Goal: Transaction & Acquisition: Download file/media

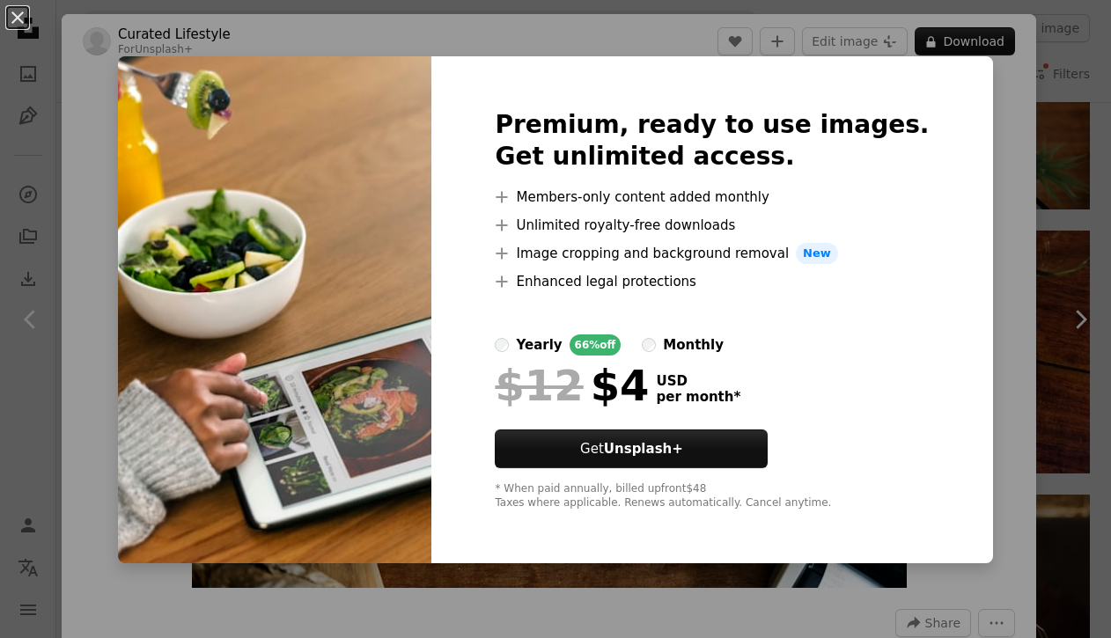
scroll to position [890, 0]
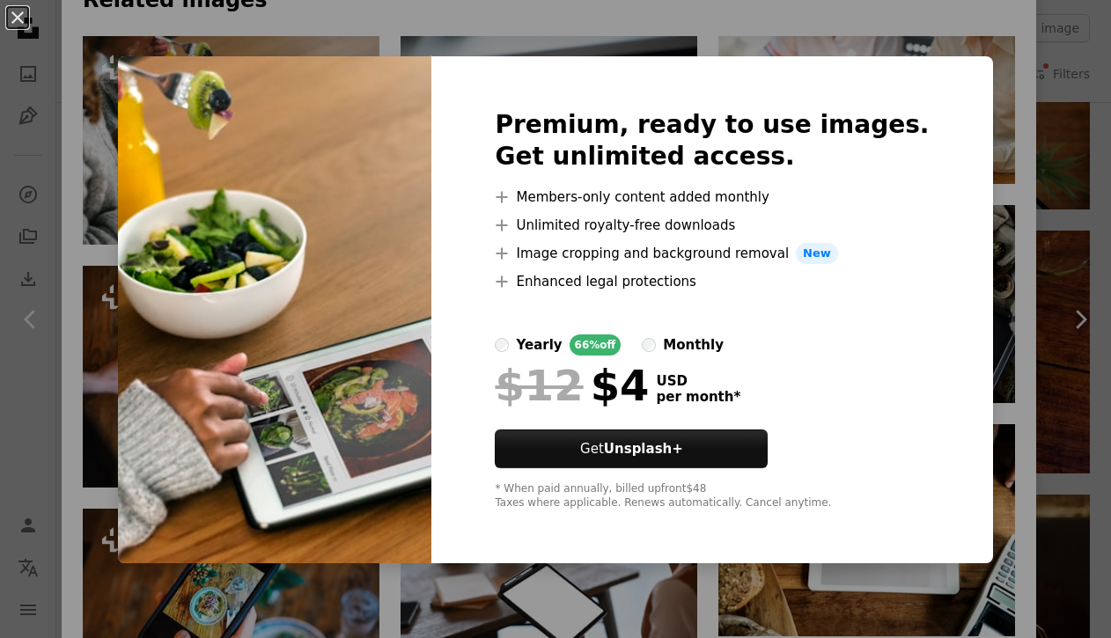
click at [977, 141] on div "An X shape Premium, ready to use images. Get unlimited access. A plus sign Memb…" at bounding box center [555, 319] width 1111 height 638
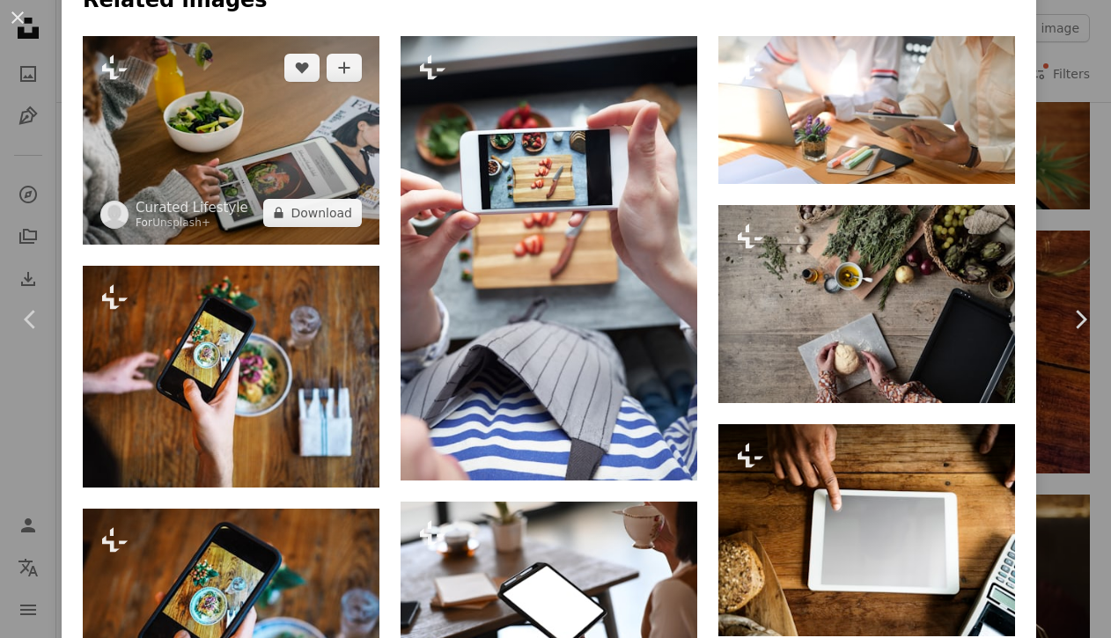
click at [307, 144] on img at bounding box center [231, 140] width 297 height 209
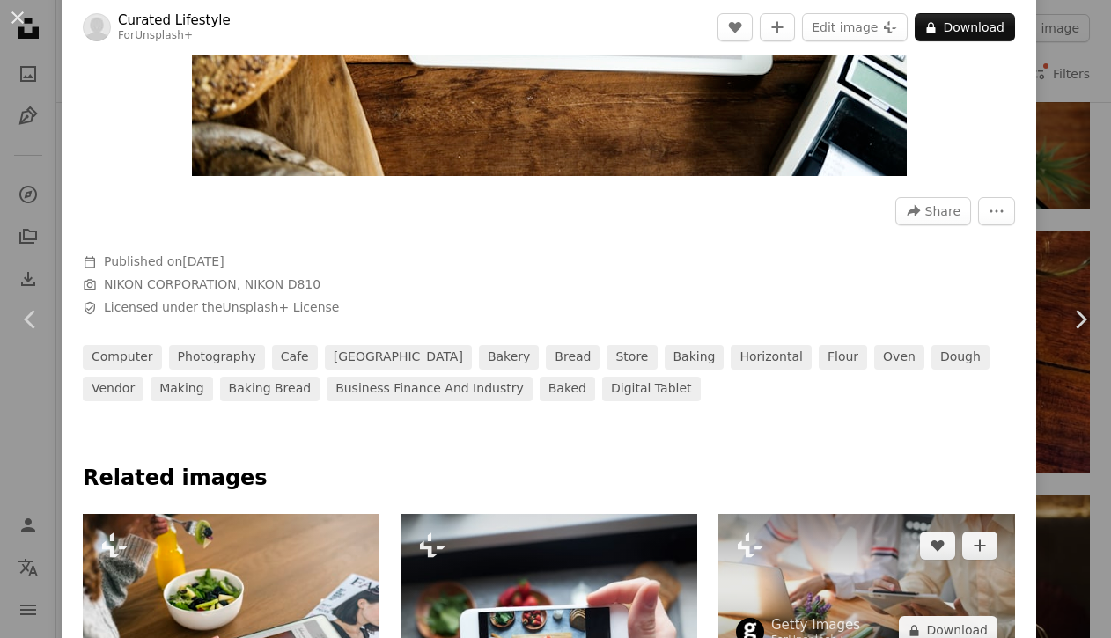
scroll to position [501, 0]
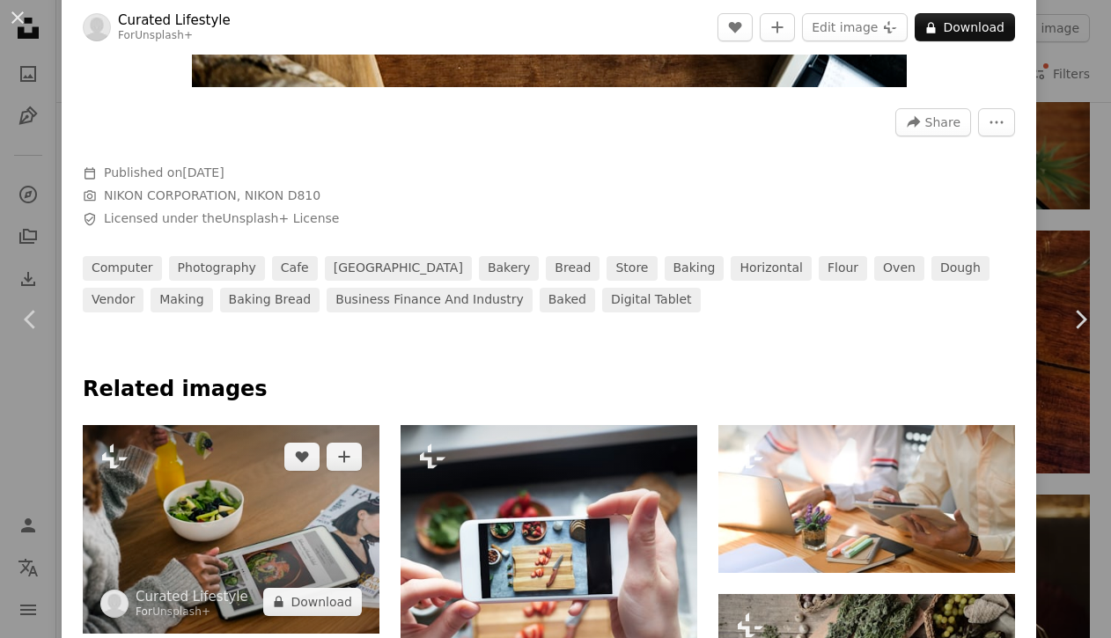
click at [258, 507] on img at bounding box center [231, 529] width 297 height 209
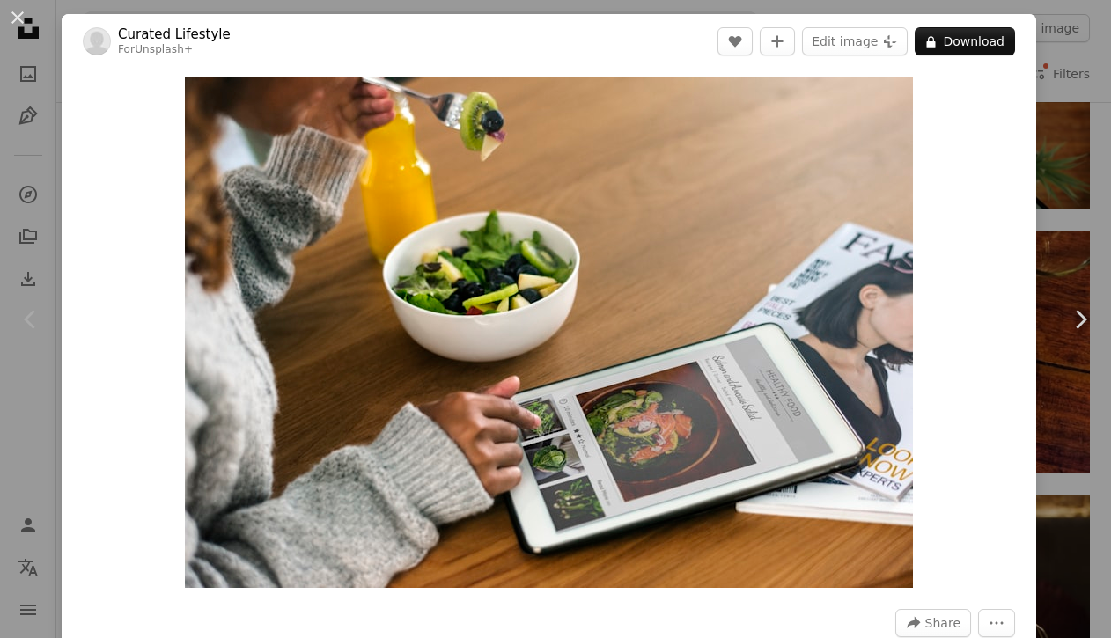
click at [183, 71] on div "Zoom in" at bounding box center [549, 333] width 975 height 528
click at [753, 26] on header "Curated Lifestyle For Unsplash+ A heart A plus sign Edit image Plus sign for Un…" at bounding box center [549, 41] width 975 height 55
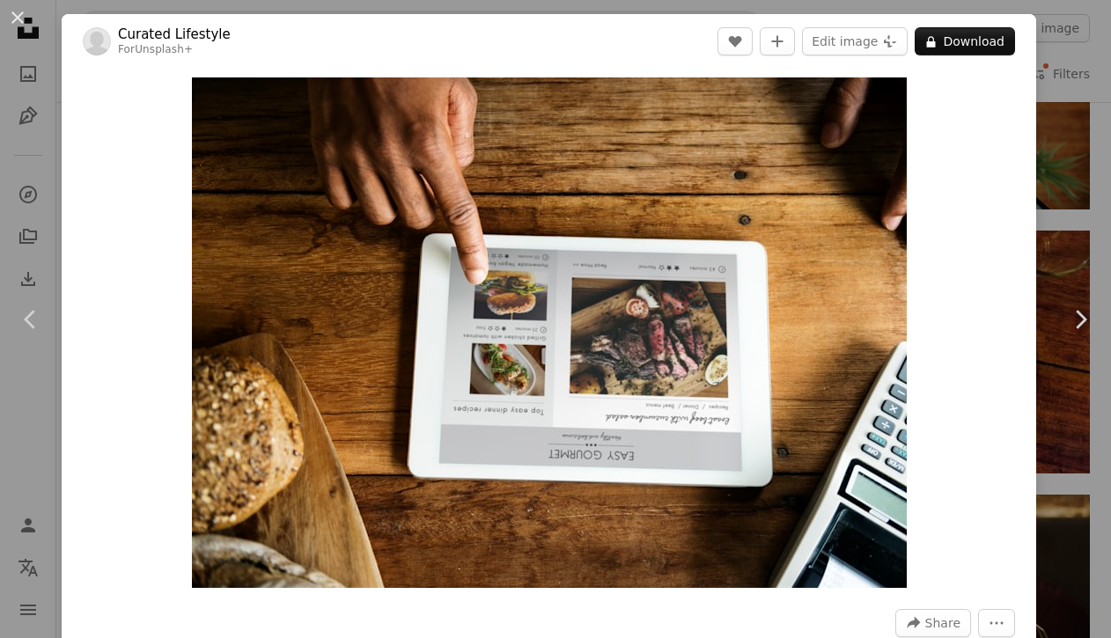
click at [115, 132] on div "Zoom in" at bounding box center [549, 333] width 975 height 528
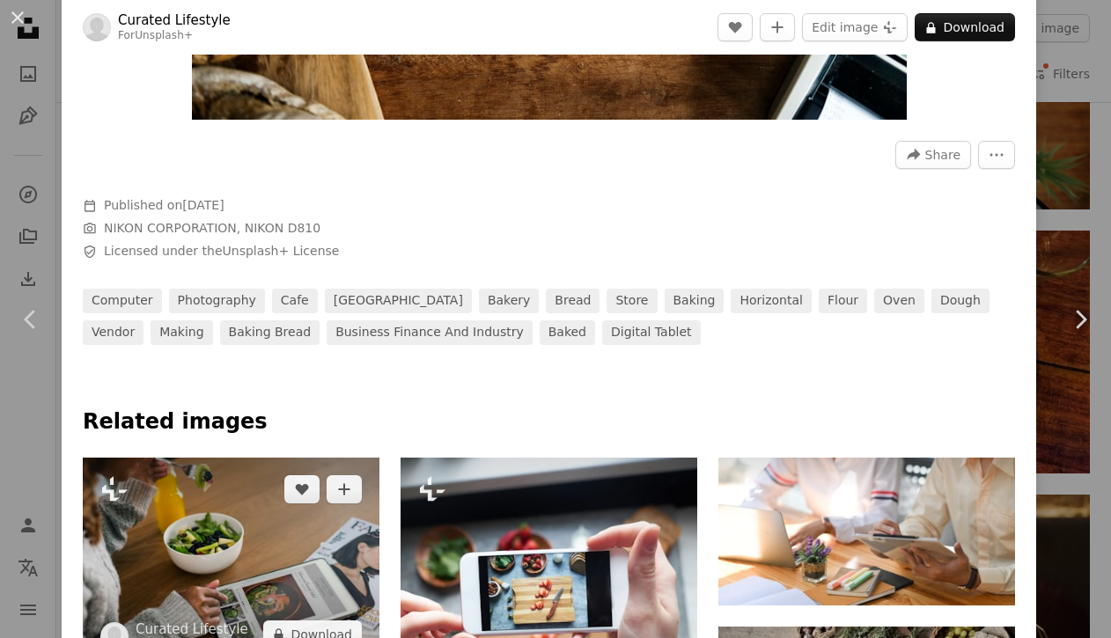
scroll to position [483, 0]
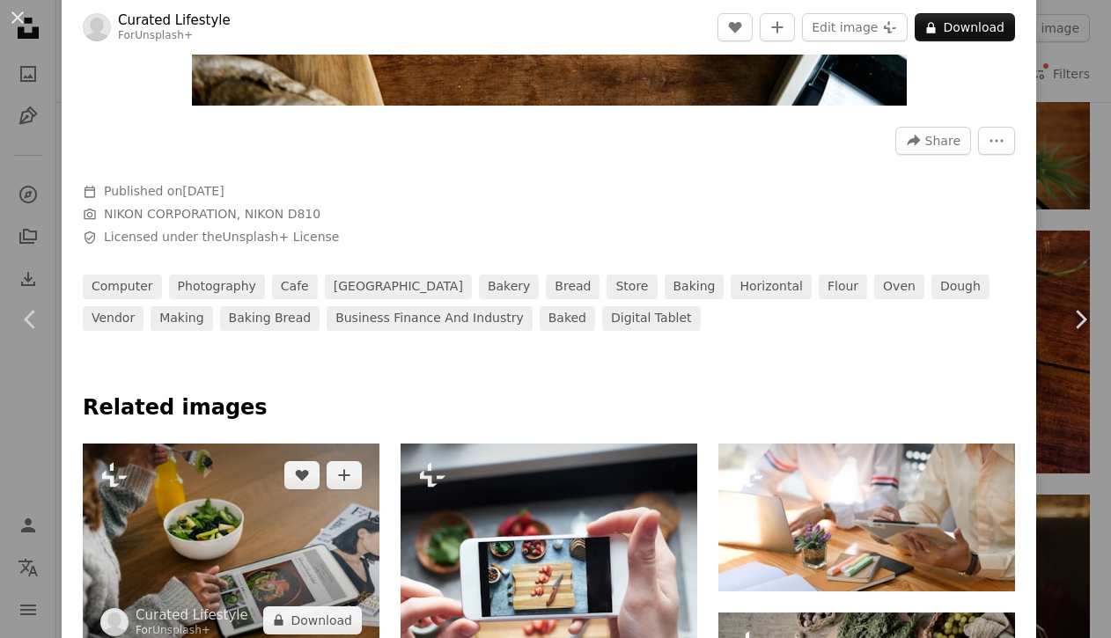
click at [205, 522] on img at bounding box center [231, 548] width 297 height 209
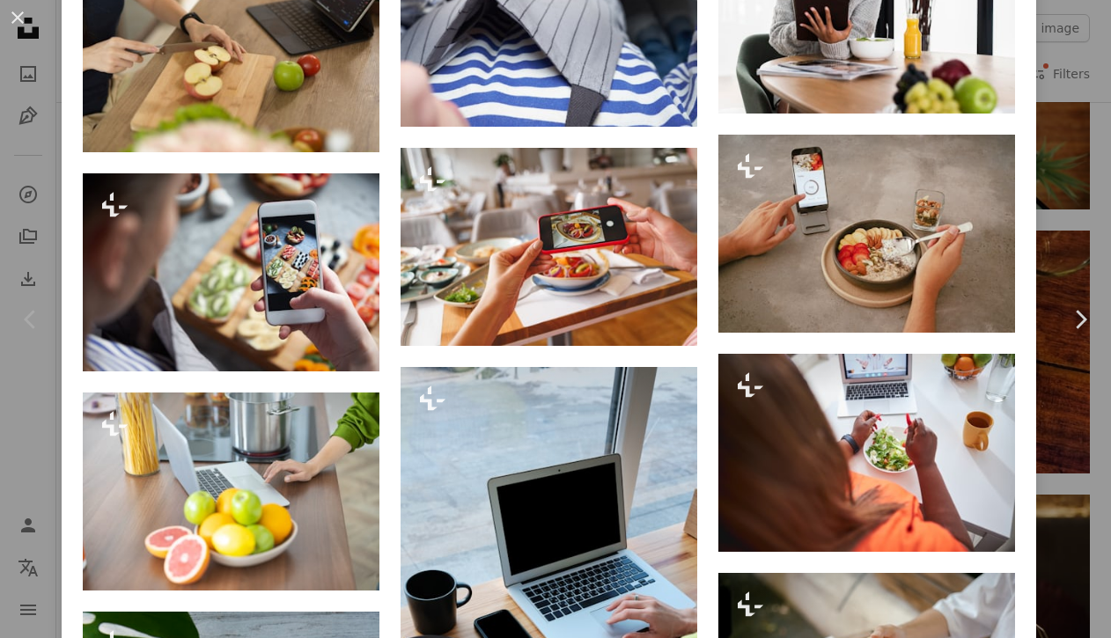
scroll to position [1452, 0]
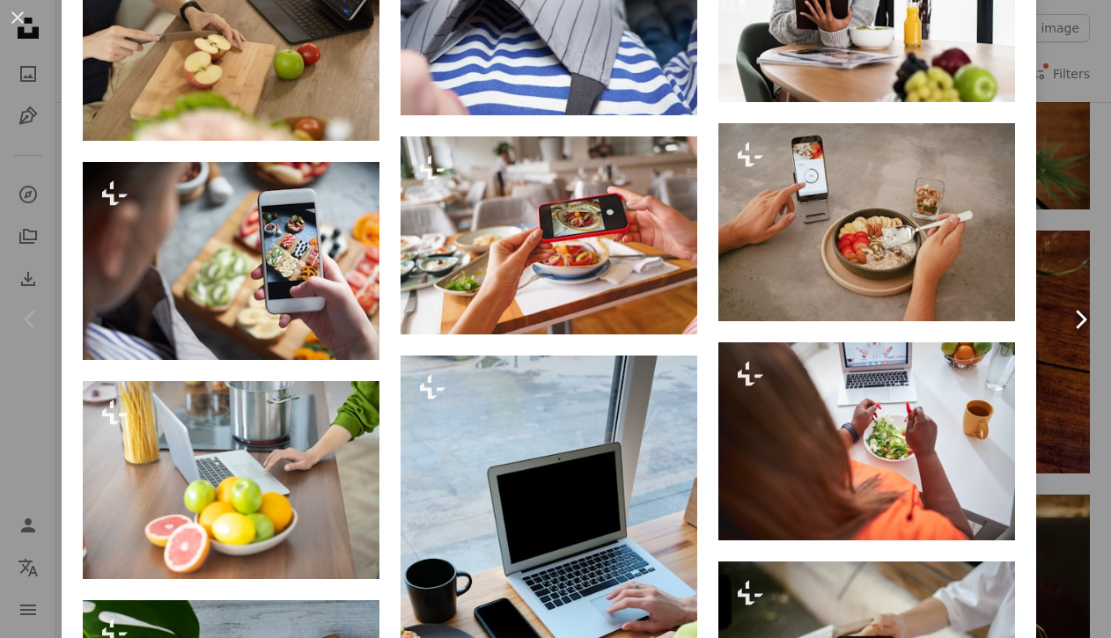
click at [1087, 377] on link "Chevron right" at bounding box center [1081, 319] width 62 height 169
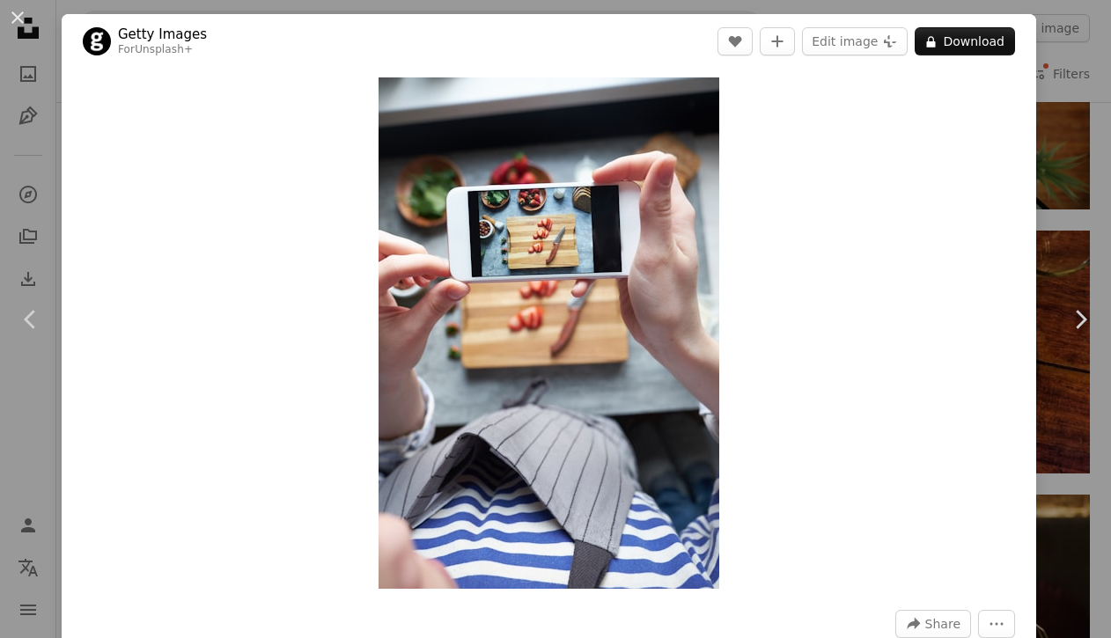
click at [1091, 98] on div "An X shape Chevron left Chevron right Getty Images For Unsplash+ A heart A plus…" at bounding box center [555, 319] width 1111 height 638
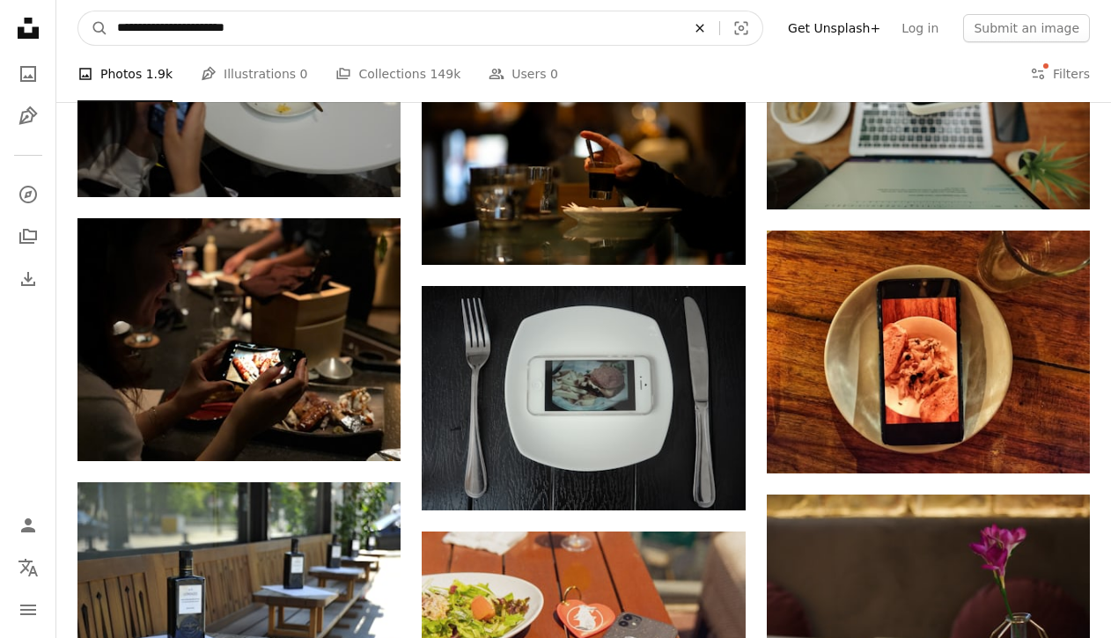
click at [713, 28] on icon "An X shape" at bounding box center [700, 28] width 39 height 14
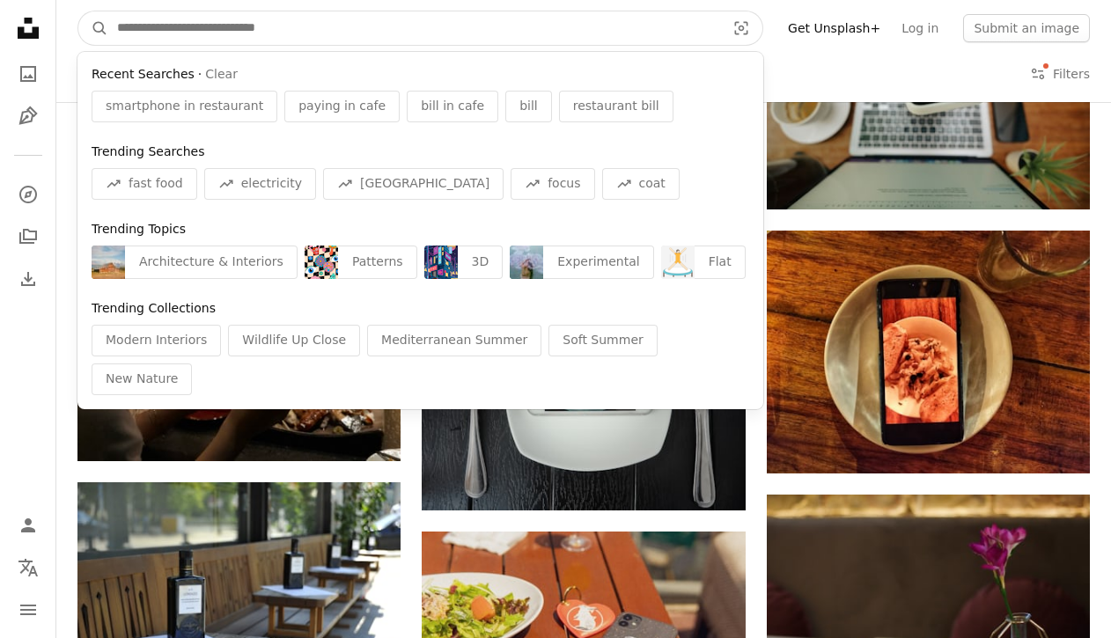
paste input "**********"
type input "**********"
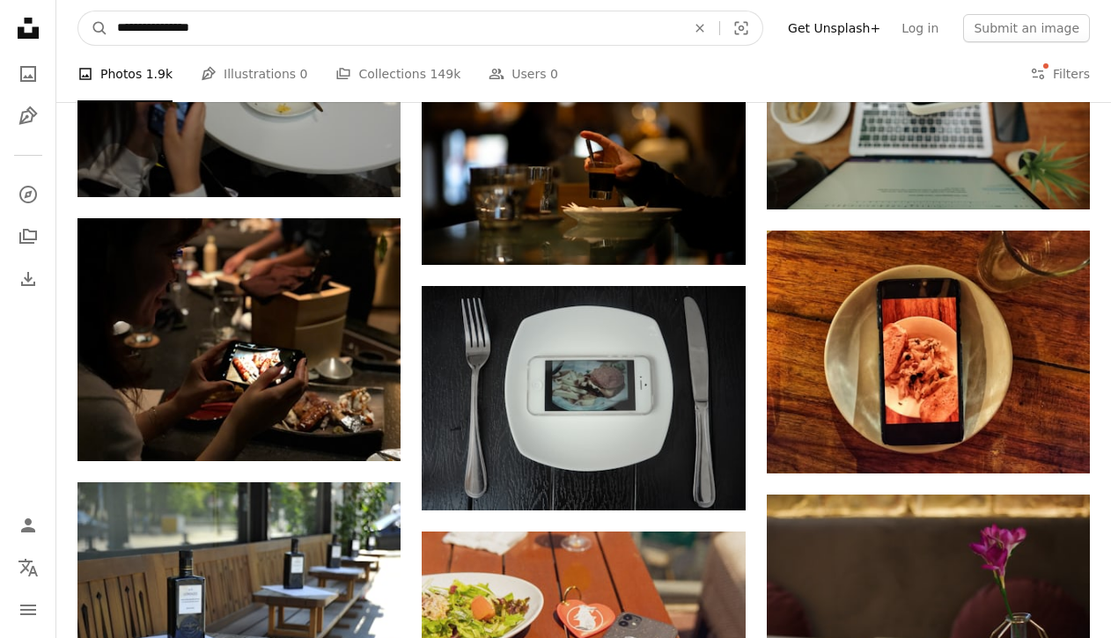
click button "A magnifying glass" at bounding box center [93, 27] width 30 height 33
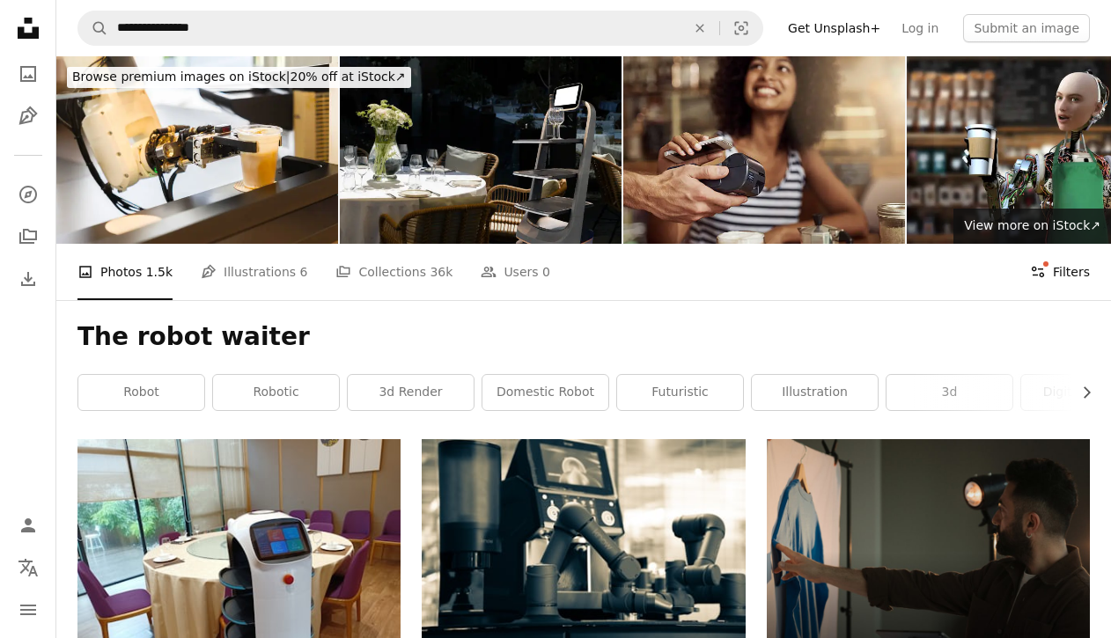
click at [1053, 262] on button "Filters Filters" at bounding box center [1060, 272] width 60 height 56
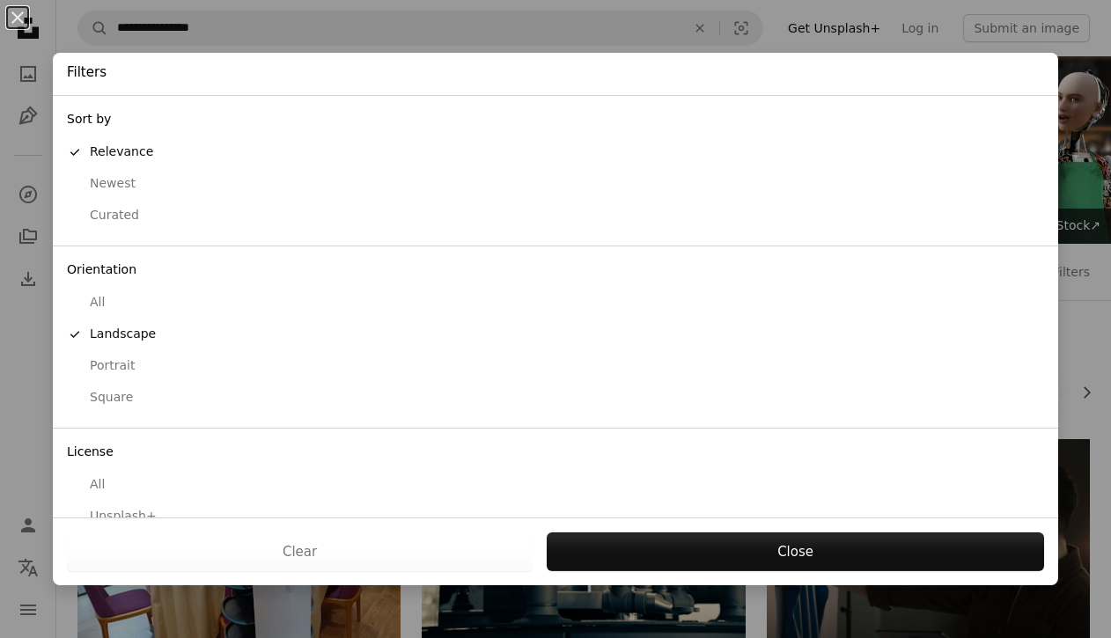
click at [106, 294] on div "All" at bounding box center [555, 303] width 977 height 18
click at [110, 336] on div "Landscape" at bounding box center [555, 335] width 977 height 18
click at [96, 476] on div "All" at bounding box center [555, 485] width 977 height 18
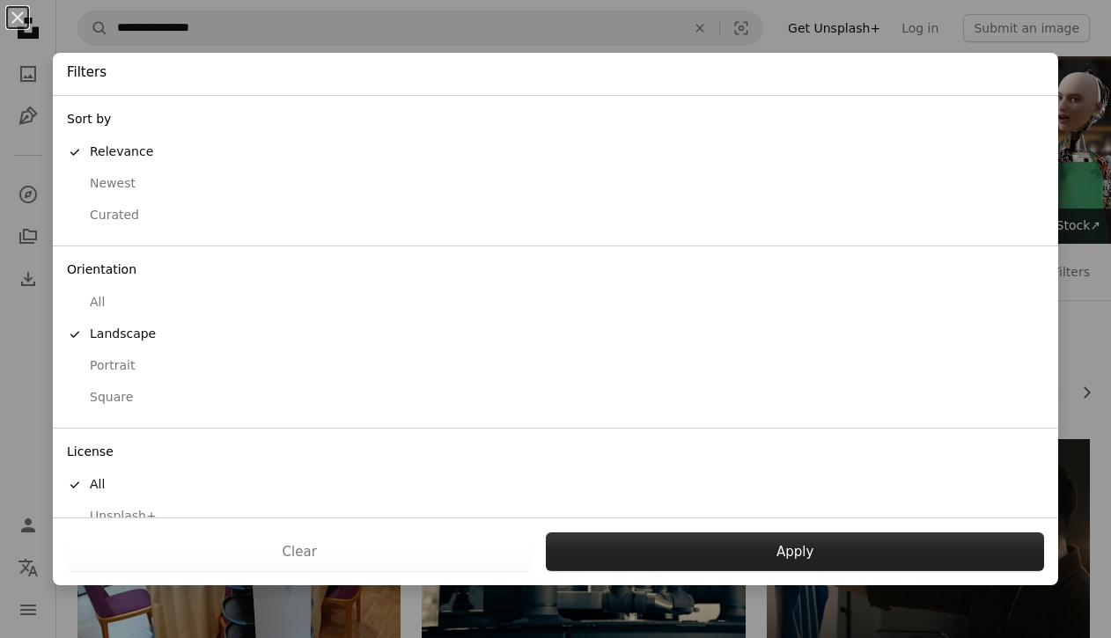
click at [650, 540] on button "Apply" at bounding box center [795, 552] width 498 height 39
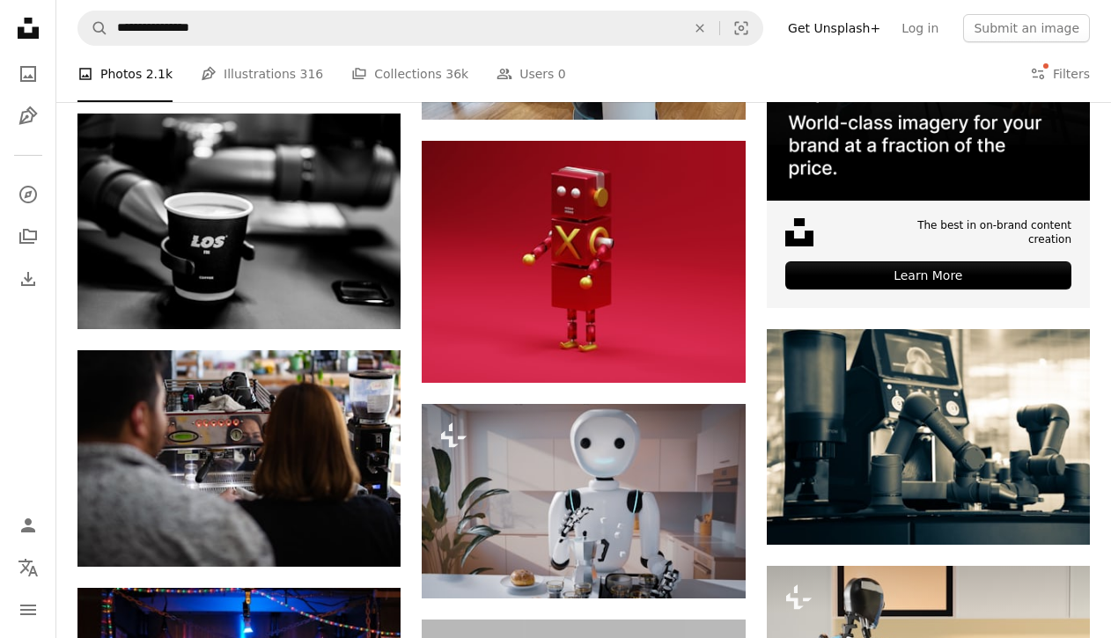
scroll to position [569, 0]
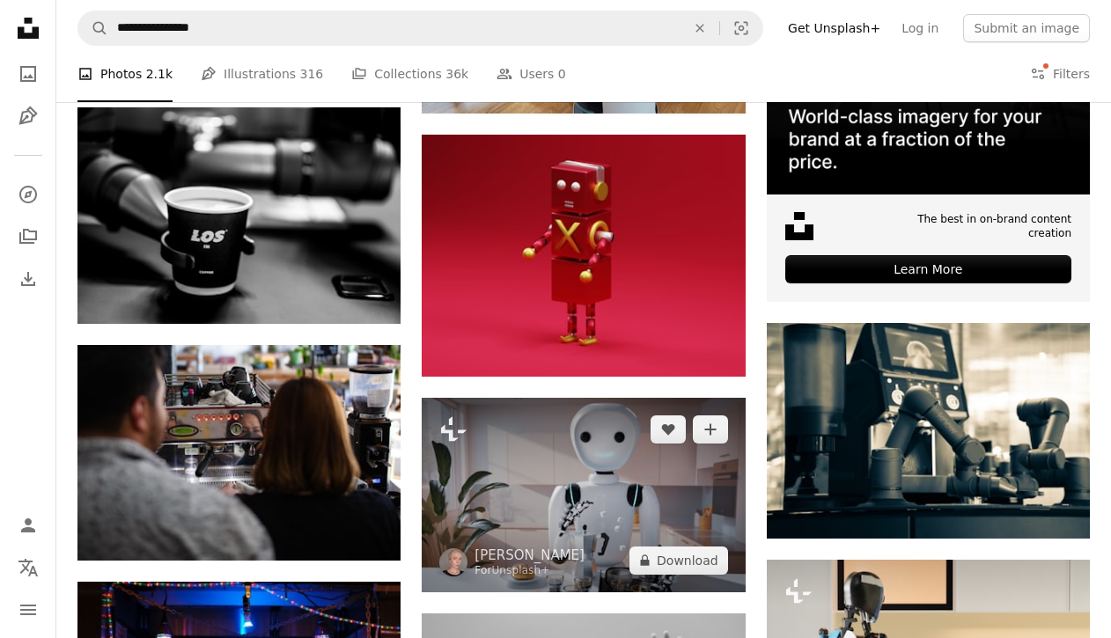
click at [564, 490] on img at bounding box center [583, 495] width 323 height 194
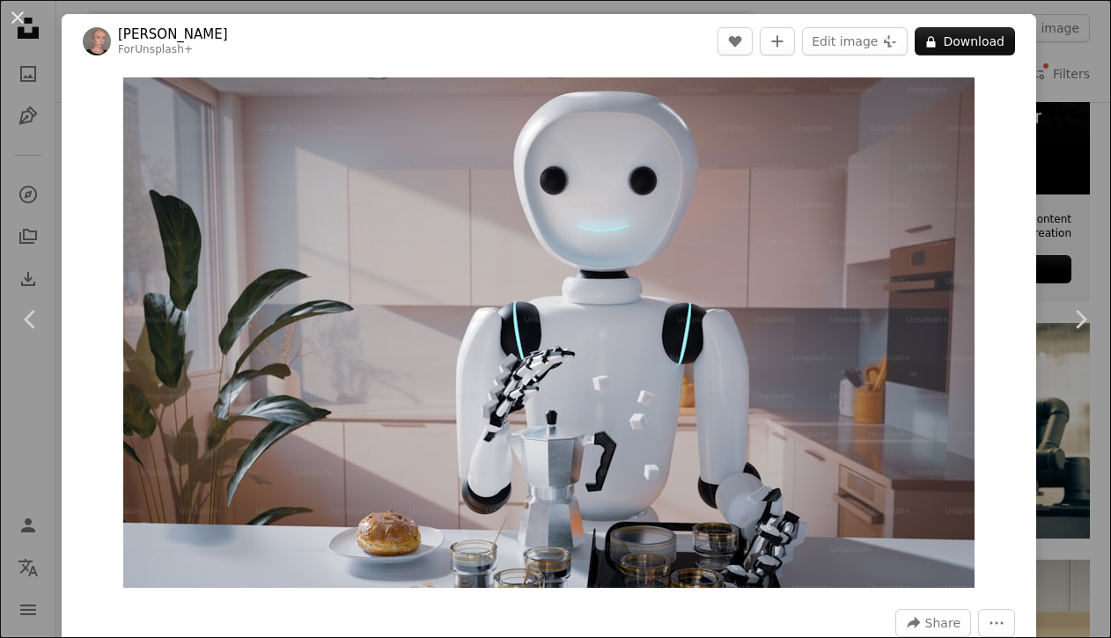
click at [1080, 201] on div "An X shape Chevron left Chevron right [PERSON_NAME] For Unsplash+ A heart A plu…" at bounding box center [555, 319] width 1111 height 638
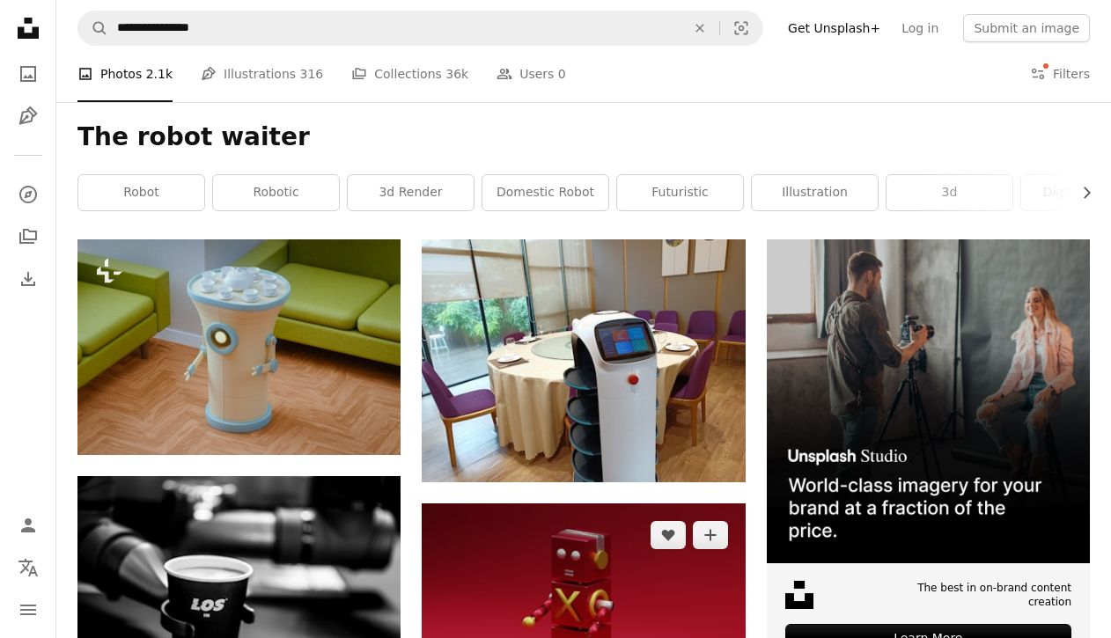
scroll to position [198, 0]
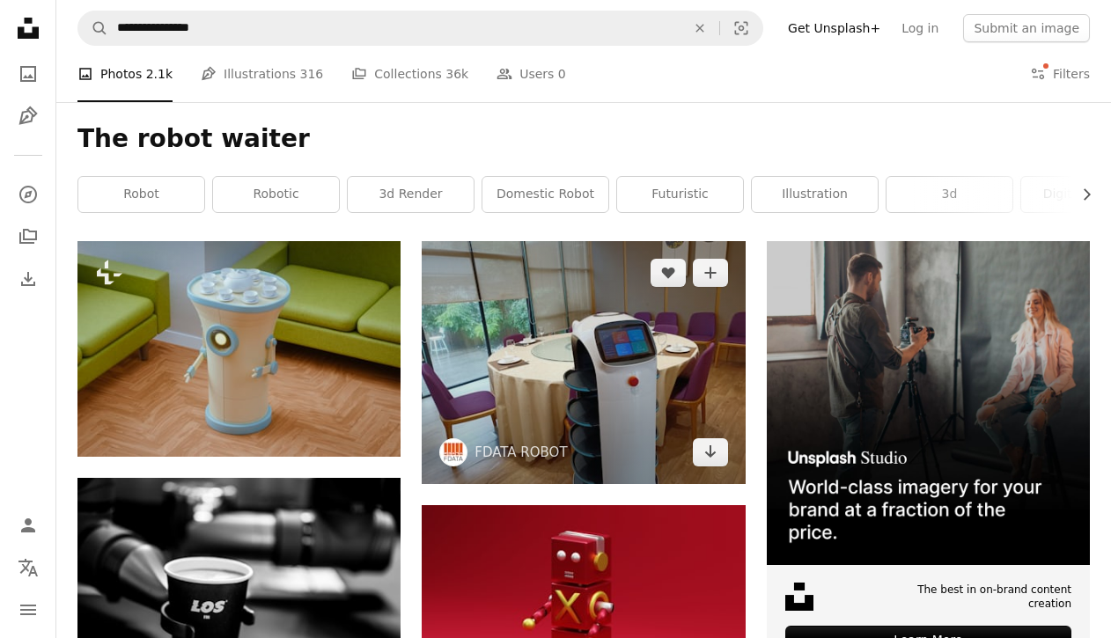
click at [574, 351] on img at bounding box center [583, 362] width 323 height 242
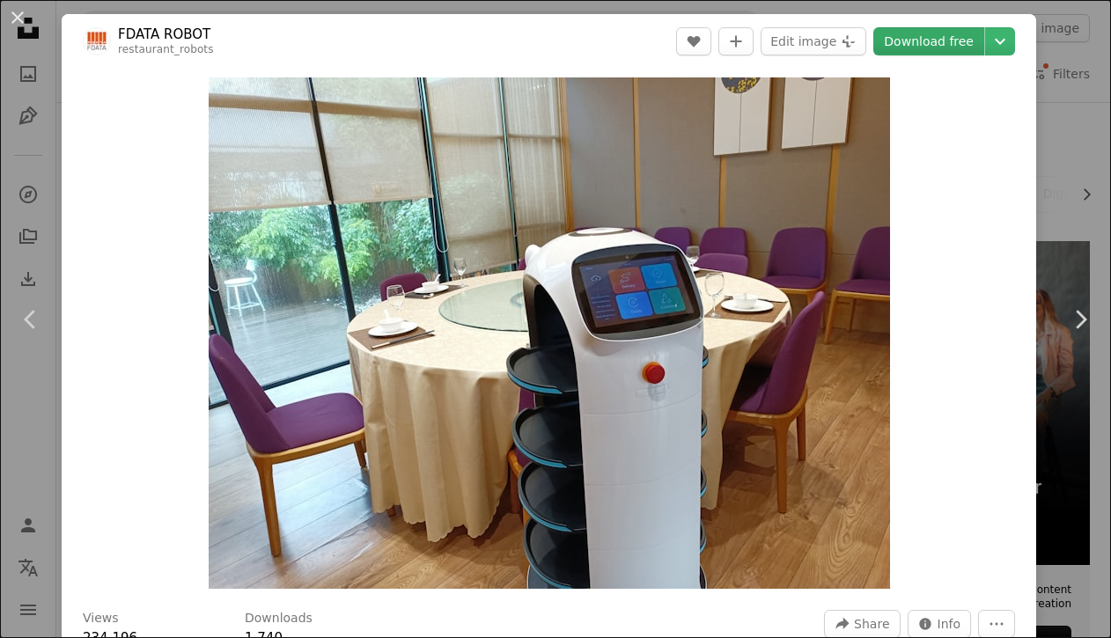
click at [933, 37] on link "Download free" at bounding box center [929, 41] width 111 height 28
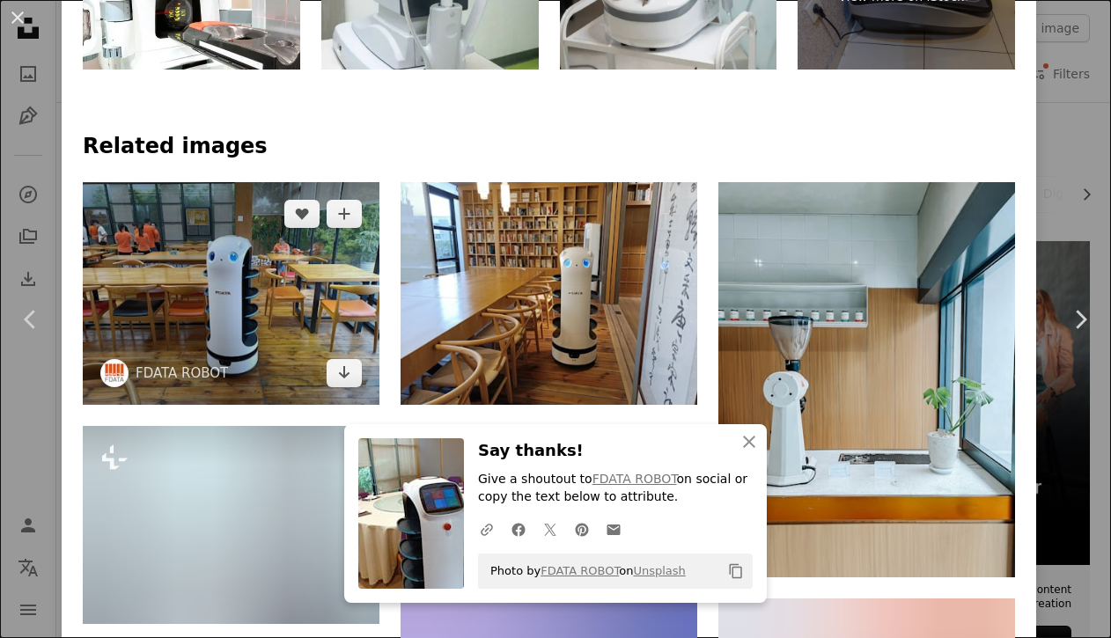
scroll to position [999, 0]
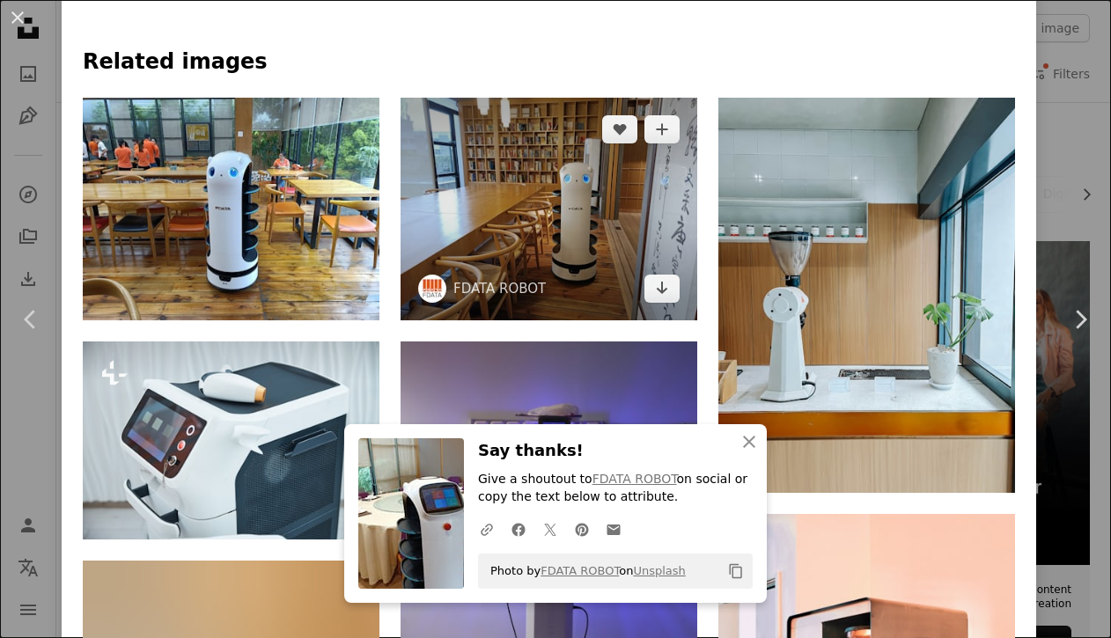
scroll to position [1124, 0]
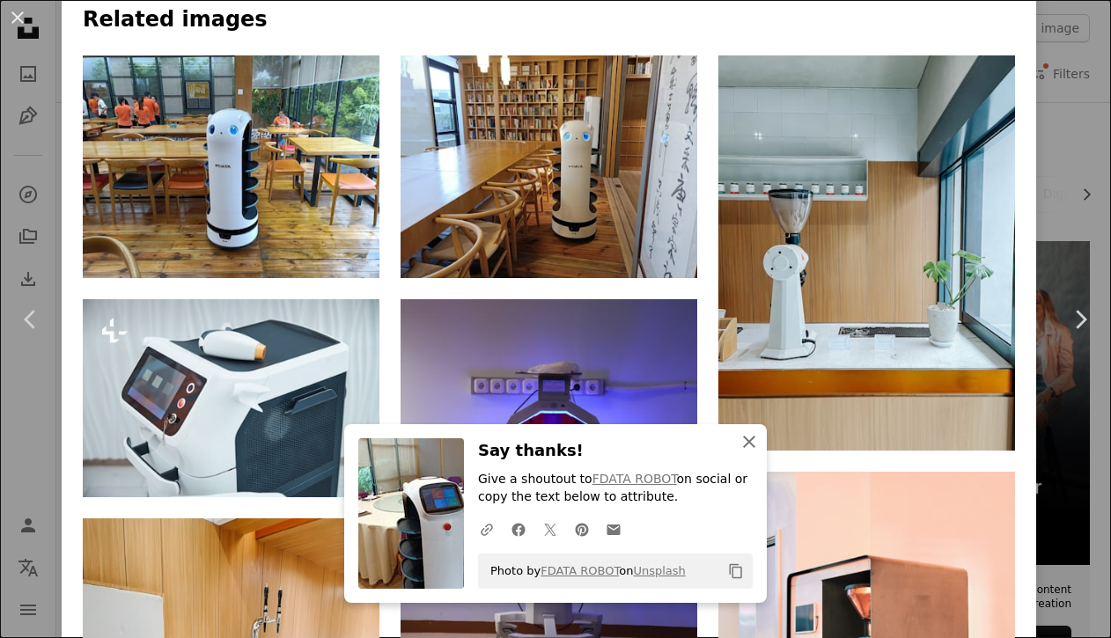
click at [749, 432] on icon "An X shape" at bounding box center [749, 441] width 21 height 21
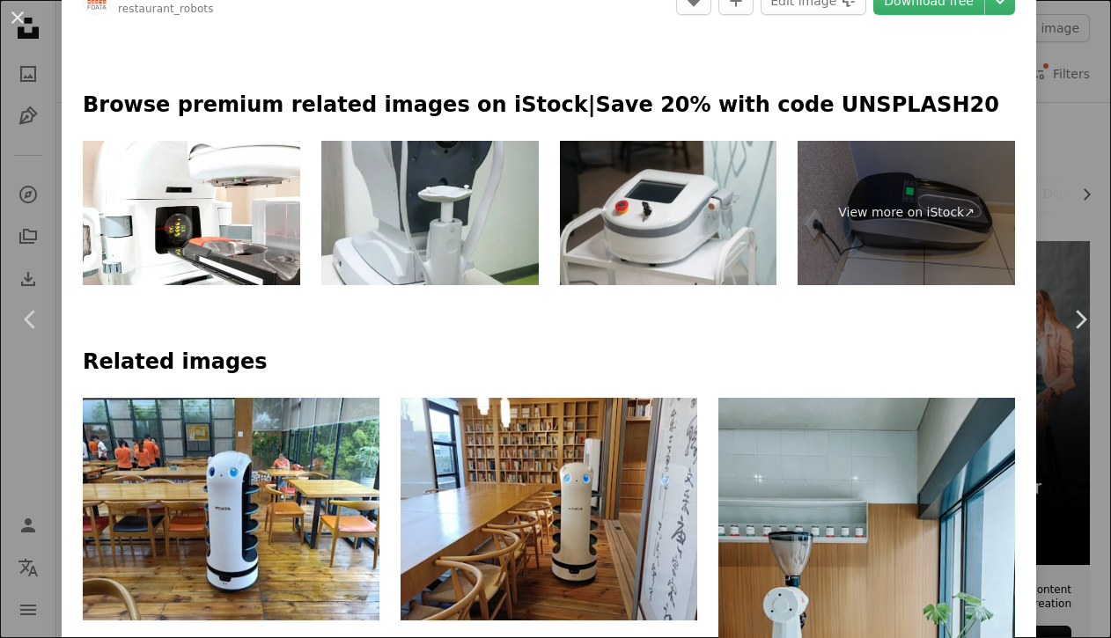
scroll to position [788, 0]
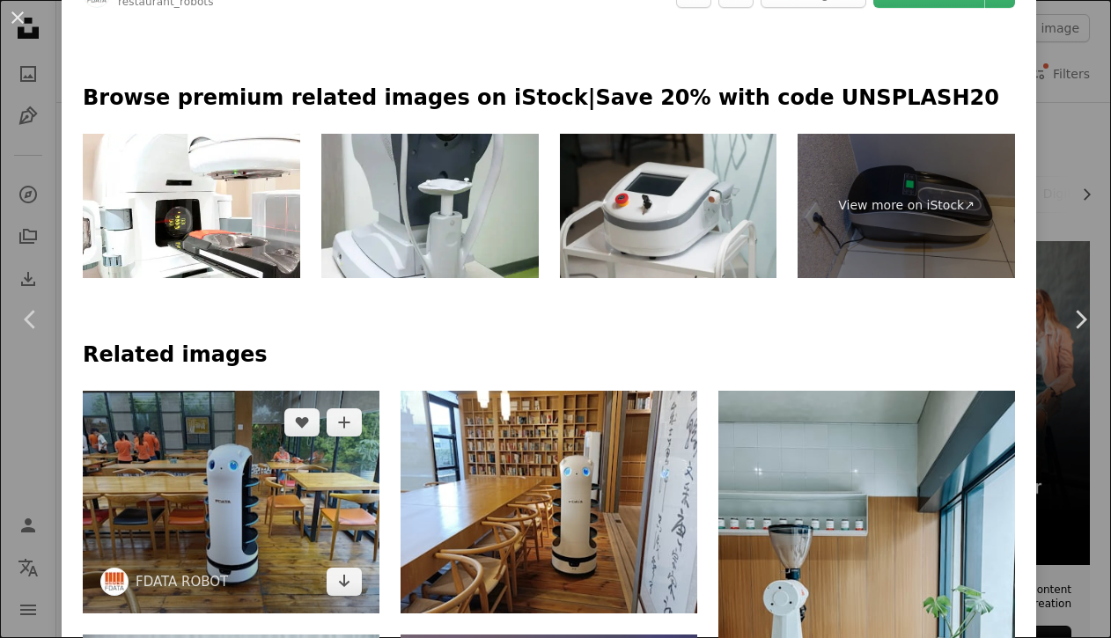
click at [228, 551] on img at bounding box center [231, 502] width 297 height 223
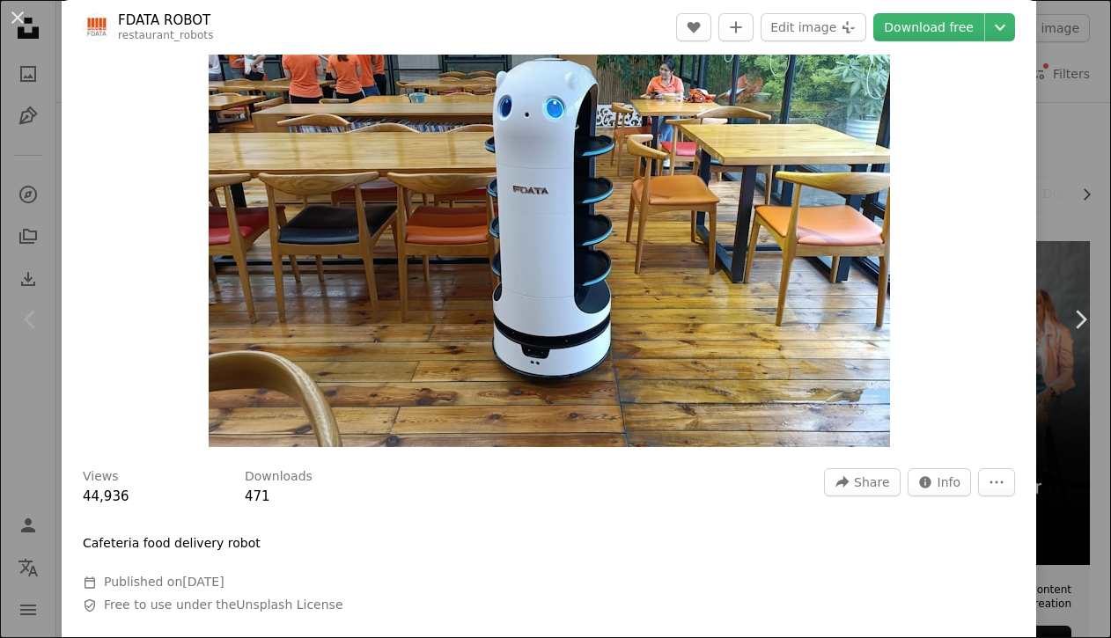
scroll to position [104, 0]
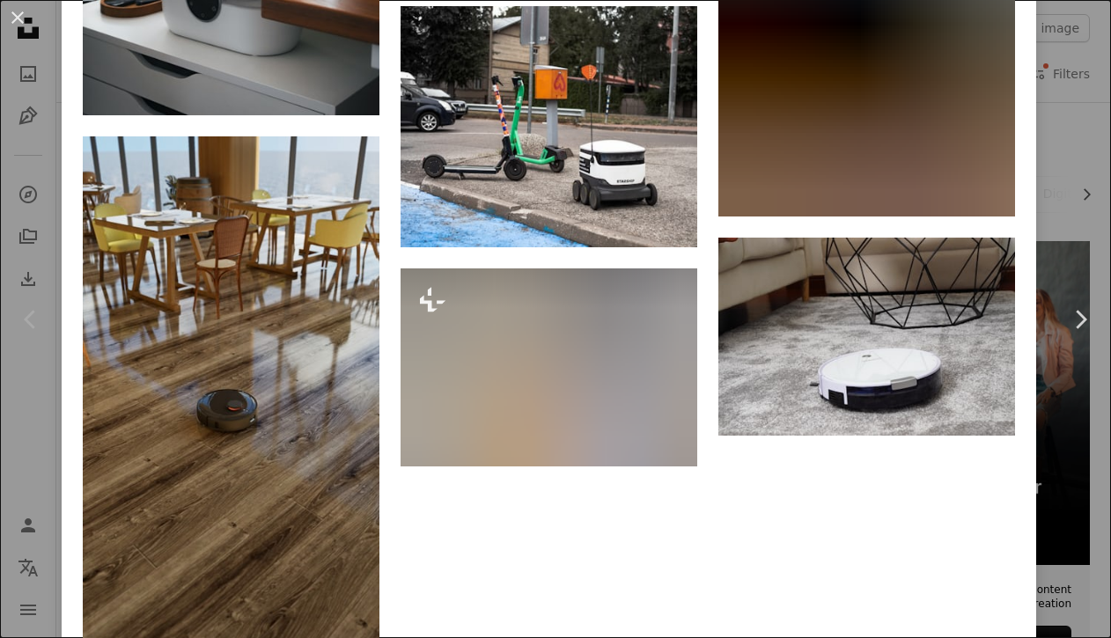
scroll to position [2531, 0]
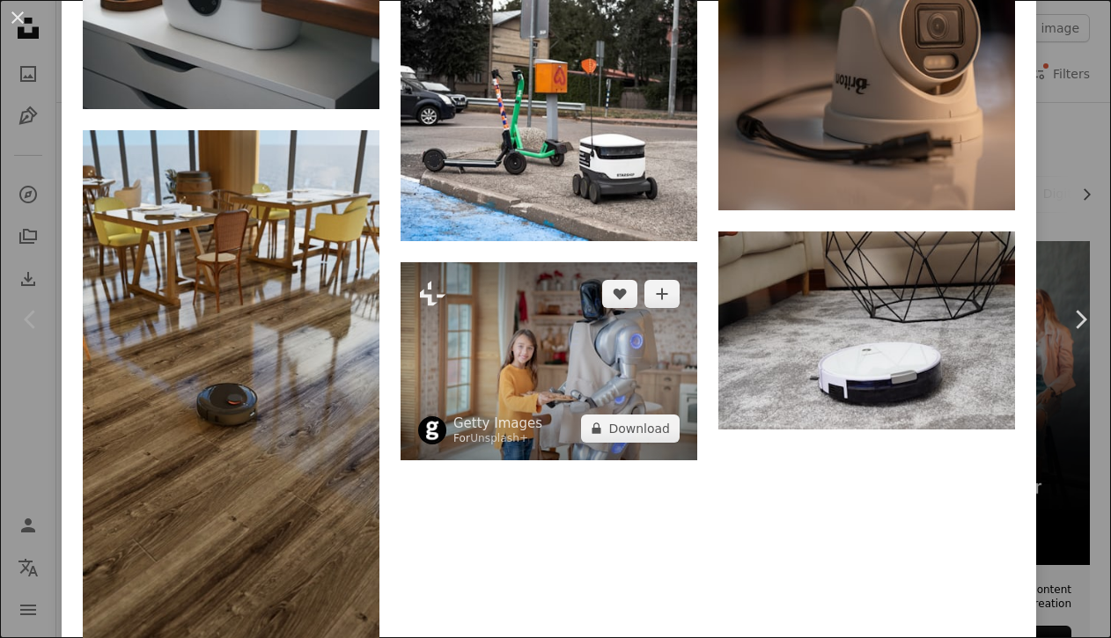
click at [528, 385] on img at bounding box center [549, 361] width 297 height 198
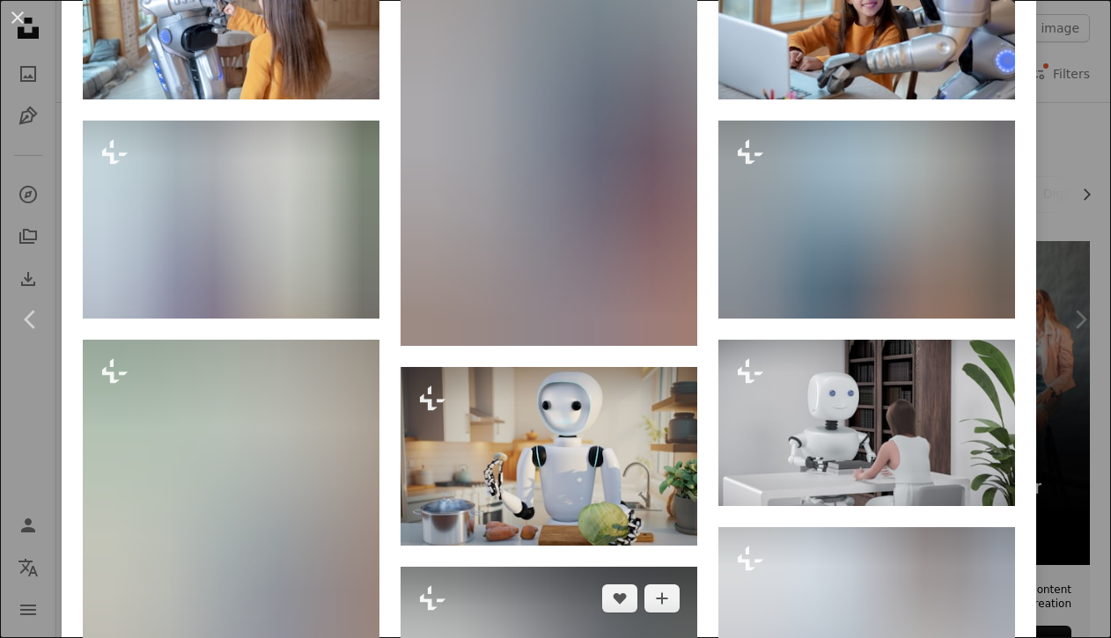
scroll to position [958, 0]
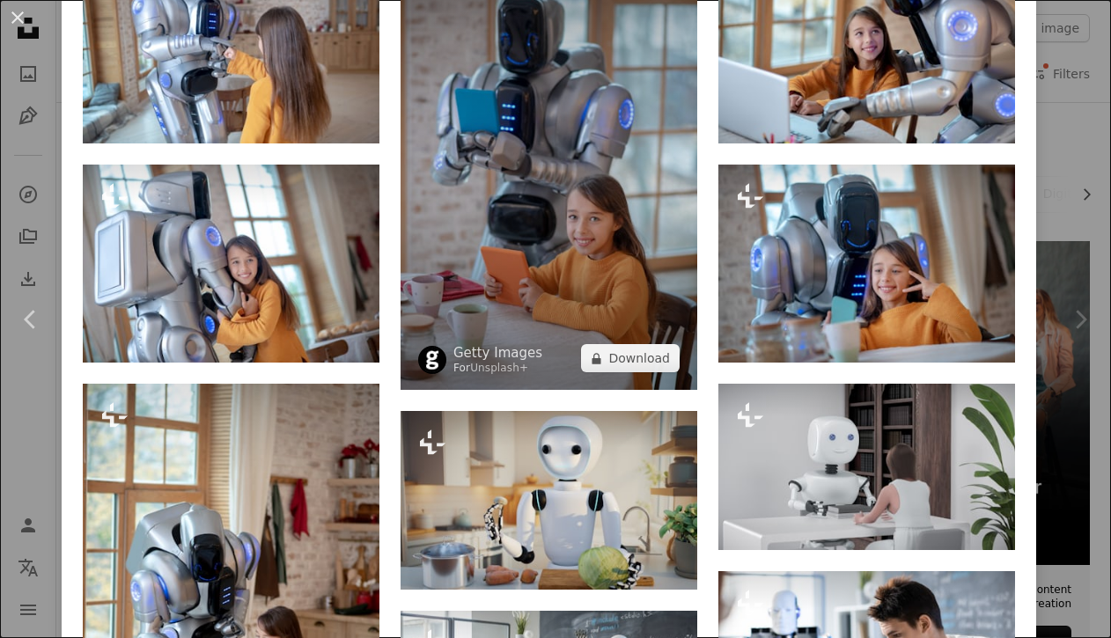
click at [549, 247] on img at bounding box center [549, 167] width 297 height 445
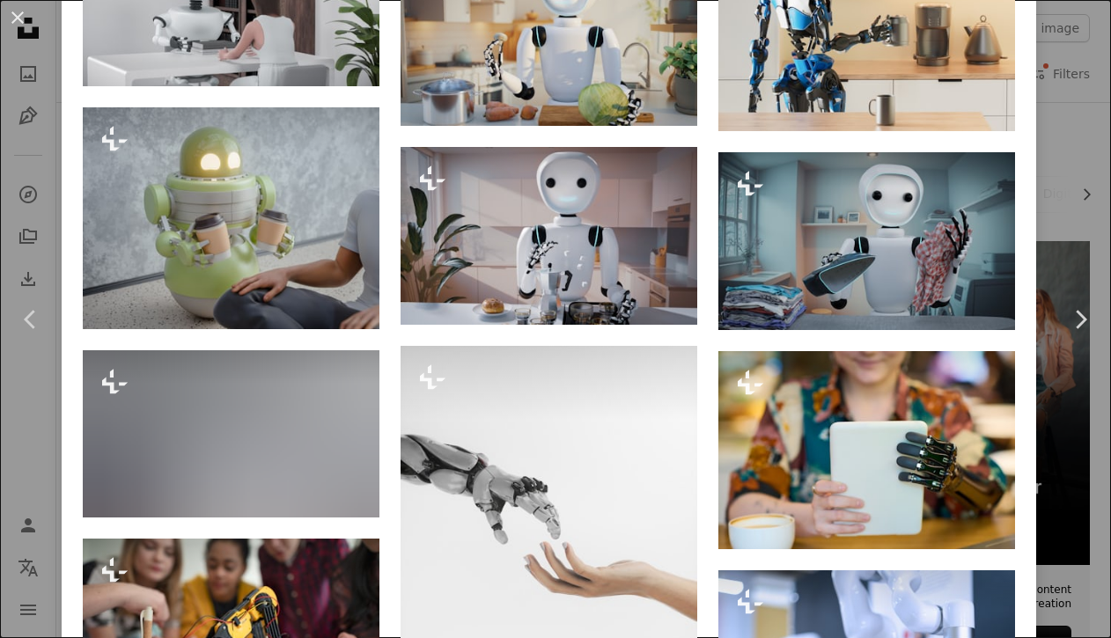
scroll to position [2023, 0]
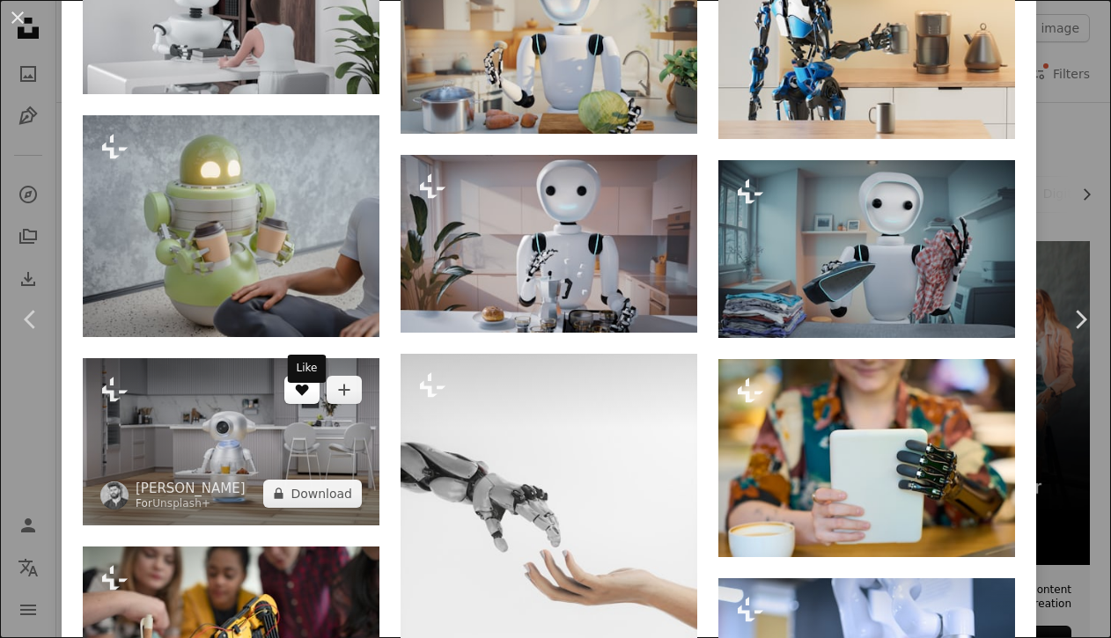
click at [309, 396] on icon "Like" at bounding box center [302, 390] width 13 height 11
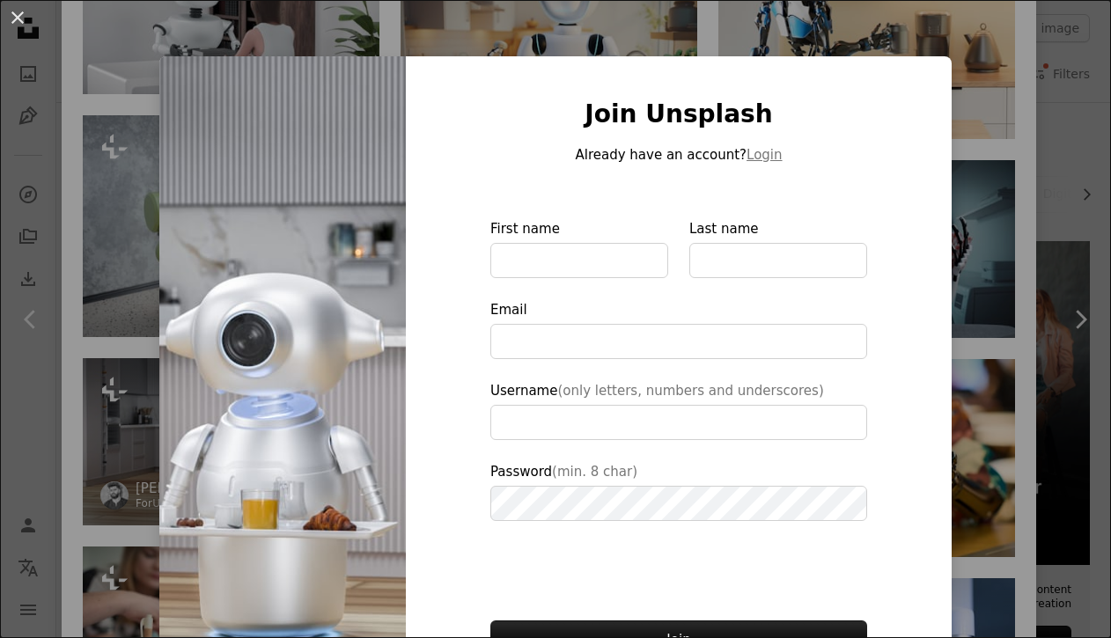
click at [310, 402] on img at bounding box center [282, 398] width 247 height 684
click at [955, 380] on div "An X shape Join Unsplash Already have an account? Login First name Last name Em…" at bounding box center [555, 319] width 1111 height 638
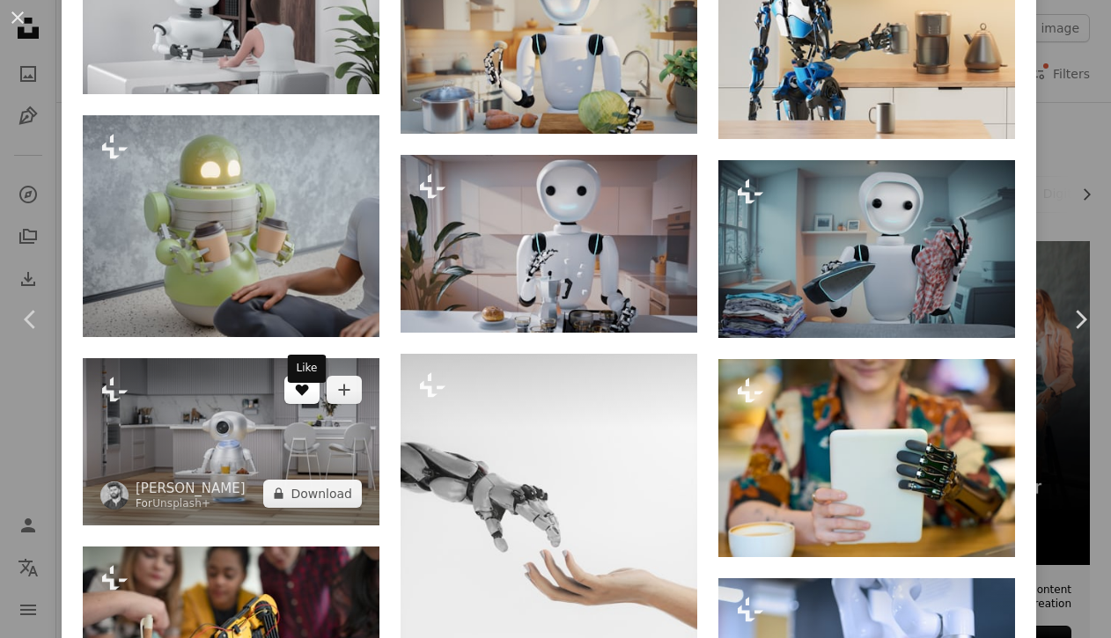
click at [302, 396] on icon "Like" at bounding box center [302, 390] width 13 height 11
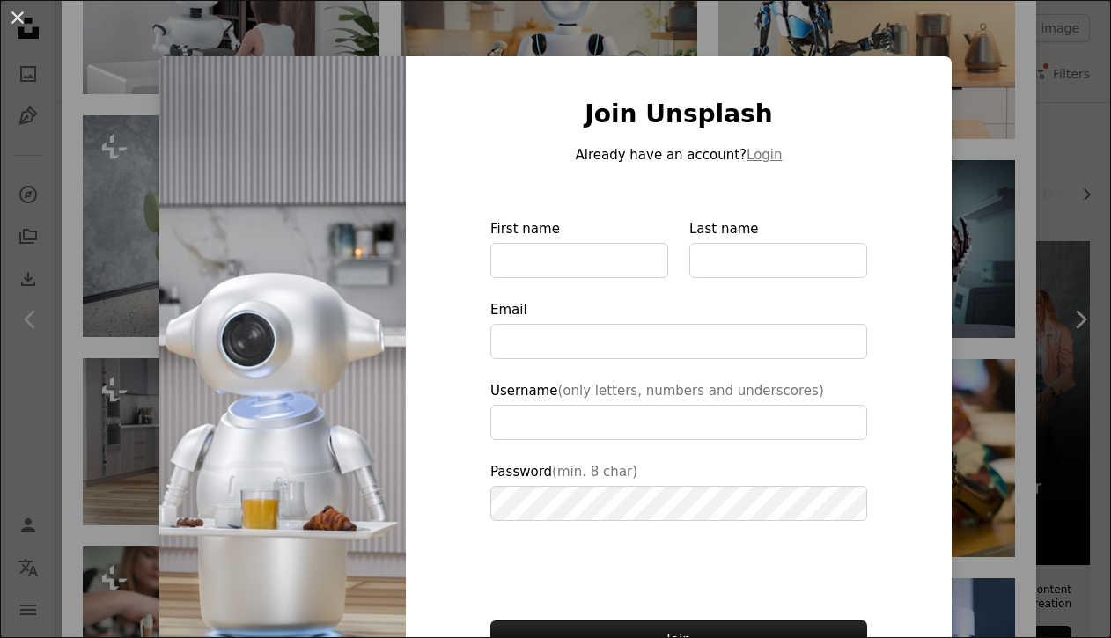
click at [1009, 176] on div "An X shape Join Unsplash Already have an account? Login First name Last name Em…" at bounding box center [555, 319] width 1111 height 638
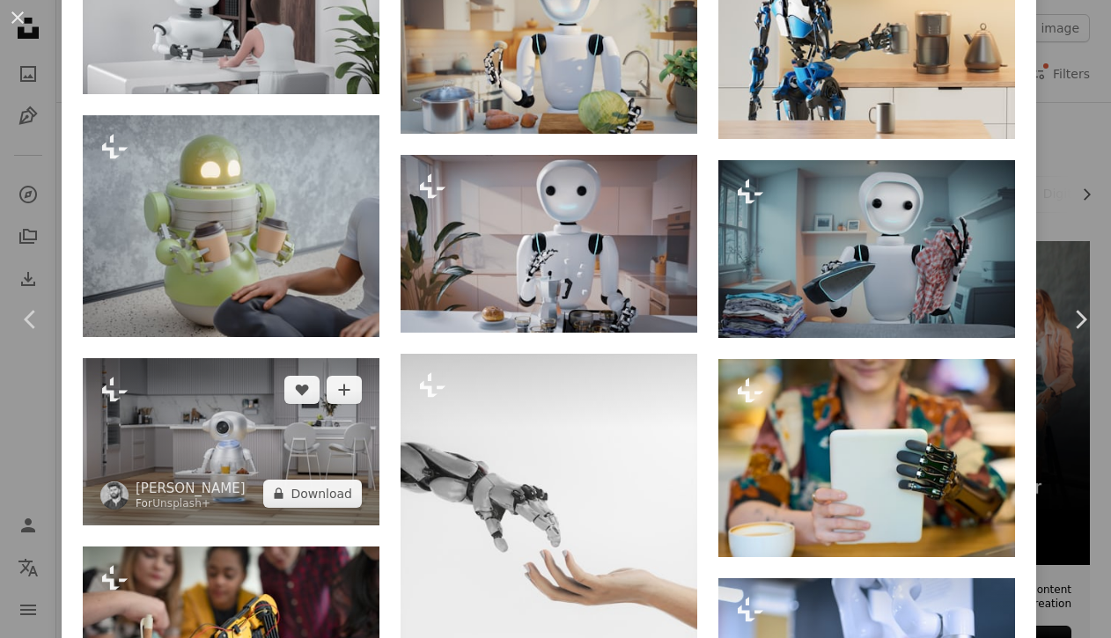
click at [315, 469] on img at bounding box center [231, 441] width 297 height 167
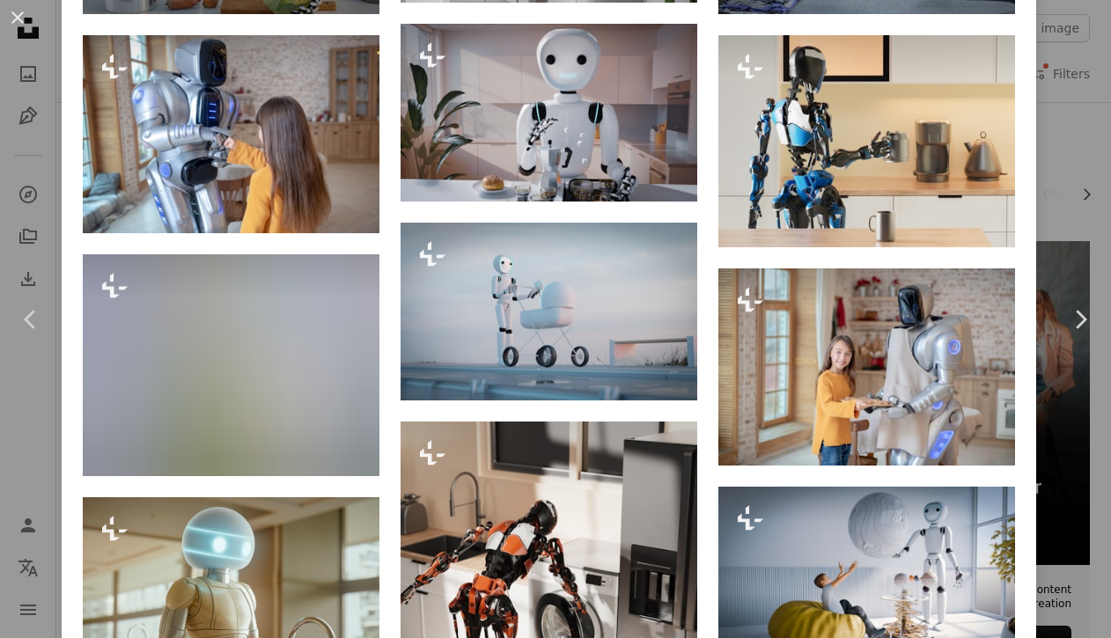
scroll to position [1108, 0]
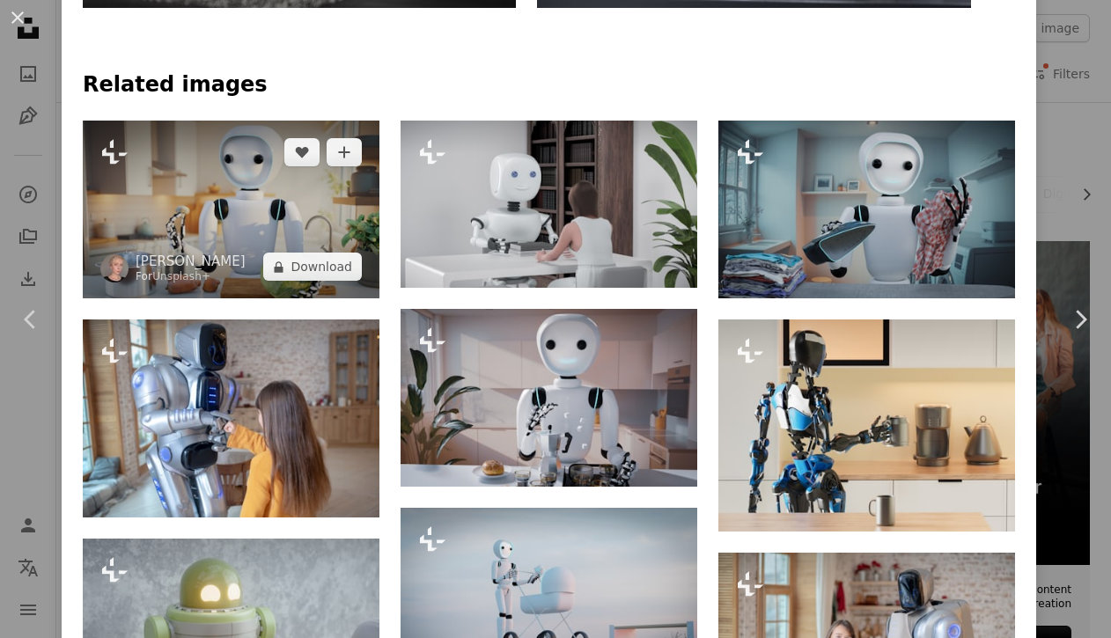
click at [258, 232] on img at bounding box center [231, 210] width 297 height 178
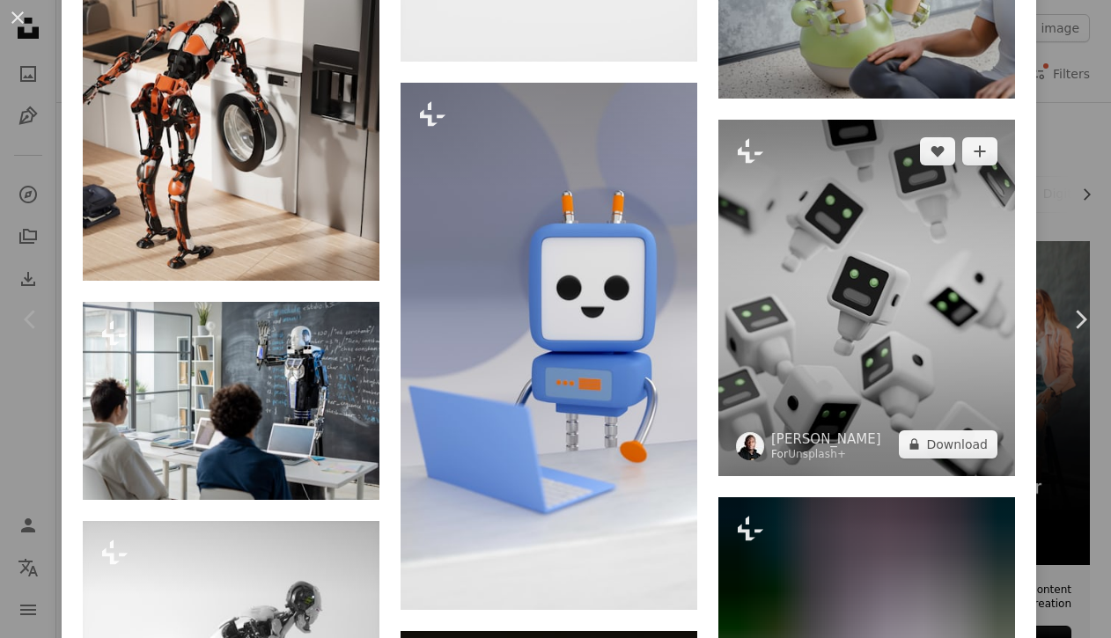
scroll to position [2233, 0]
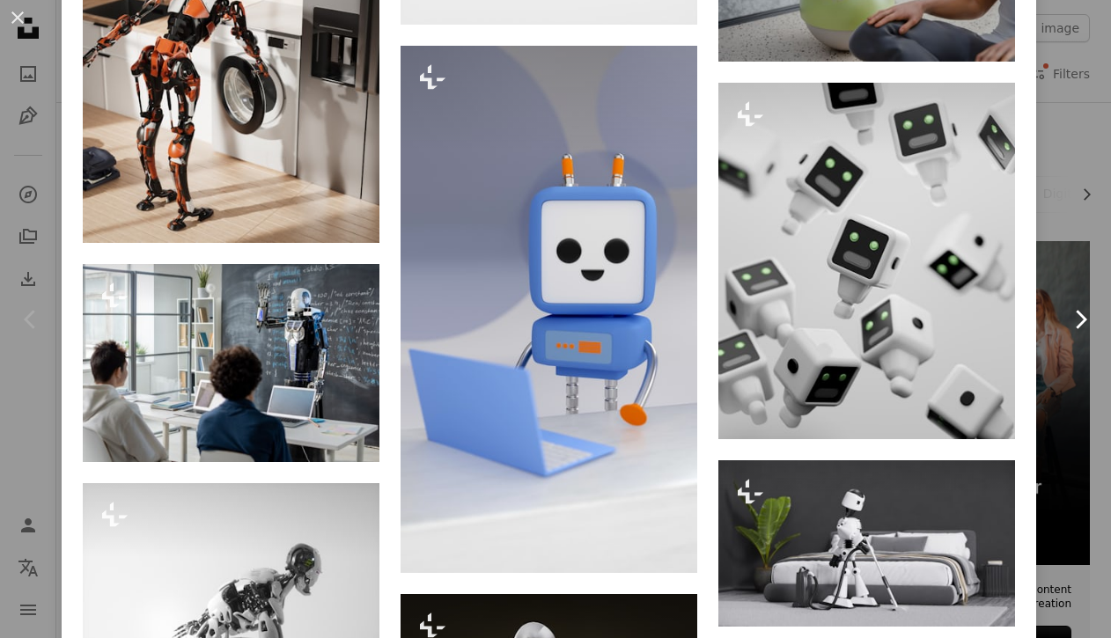
click at [1092, 235] on link "Chevron right" at bounding box center [1081, 319] width 62 height 169
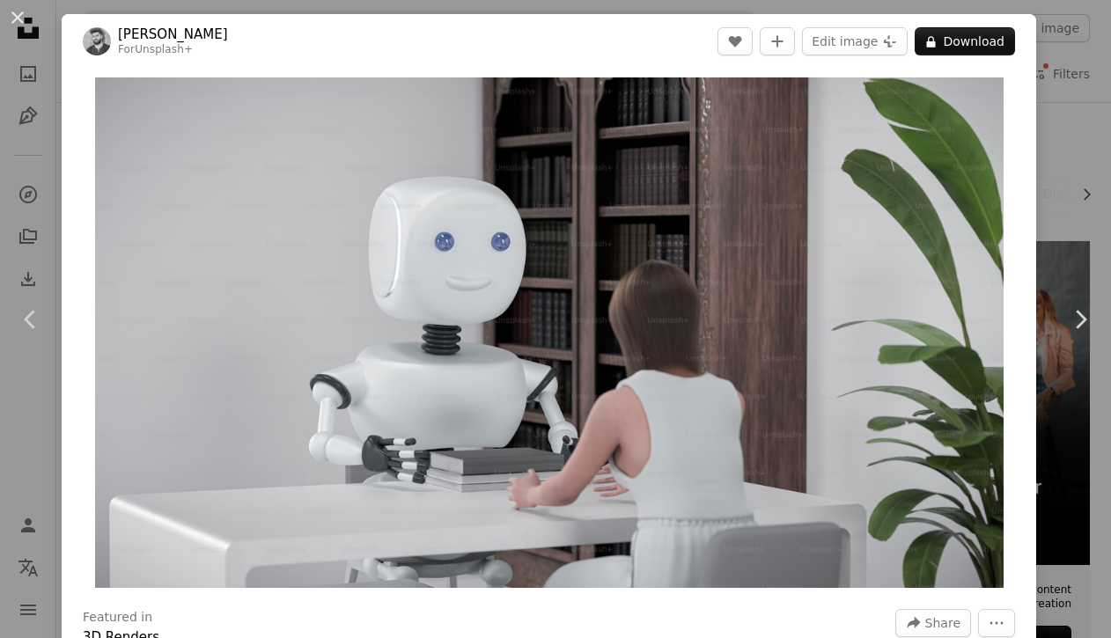
click at [1084, 91] on div "An X shape Chevron left Chevron right [PERSON_NAME] For Unsplash+ A heart A plu…" at bounding box center [555, 319] width 1111 height 638
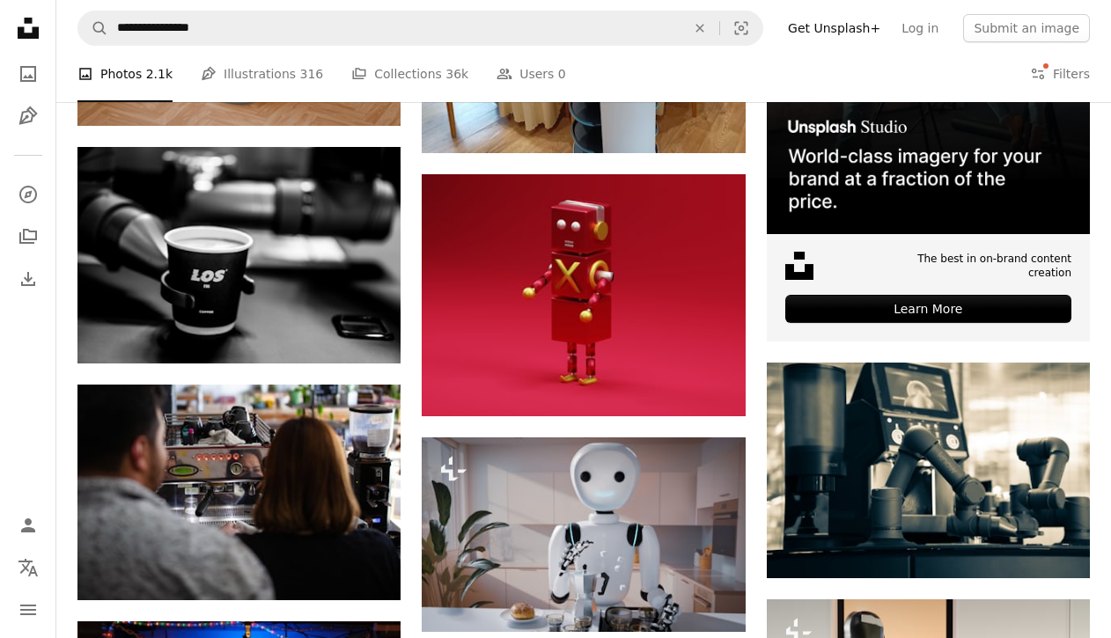
scroll to position [523, 0]
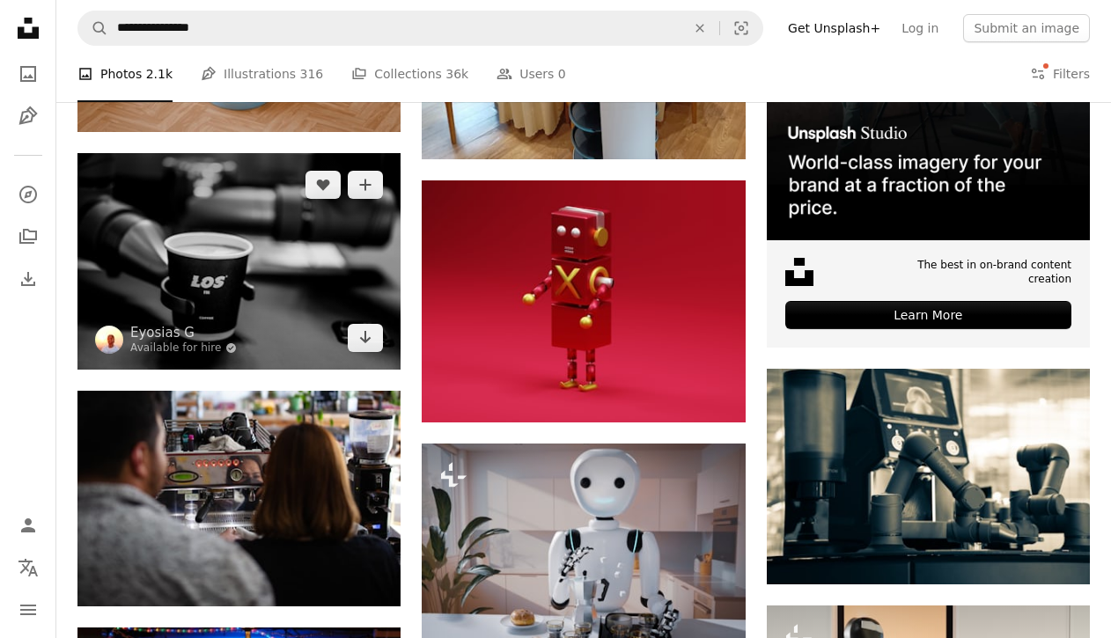
click at [333, 262] on img at bounding box center [238, 261] width 323 height 216
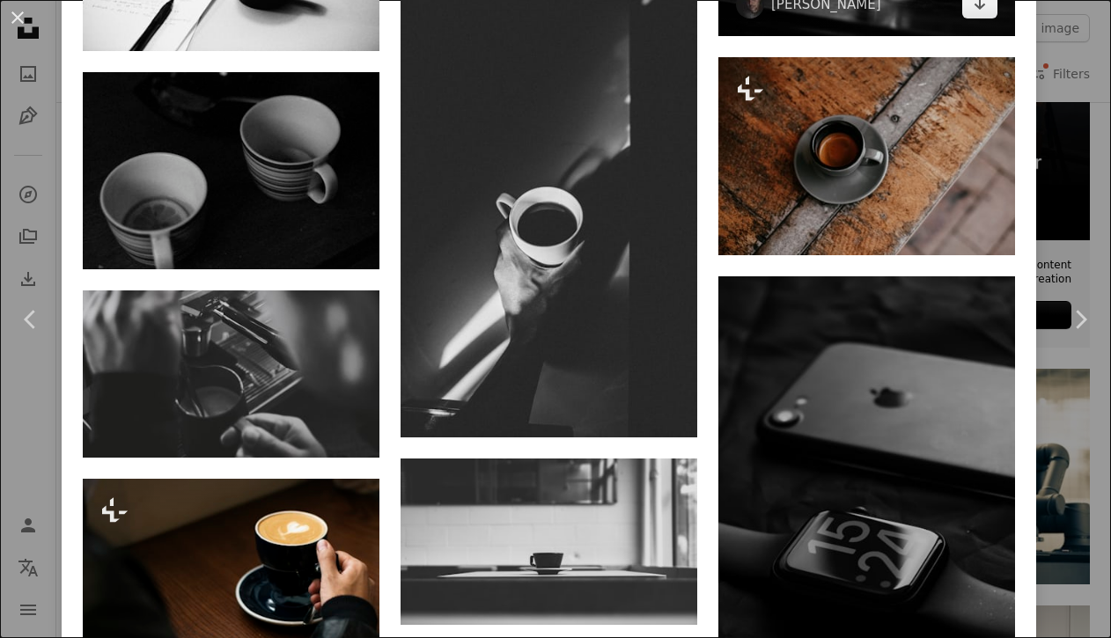
scroll to position [1646, 0]
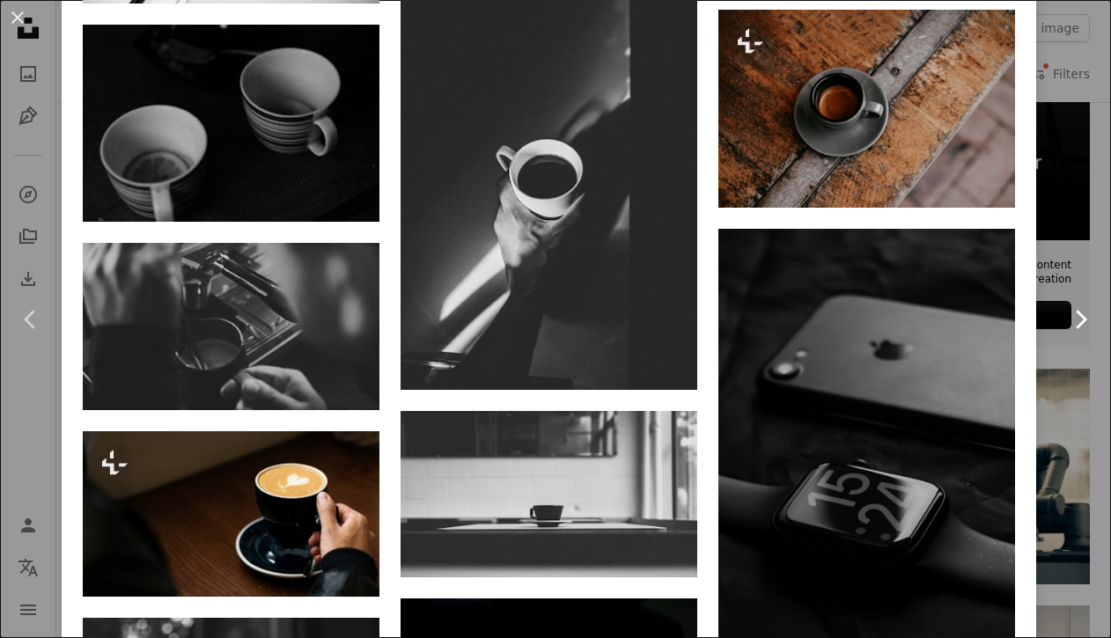
click at [1066, 393] on link "Chevron right" at bounding box center [1081, 319] width 62 height 169
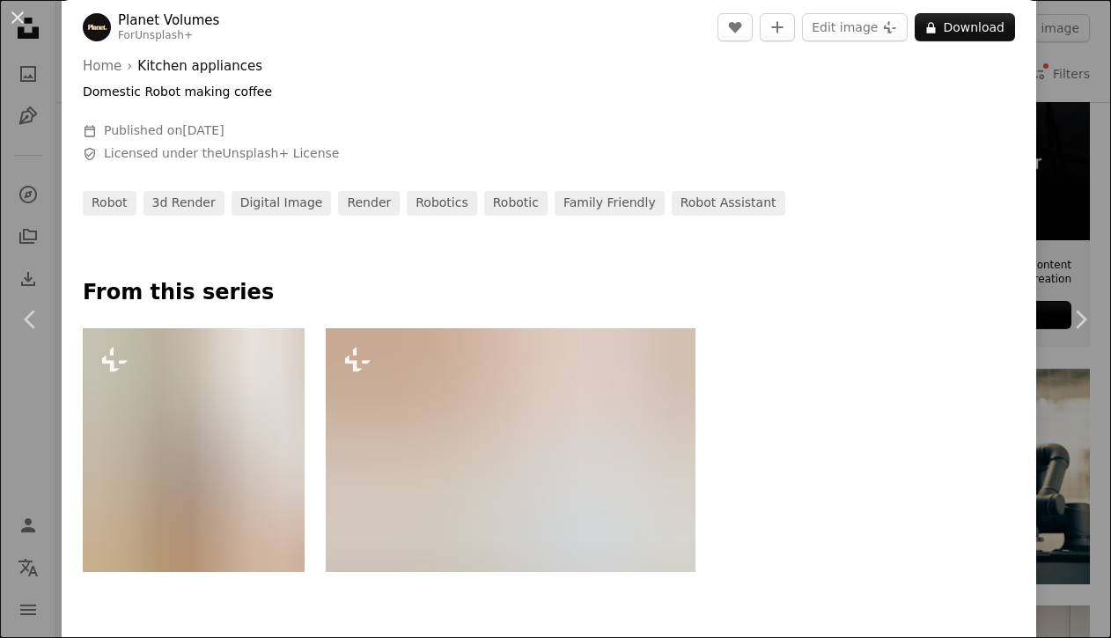
scroll to position [621, 0]
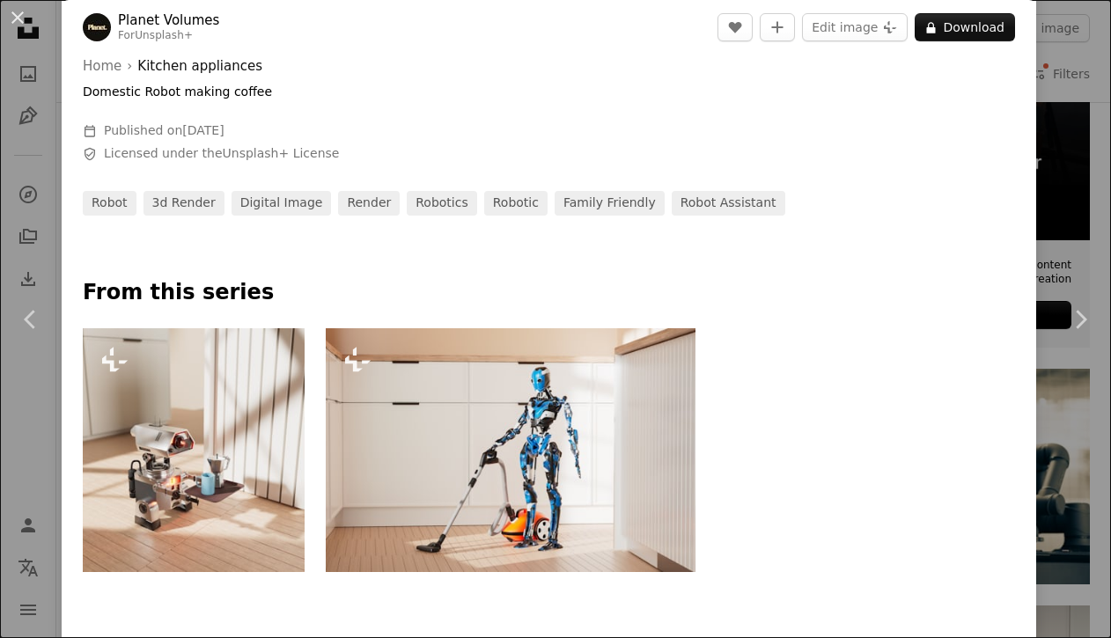
click at [1083, 214] on div "An X shape Chevron left Chevron right Planet Volumes For Unsplash+ A heart A pl…" at bounding box center [555, 319] width 1111 height 638
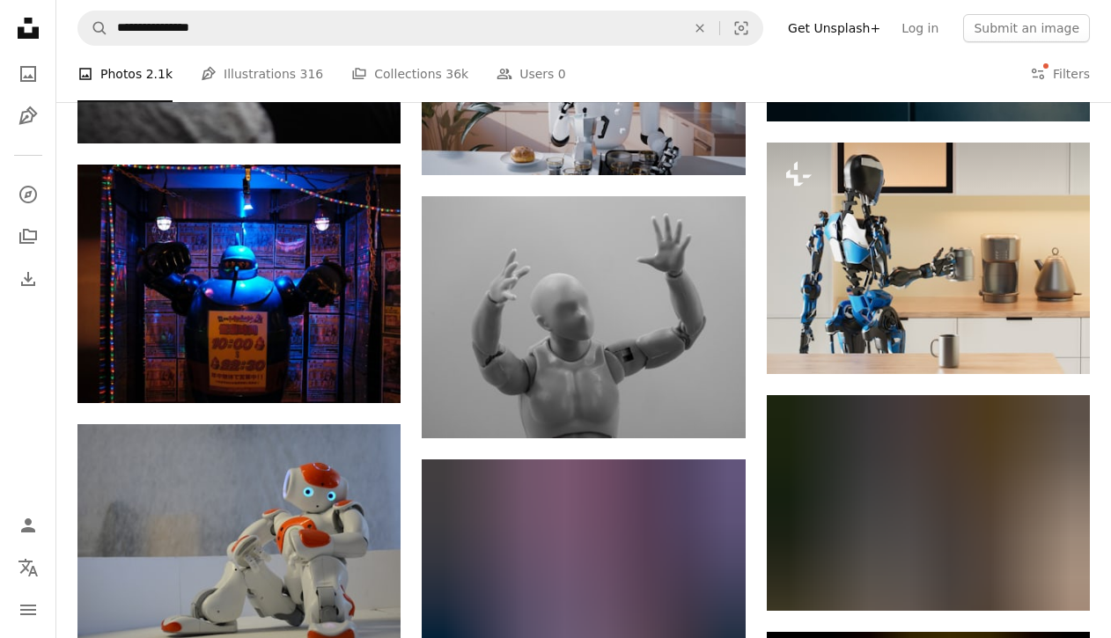
scroll to position [988, 0]
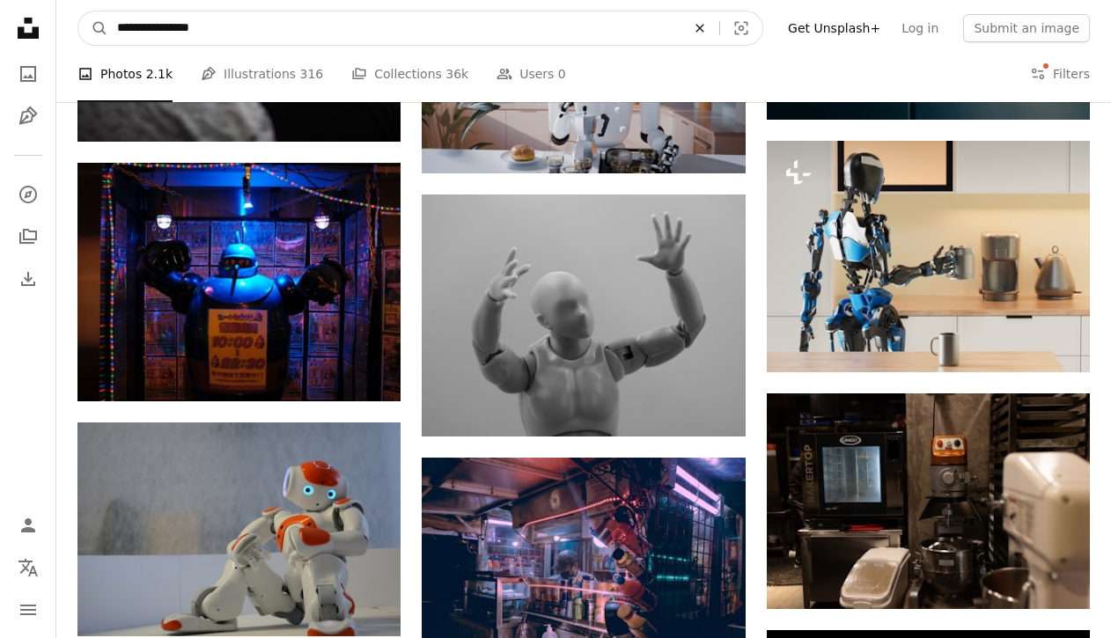
click at [713, 30] on icon "An X shape" at bounding box center [700, 28] width 39 height 14
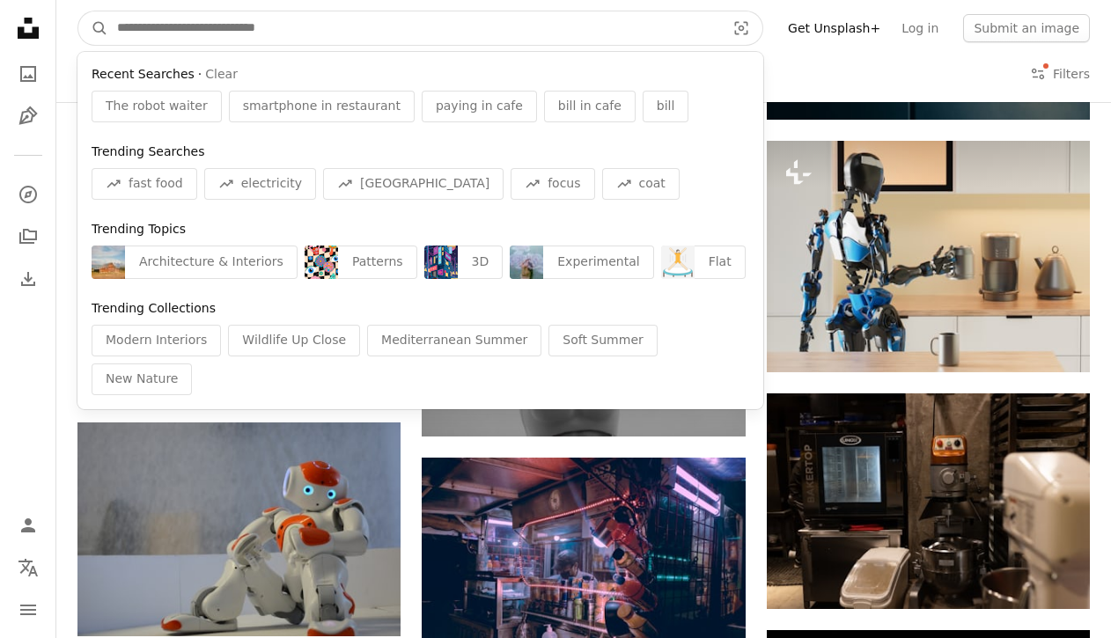
paste input "**********"
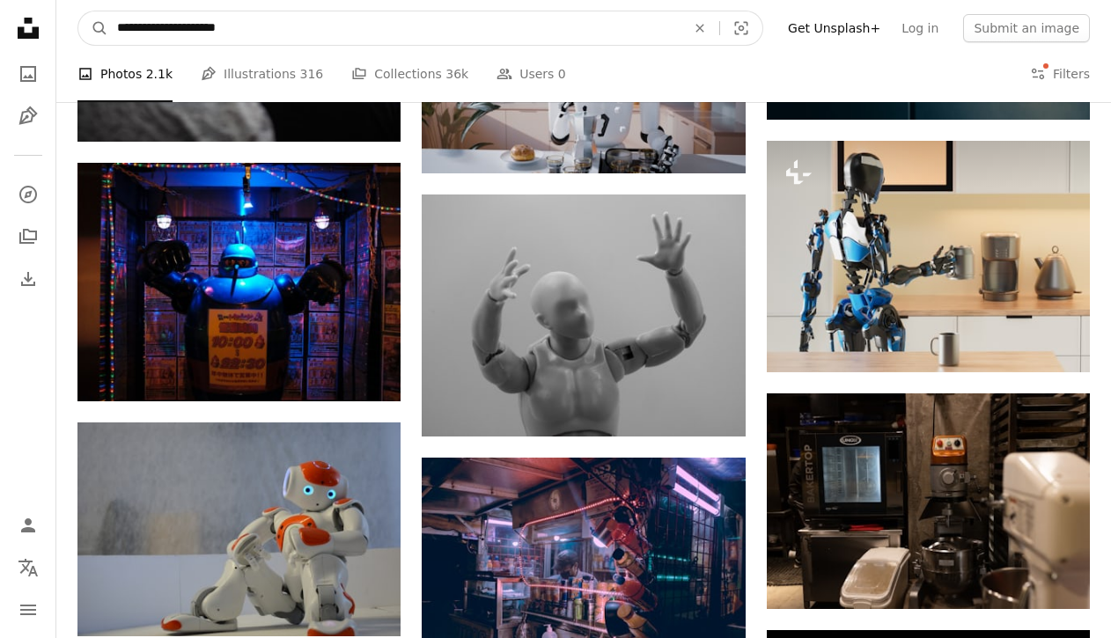
type input "**********"
click at [78, 11] on button "A magnifying glass" at bounding box center [93, 27] width 30 height 33
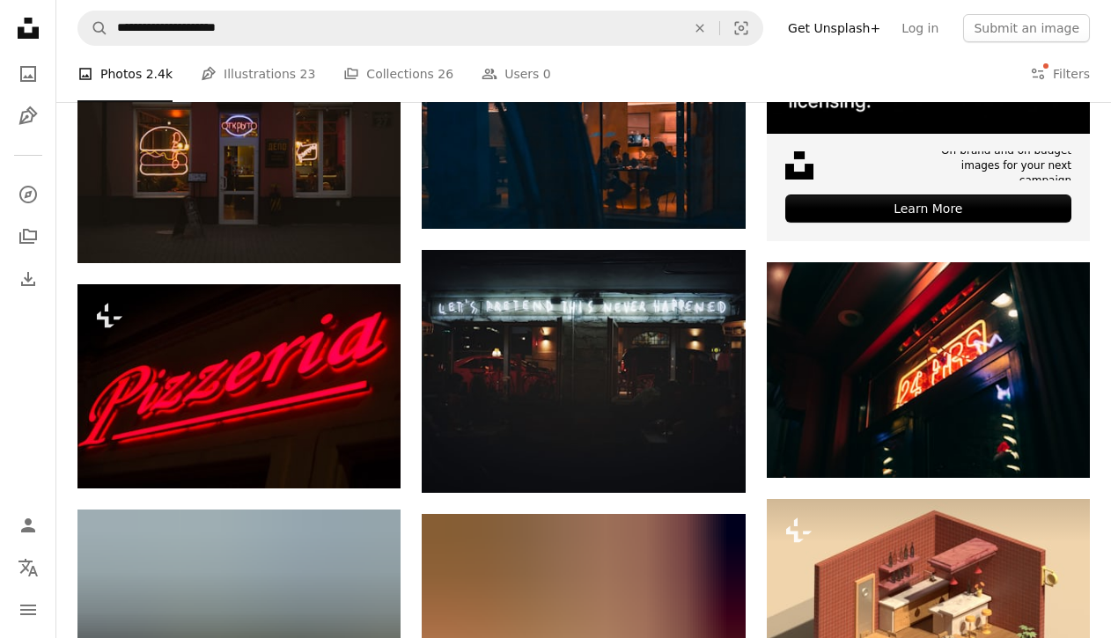
scroll to position [734, 0]
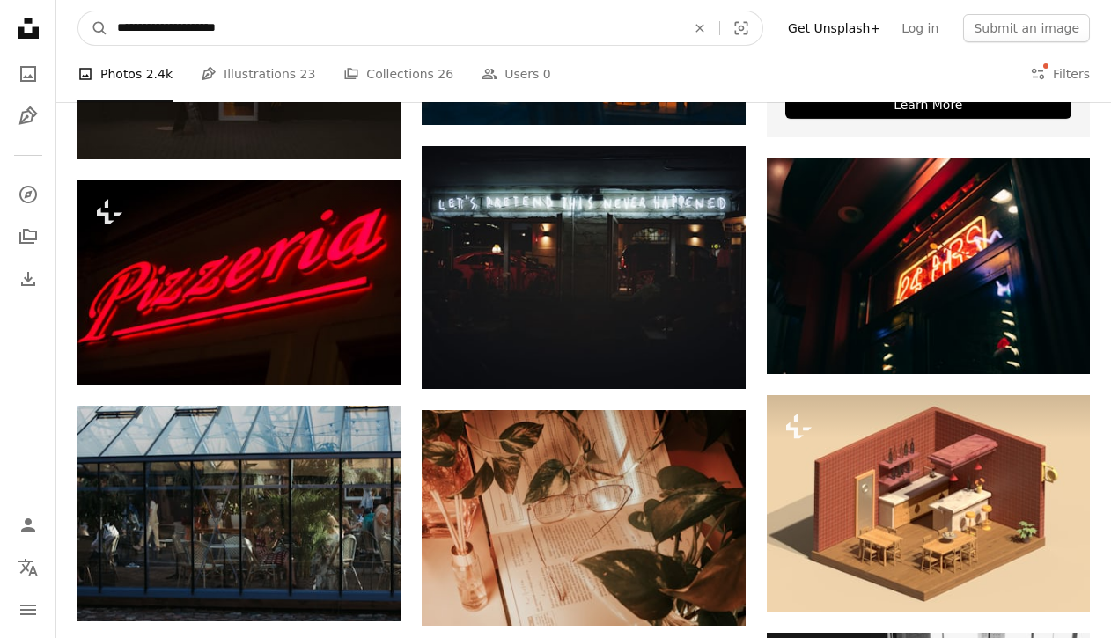
drag, startPoint x: 359, startPoint y: 35, endPoint x: 120, endPoint y: 20, distance: 240.0
click at [120, 20] on input "**********" at bounding box center [394, 27] width 572 height 33
paste input "Find visuals sitewide"
type input "**********"
click button "A magnifying glass" at bounding box center [93, 27] width 30 height 33
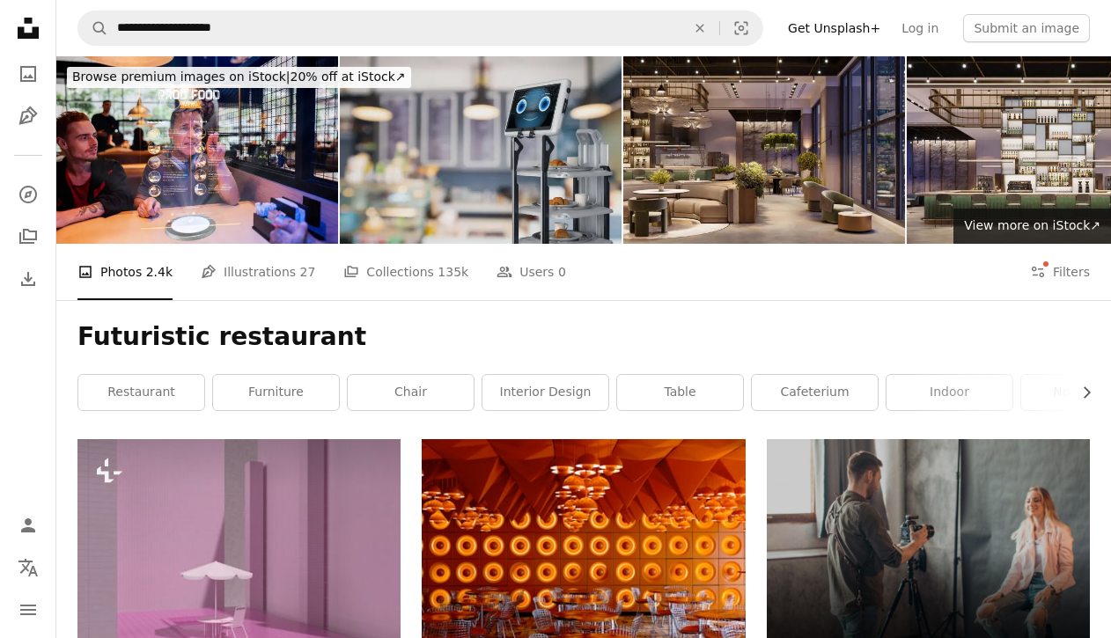
click at [516, 182] on img at bounding box center [481, 150] width 282 height 188
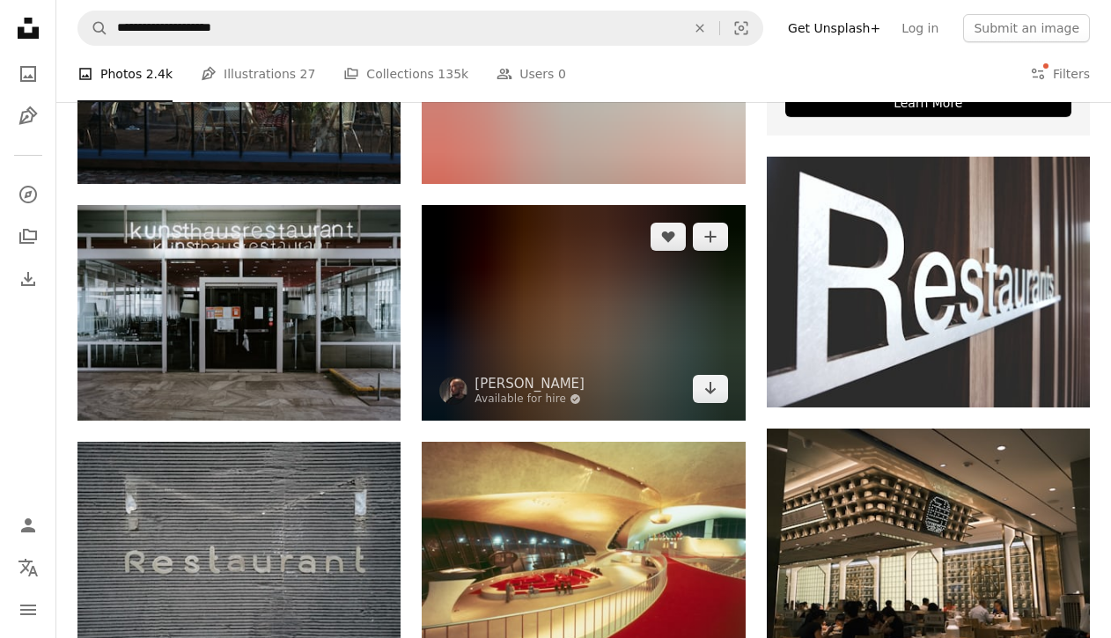
scroll to position [749, 0]
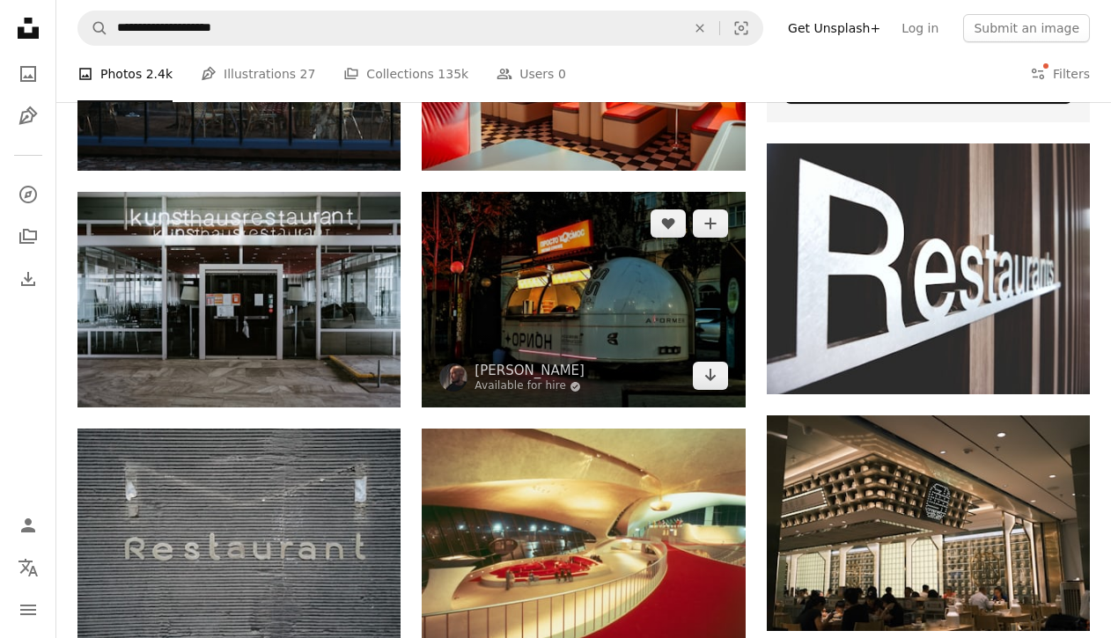
click at [513, 308] on img at bounding box center [583, 300] width 323 height 216
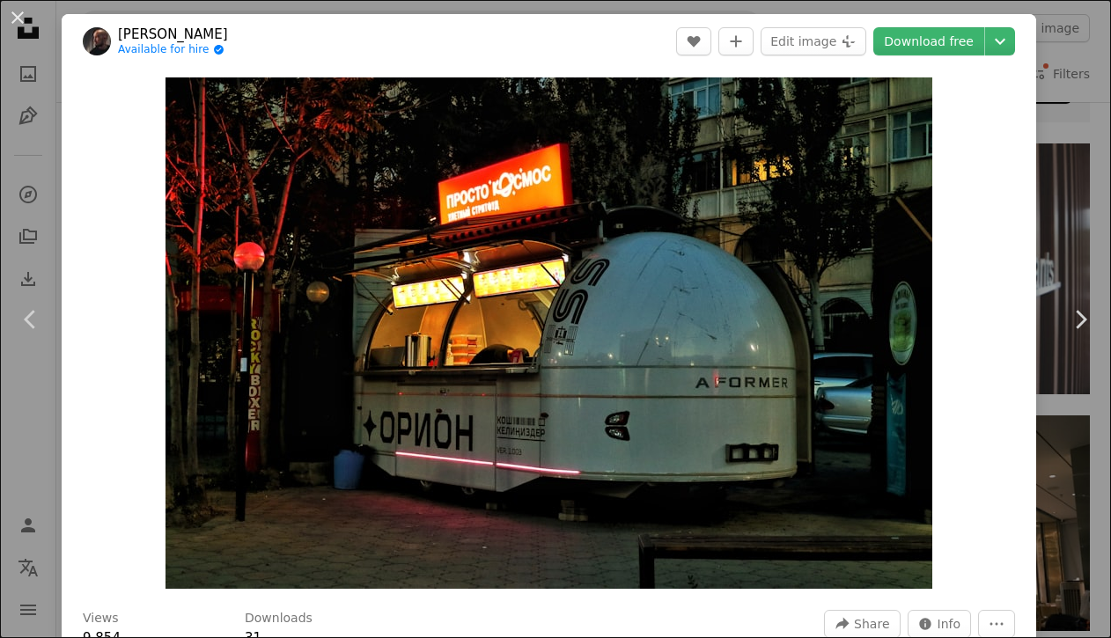
click at [1078, 137] on div "An X shape Chevron left Chevron right Damir Samatkulov Available for hire A che…" at bounding box center [555, 319] width 1111 height 638
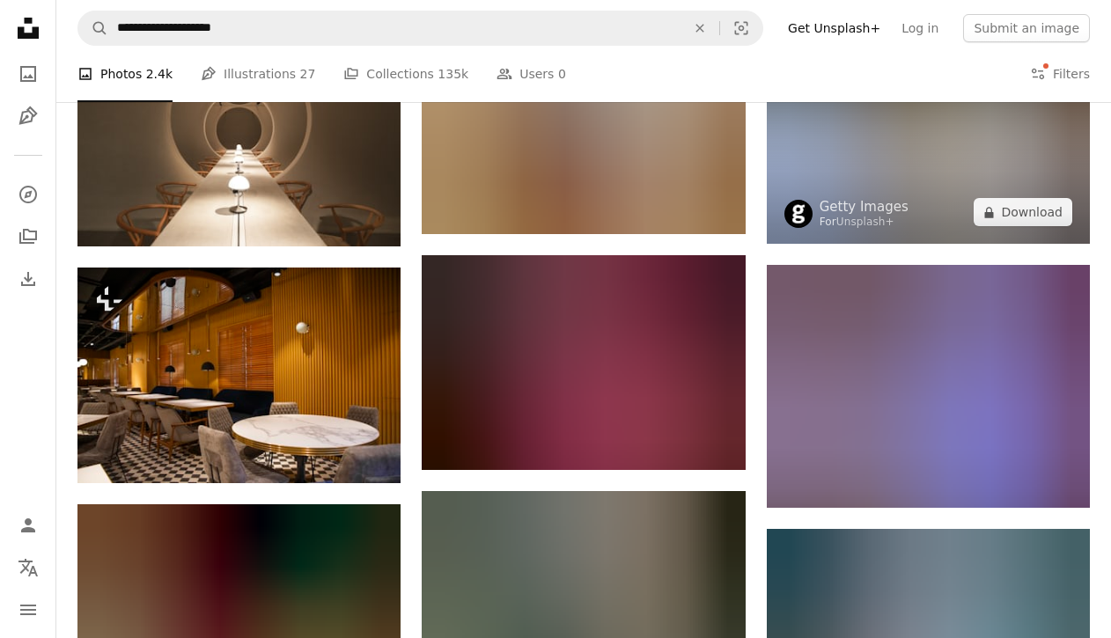
scroll to position [1320, 0]
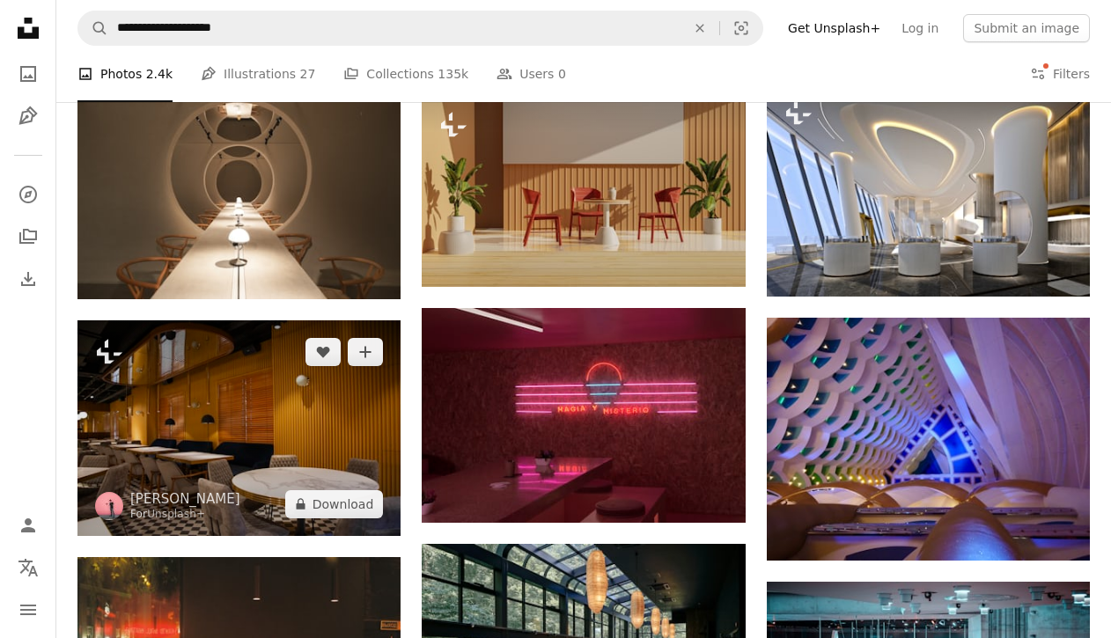
click at [313, 407] on img at bounding box center [238, 429] width 323 height 216
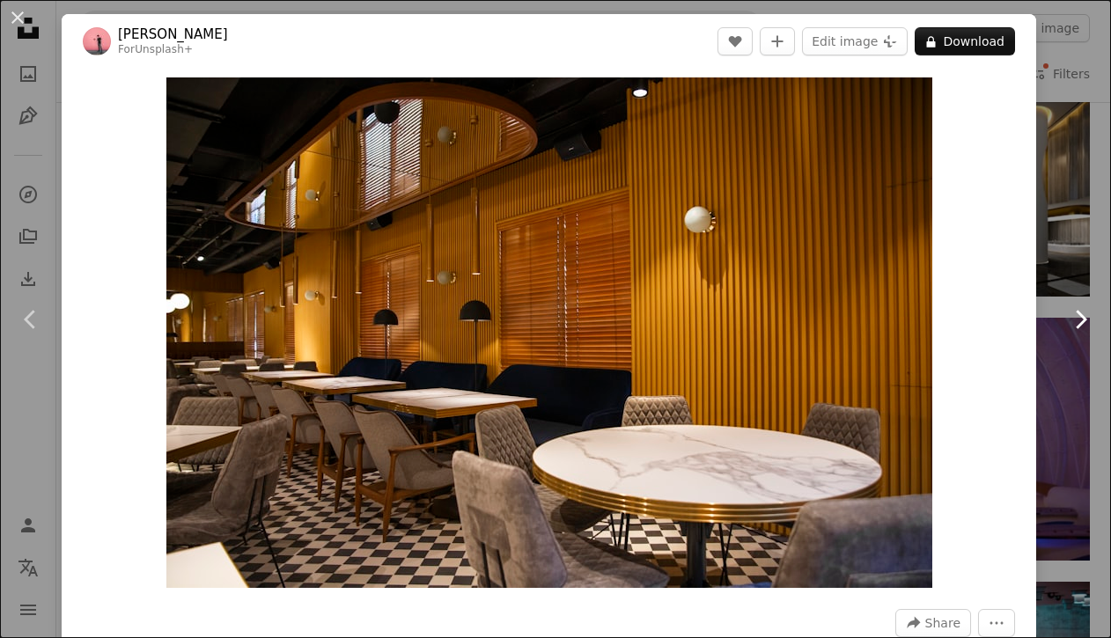
click at [1066, 352] on link "Chevron right" at bounding box center [1081, 319] width 62 height 169
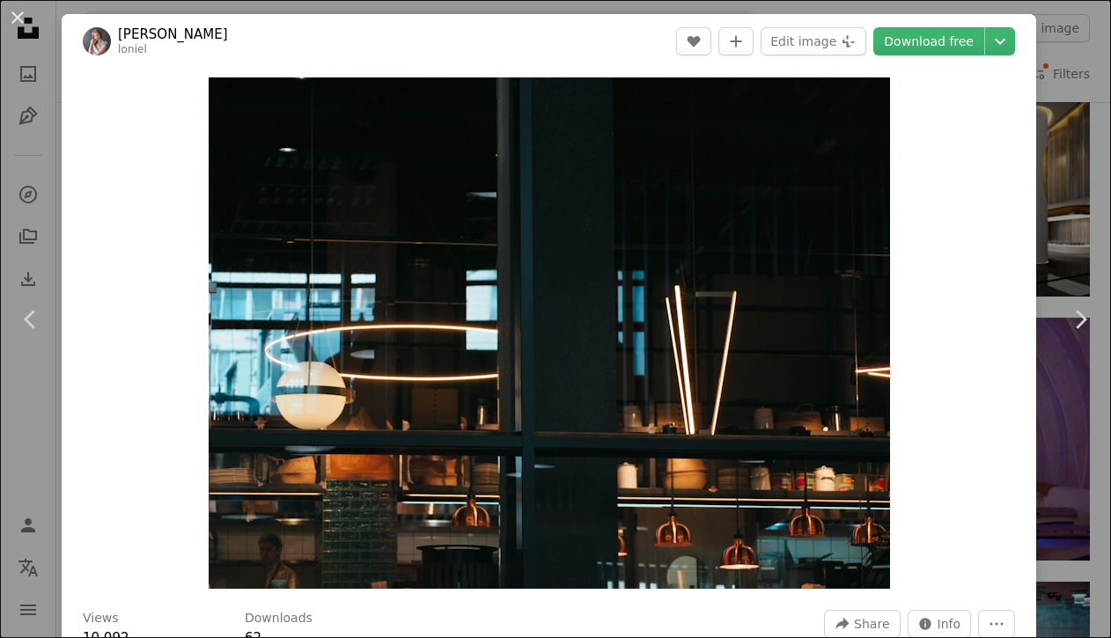
click at [1071, 220] on div "An X shape Chevron left Chevron right [PERSON_NAME] Deeva [PERSON_NAME] A heart…" at bounding box center [555, 319] width 1111 height 638
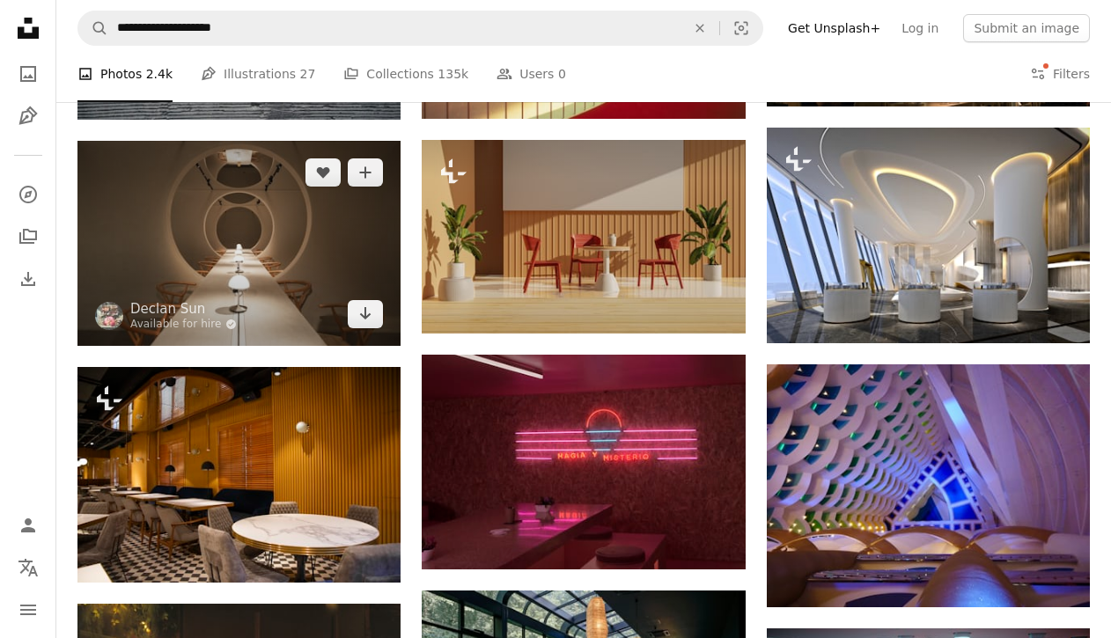
scroll to position [1271, 0]
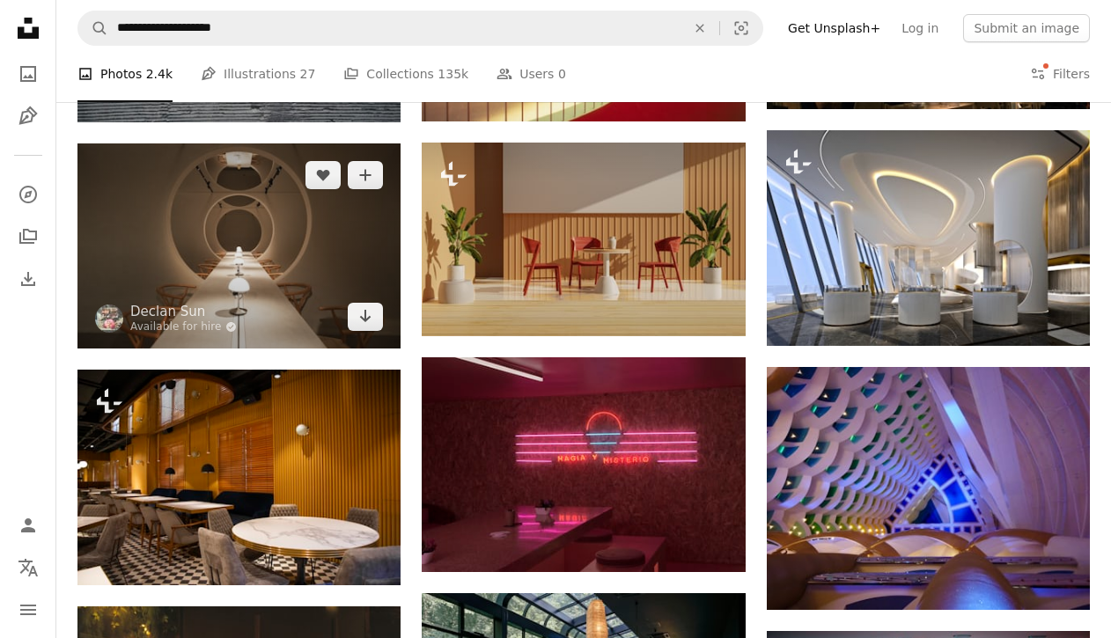
click at [307, 249] on img at bounding box center [238, 246] width 323 height 204
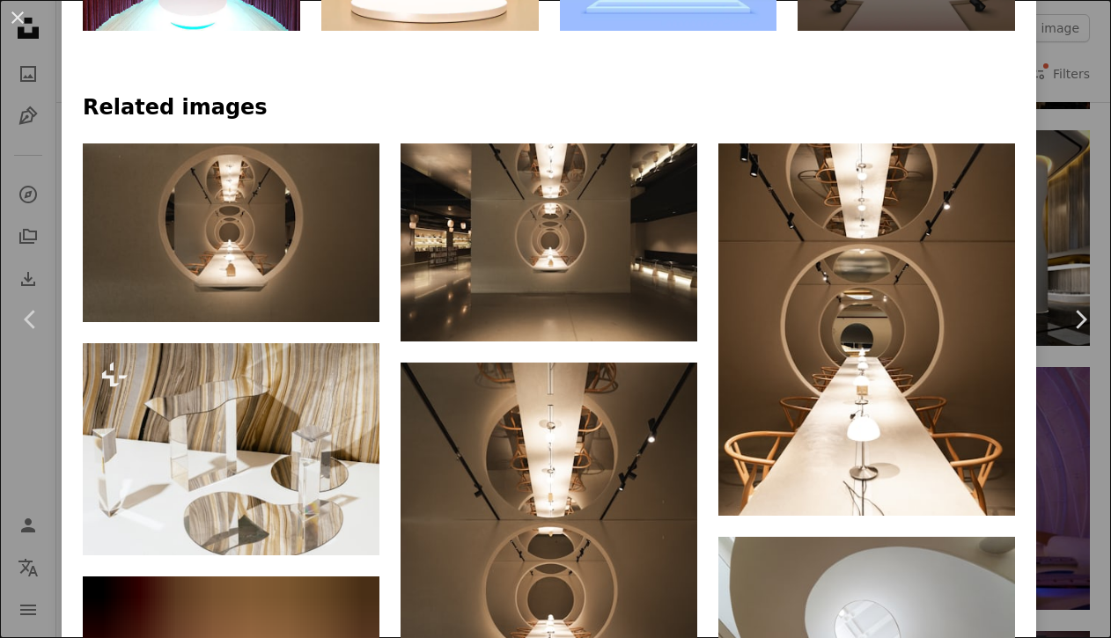
scroll to position [1072, 0]
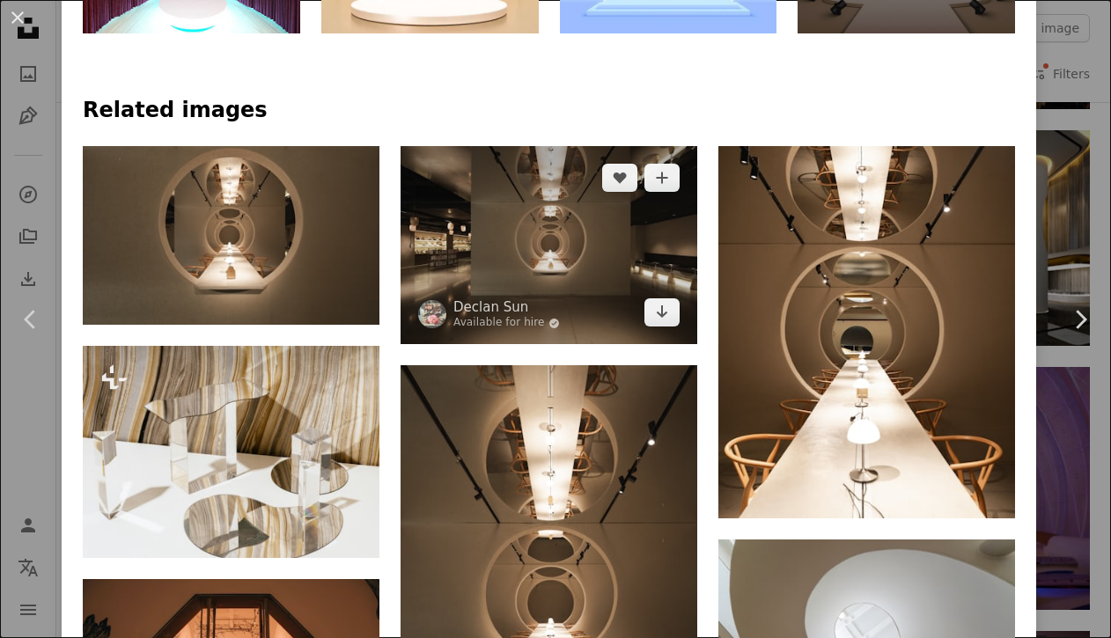
click at [610, 194] on img at bounding box center [549, 245] width 297 height 198
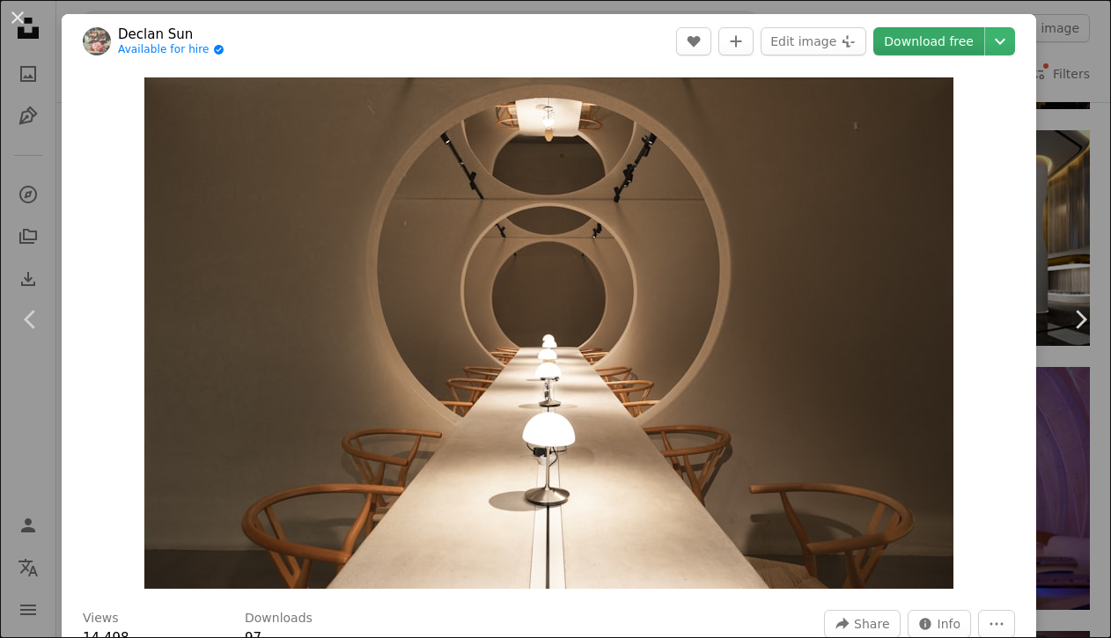
click at [975, 47] on link "Download free" at bounding box center [929, 41] width 111 height 28
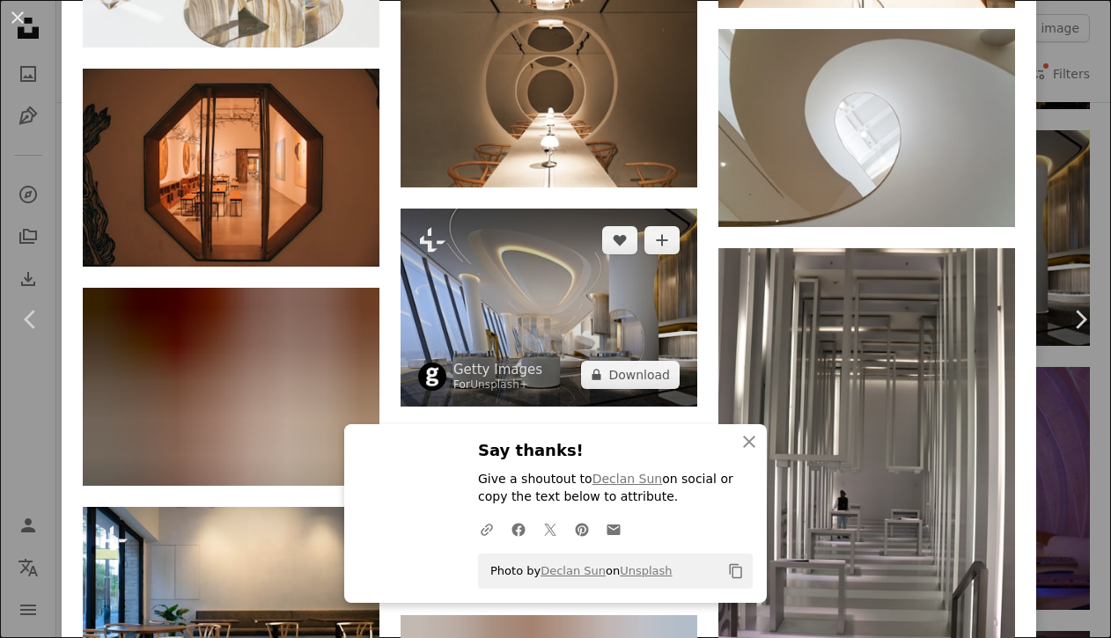
scroll to position [1593, 0]
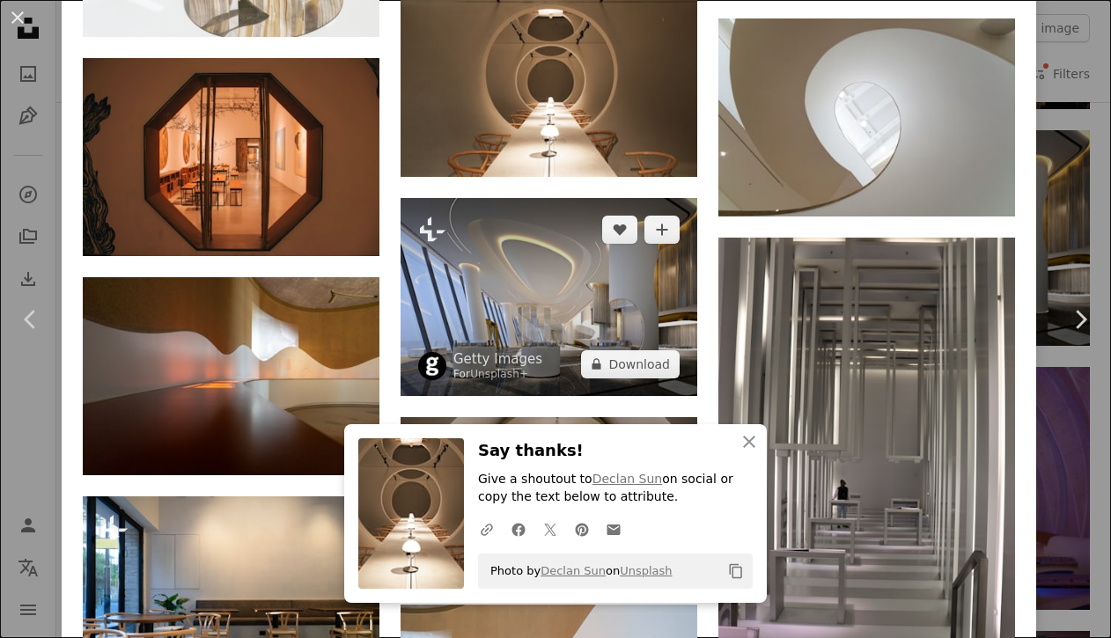
click at [542, 359] on img at bounding box center [549, 297] width 297 height 198
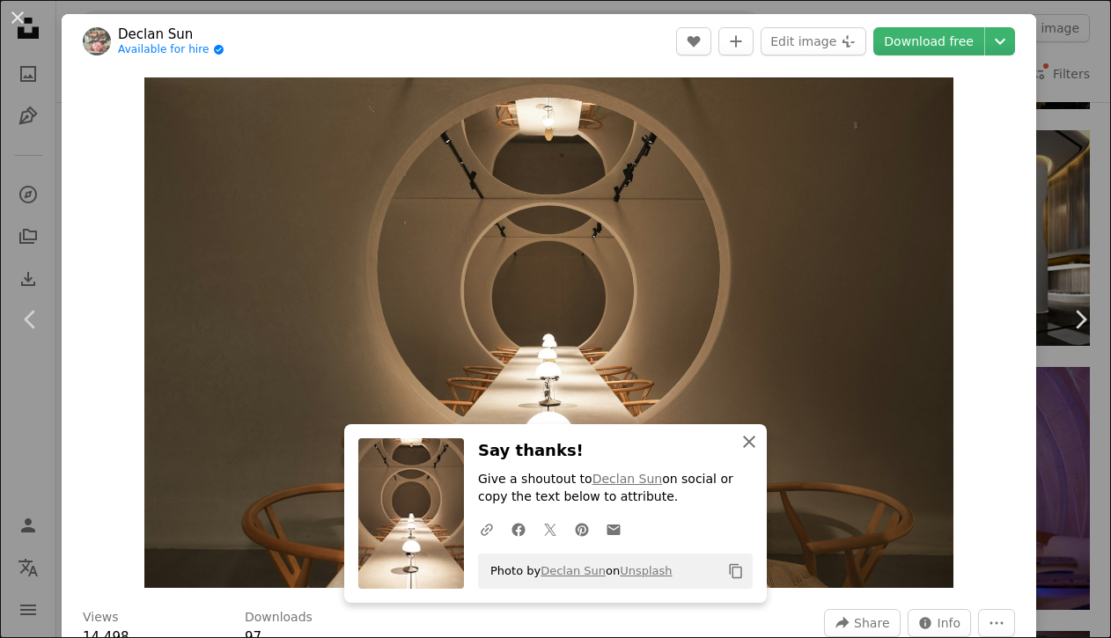
click at [753, 441] on icon "An X shape" at bounding box center [749, 441] width 21 height 21
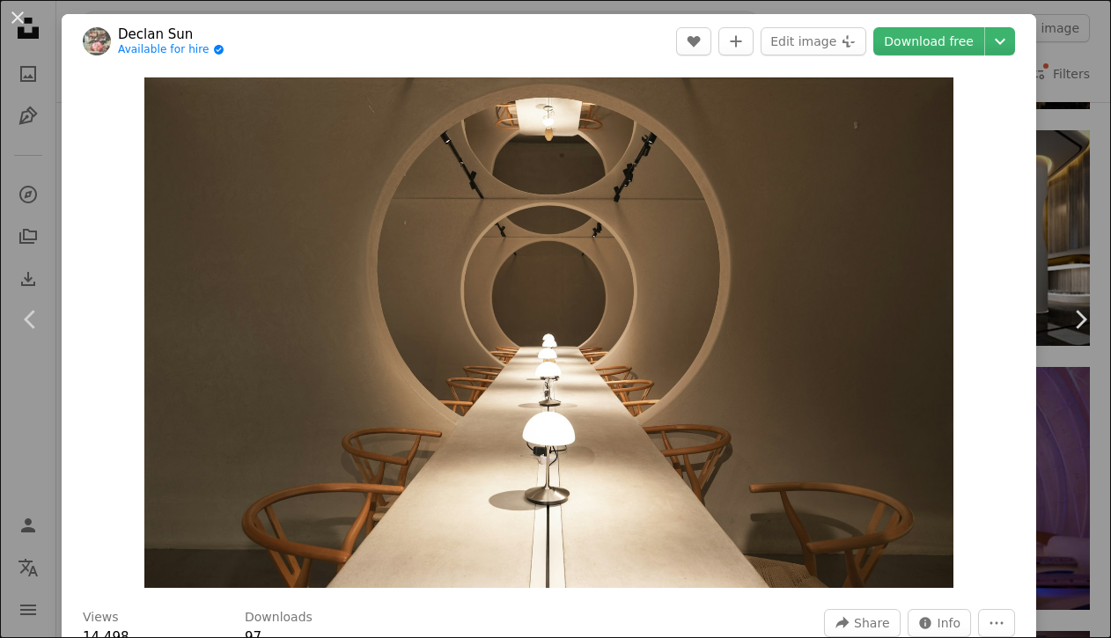
click at [1100, 215] on div "An X shape Chevron left Chevron right Declan Sun Available for hire A checkmark…" at bounding box center [555, 319] width 1111 height 638
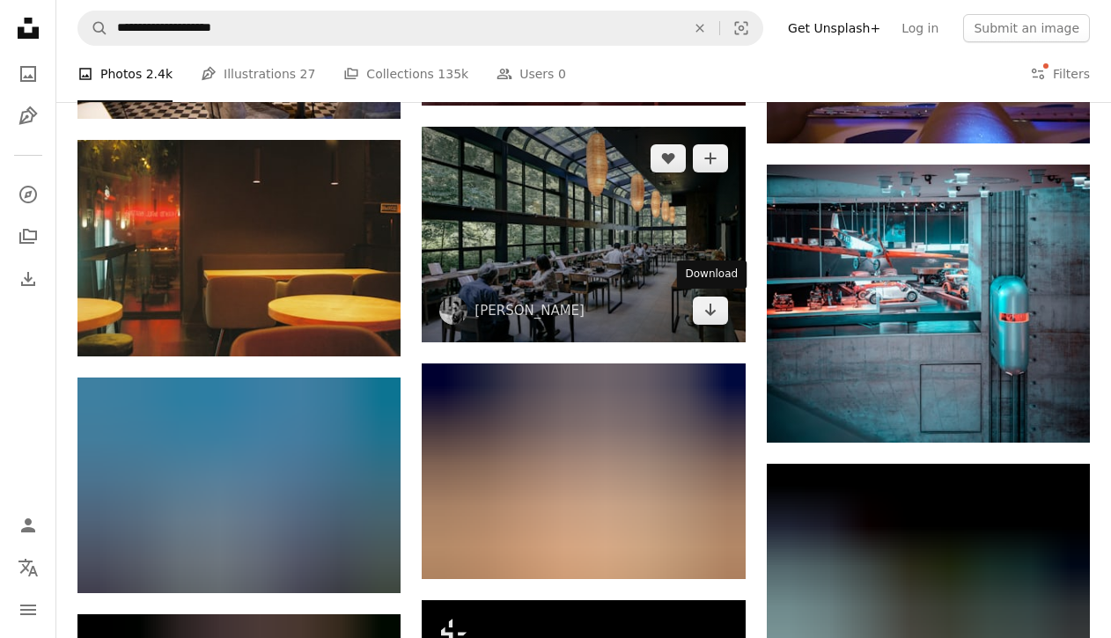
scroll to position [1740, 0]
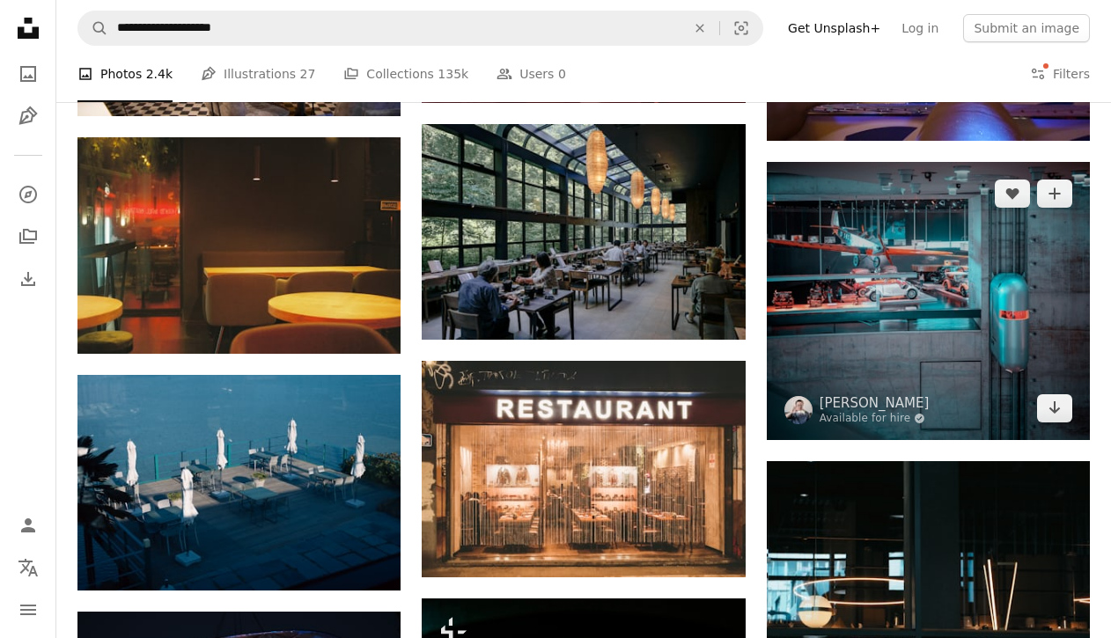
click at [868, 312] on img at bounding box center [928, 301] width 323 height 278
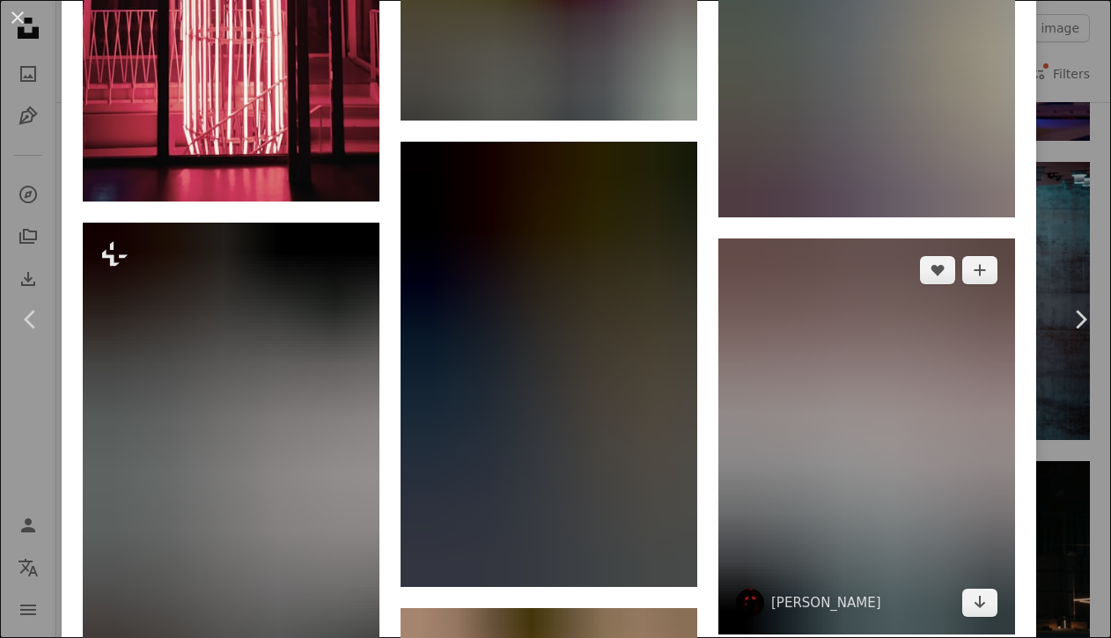
scroll to position [3657, 0]
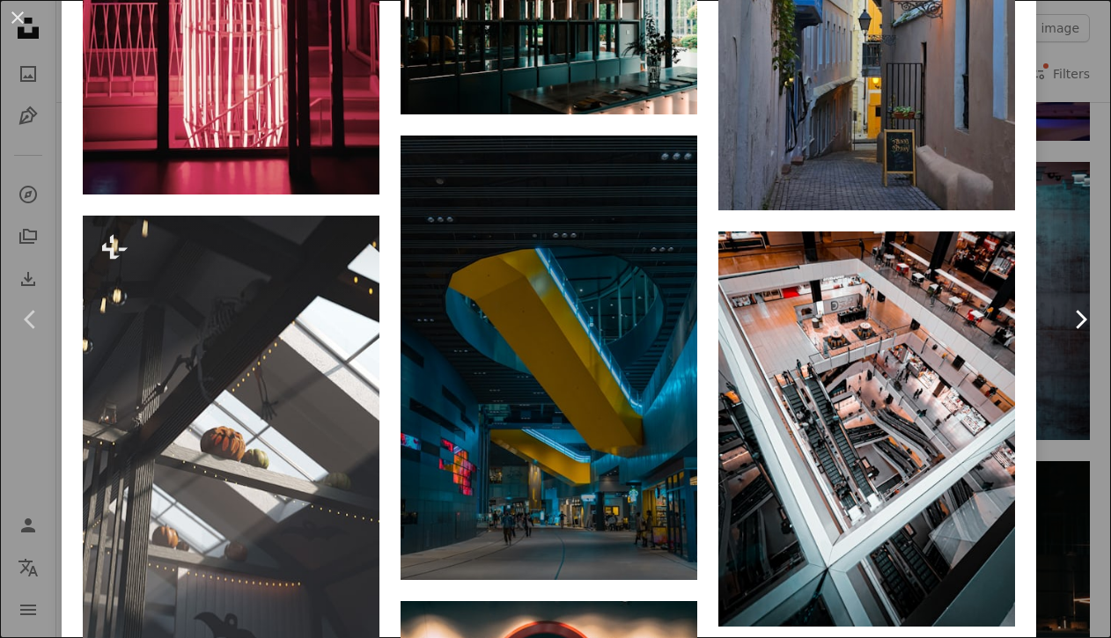
click at [1059, 343] on link "Chevron right" at bounding box center [1081, 319] width 62 height 169
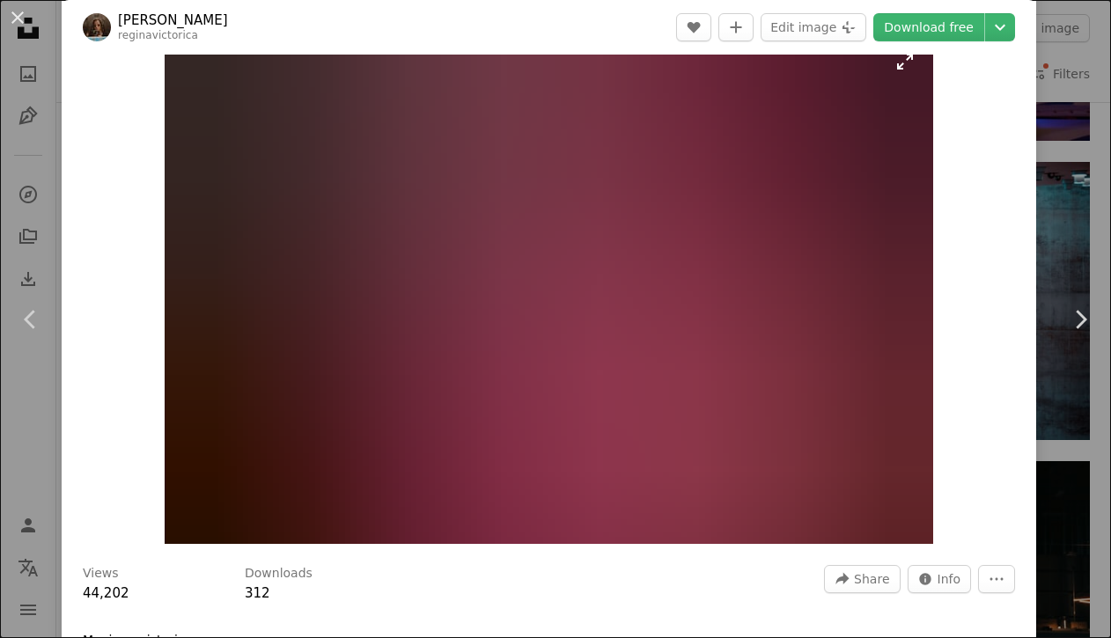
scroll to position [49, 0]
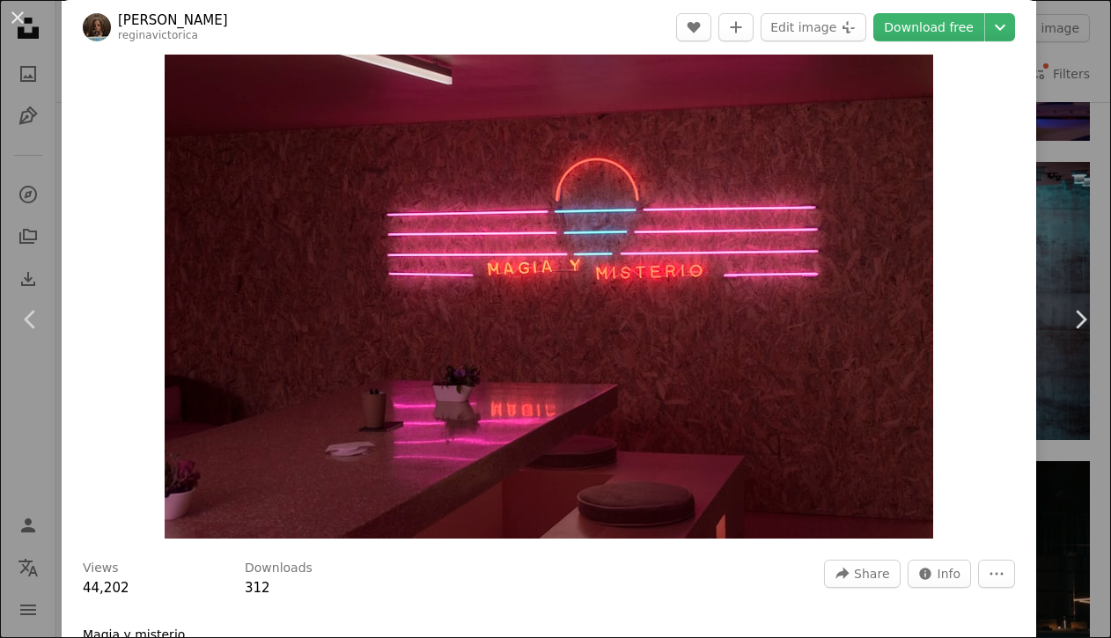
click at [1074, 229] on div "An X shape Chevron left Chevron right [PERSON_NAME] reginavictorica A heart A p…" at bounding box center [555, 319] width 1111 height 638
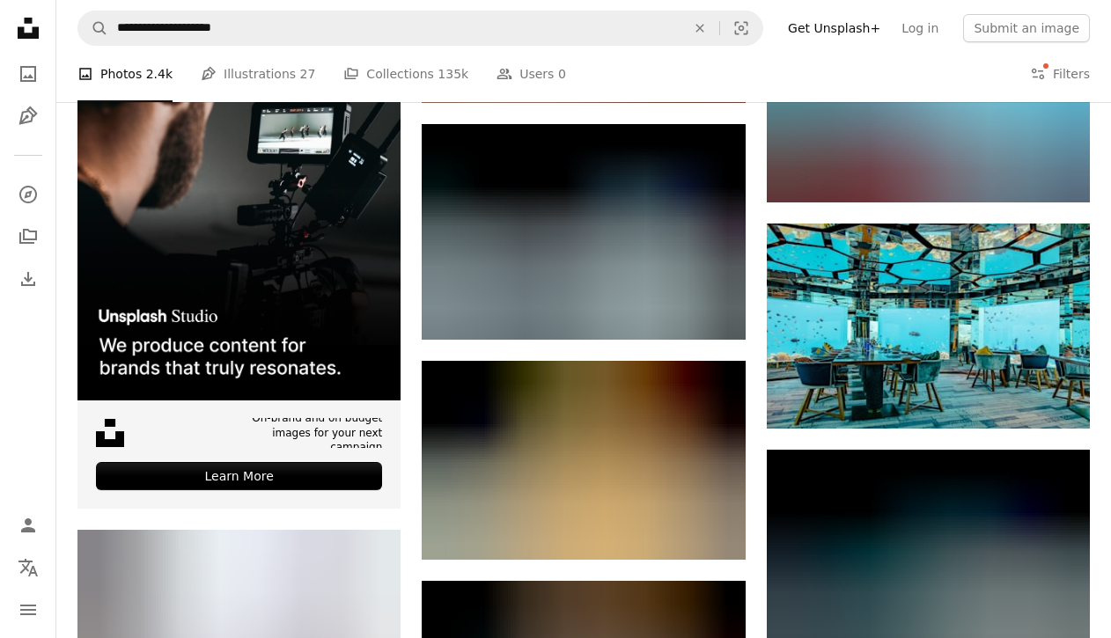
scroll to position [2500, 0]
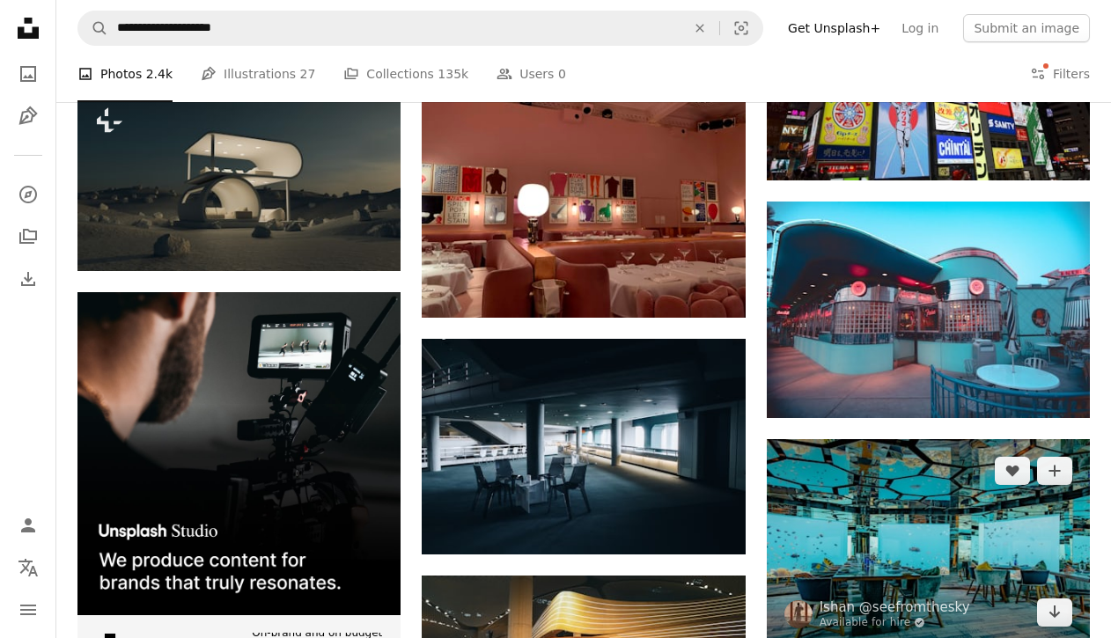
click at [874, 462] on img at bounding box center [928, 541] width 323 height 205
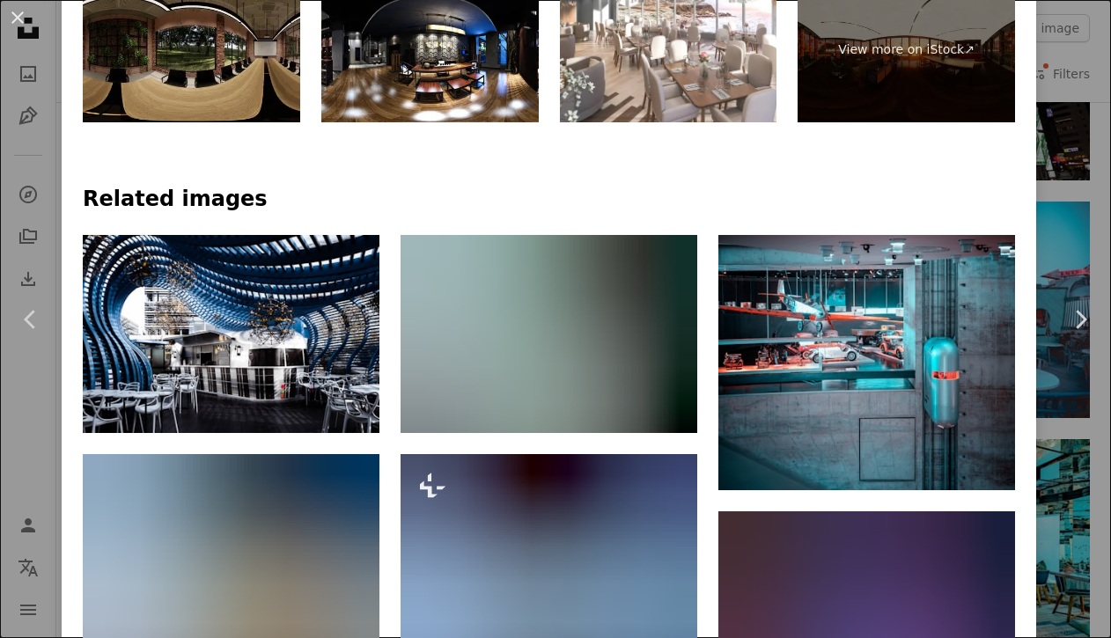
scroll to position [1024, 0]
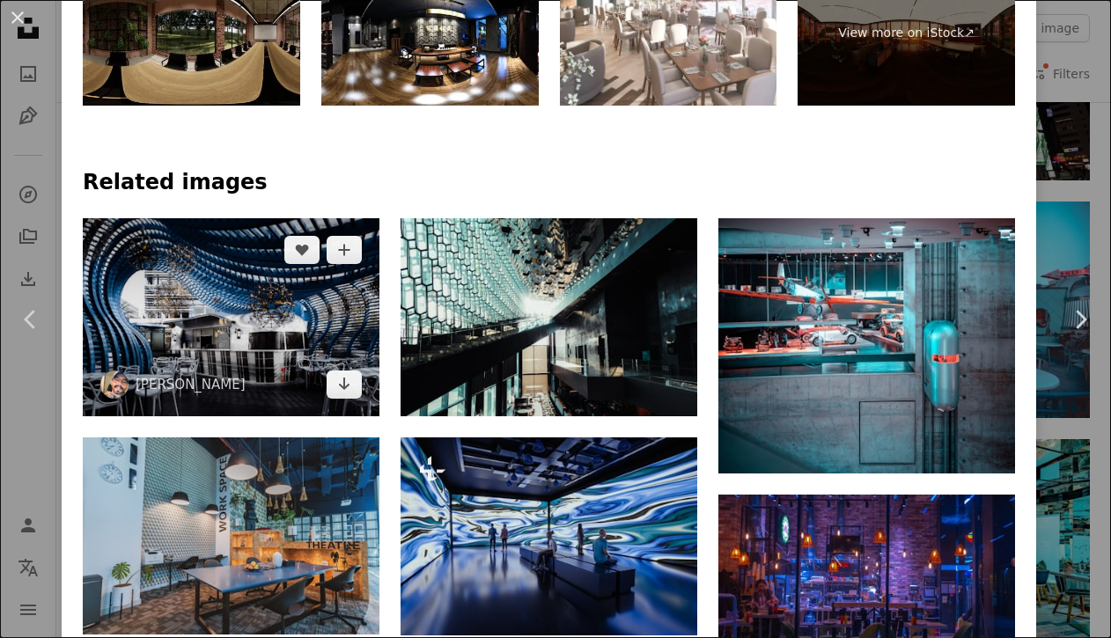
click at [347, 309] on img at bounding box center [231, 317] width 297 height 198
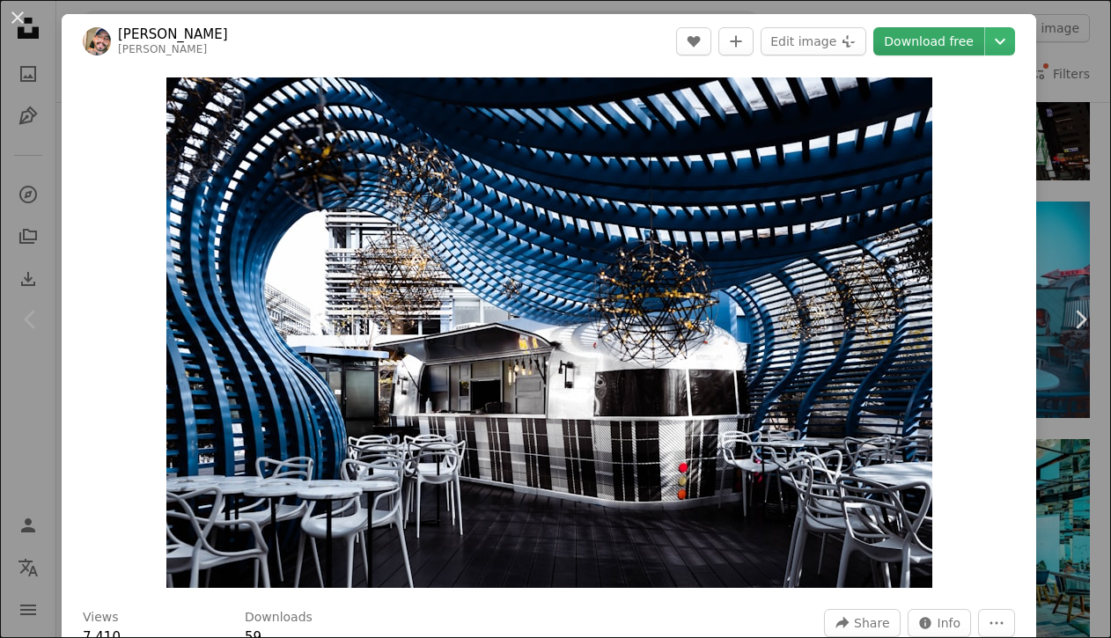
click at [955, 49] on link "Download free" at bounding box center [929, 41] width 111 height 28
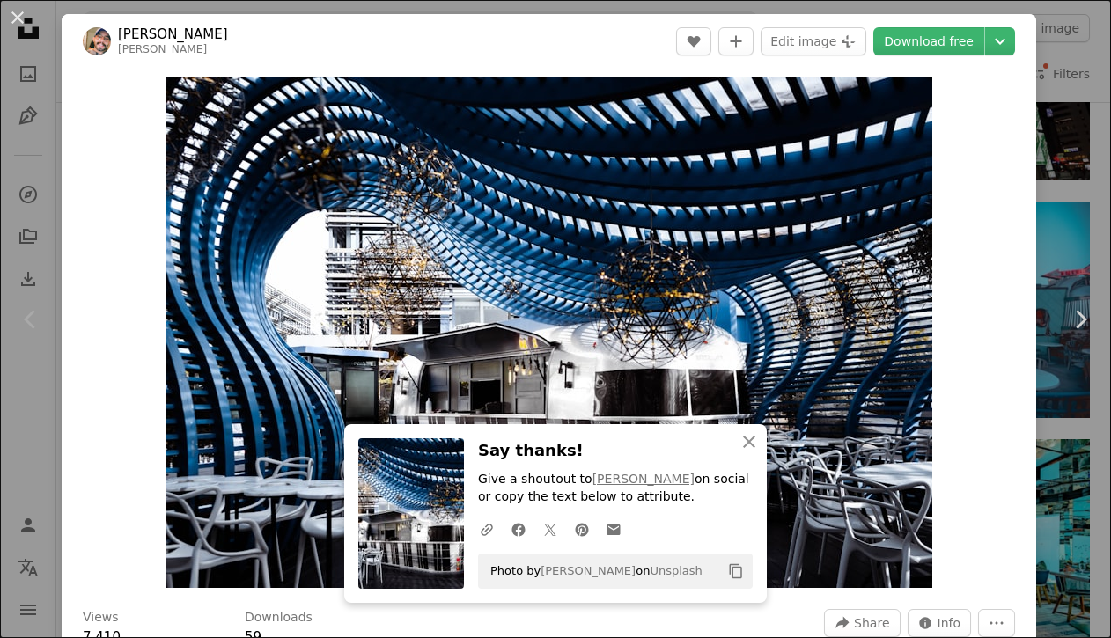
click at [1085, 213] on div "An X shape Chevron left Chevron right An X shape Close Say thanks! Give a shout…" at bounding box center [555, 319] width 1111 height 638
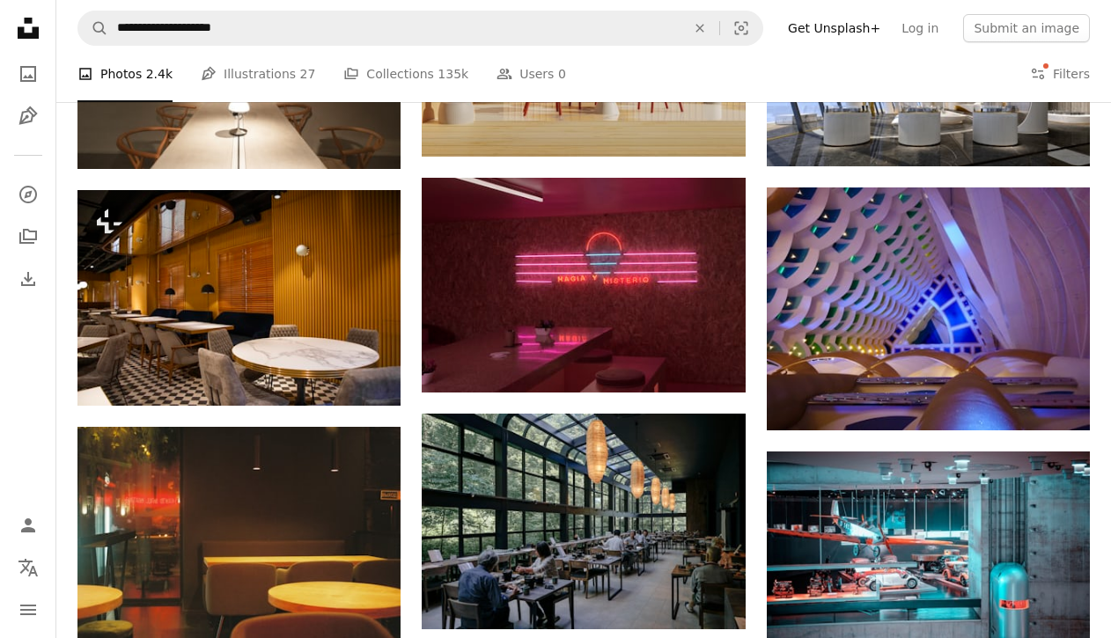
scroll to position [1278, 0]
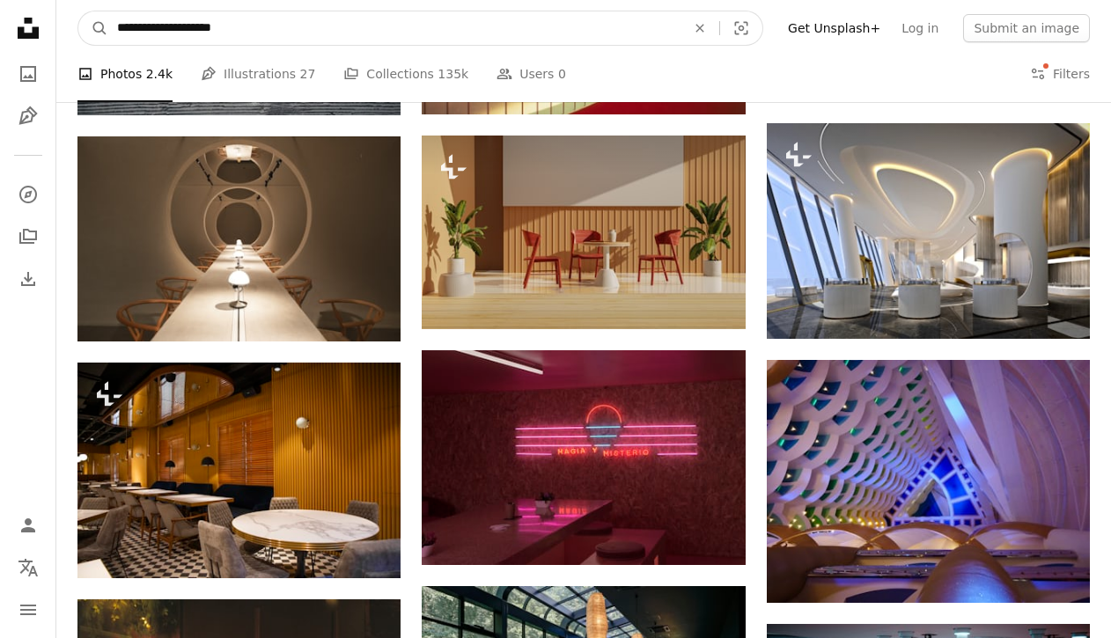
click at [719, 26] on icon "An X shape" at bounding box center [700, 28] width 39 height 14
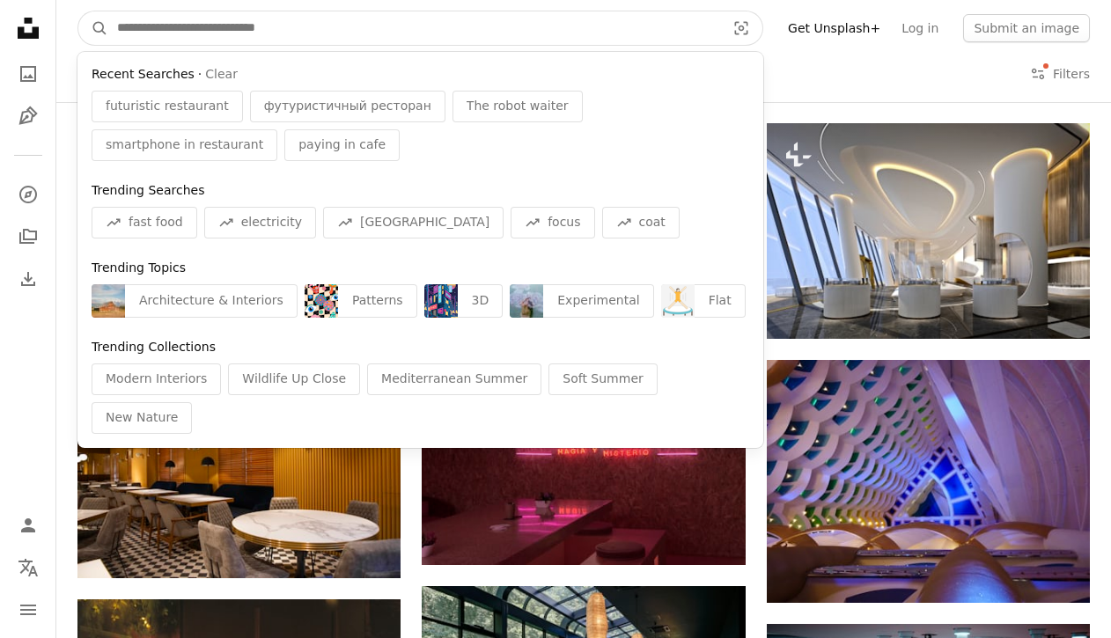
paste input "**********"
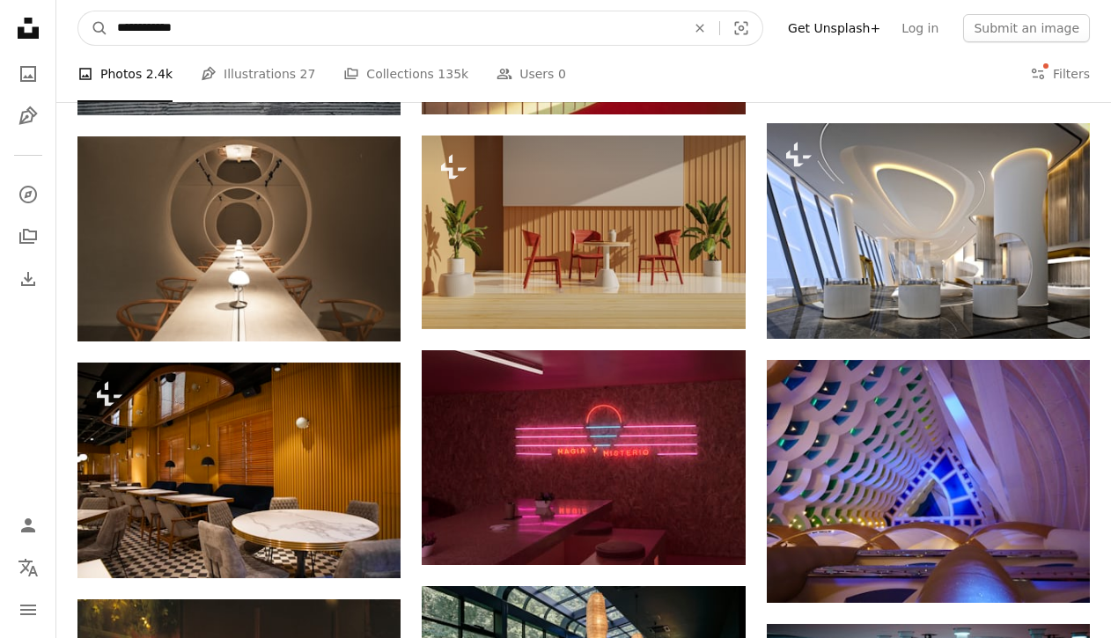
type input "**********"
click at [78, 11] on button "A magnifying glass" at bounding box center [93, 27] width 30 height 33
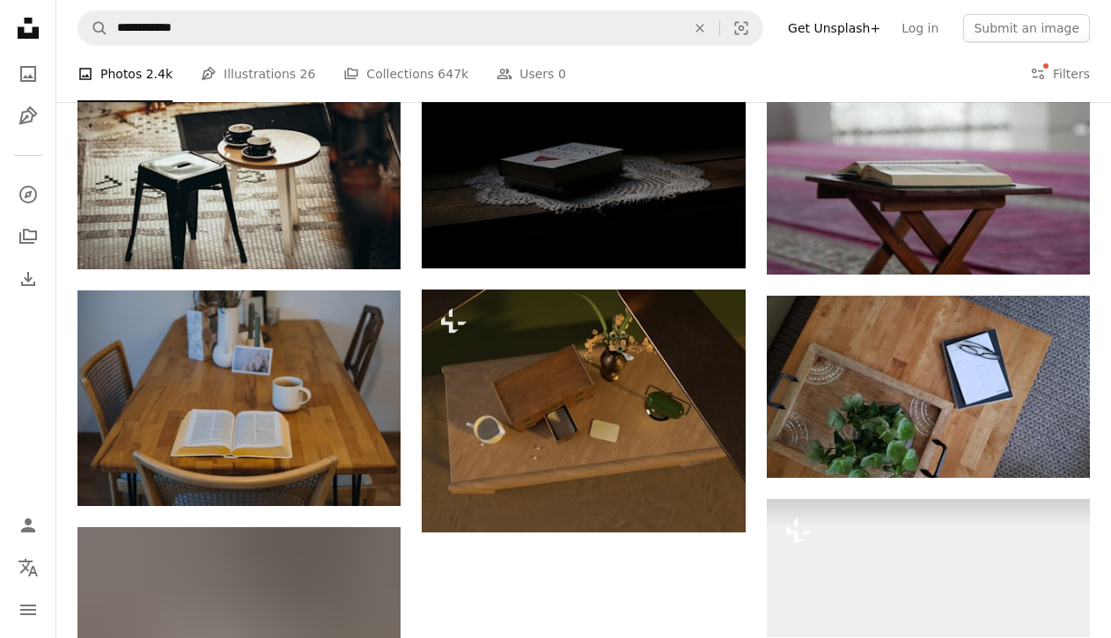
scroll to position [1337, 0]
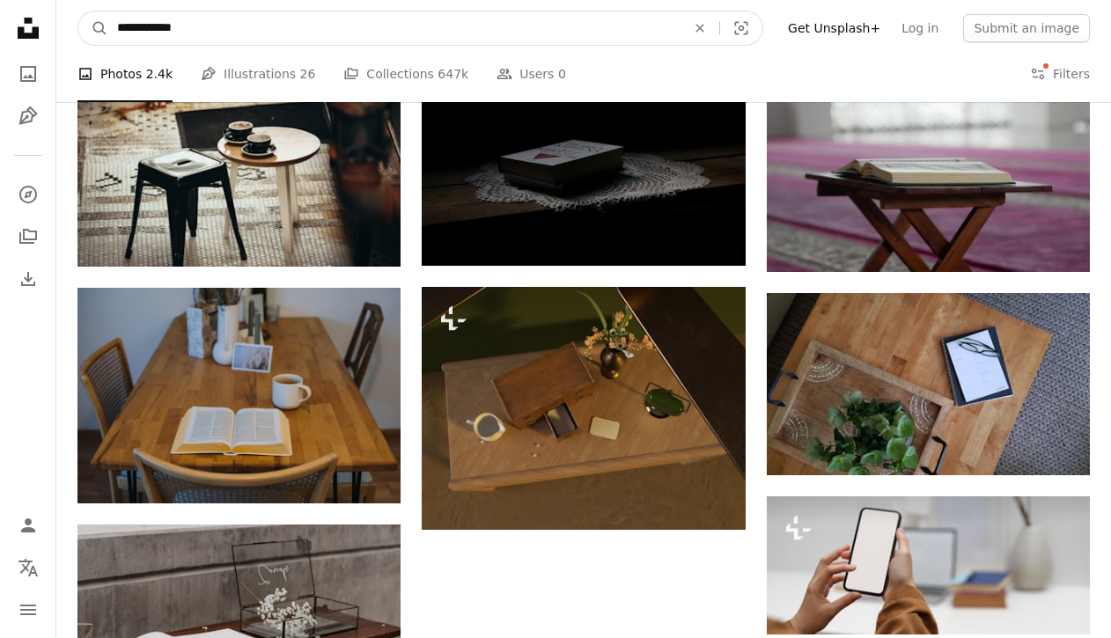
click at [116, 23] on input "**********" at bounding box center [394, 27] width 572 height 33
type input "**********"
click button "A magnifying glass" at bounding box center [93, 27] width 30 height 33
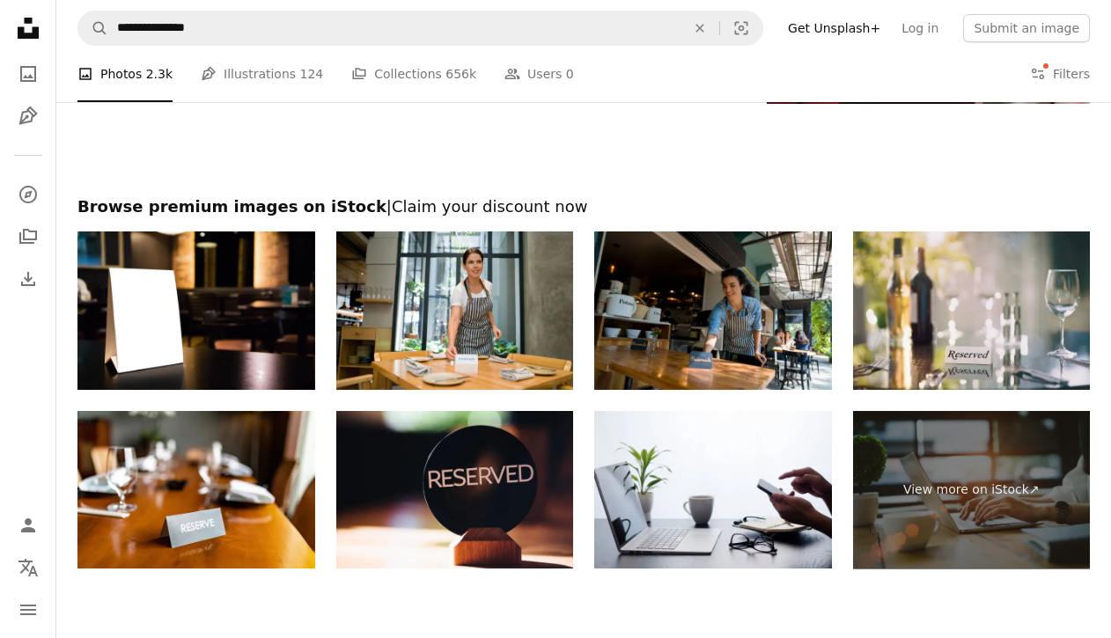
scroll to position [2311, 0]
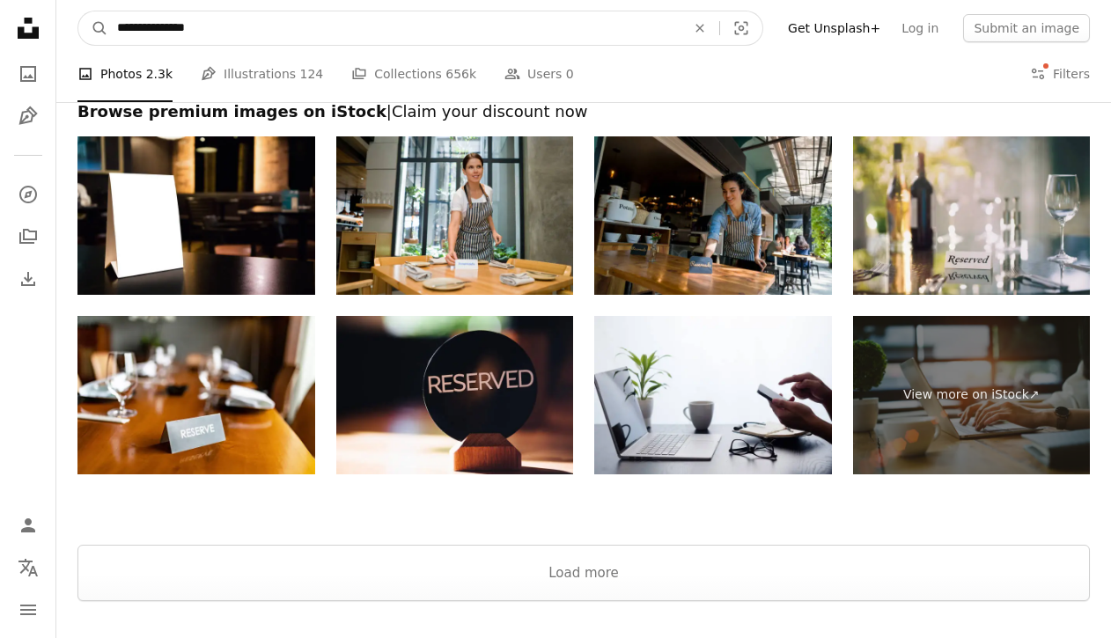
click at [337, 37] on input "**********" at bounding box center [394, 27] width 572 height 33
type input "**********"
click button "A magnifying glass" at bounding box center [93, 27] width 30 height 33
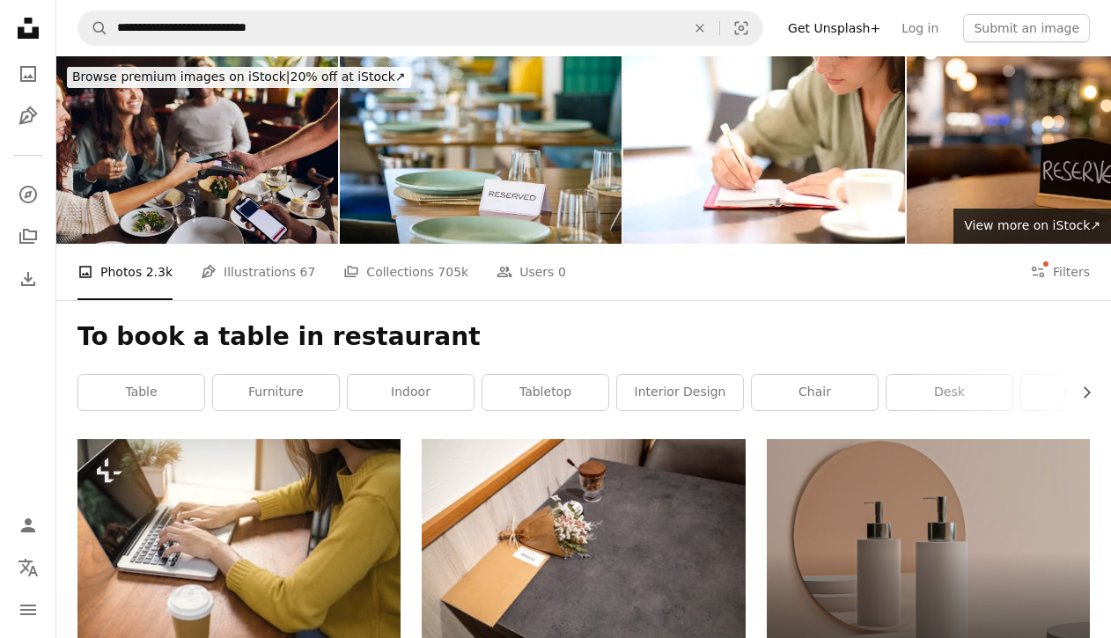
click at [282, 129] on img at bounding box center [197, 150] width 282 height 188
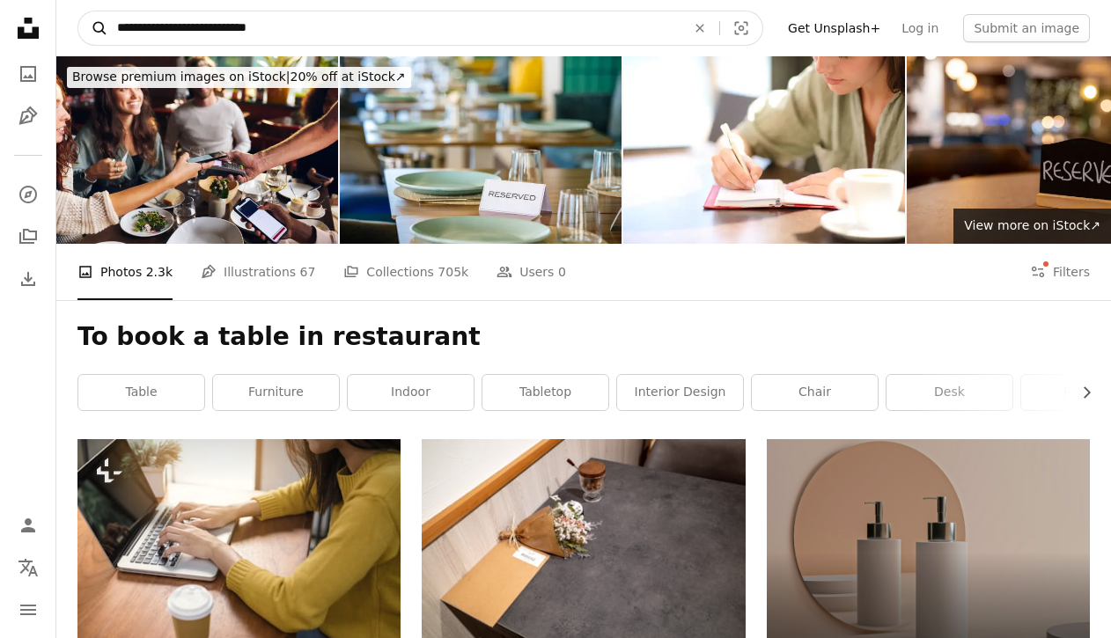
drag, startPoint x: 386, startPoint y: 38, endPoint x: 83, endPoint y: 25, distance: 303.2
click at [83, 25] on form "**********" at bounding box center [420, 28] width 686 height 35
paste input "Find visuals sitewide"
type input "**********"
click button "A magnifying glass" at bounding box center [93, 27] width 30 height 33
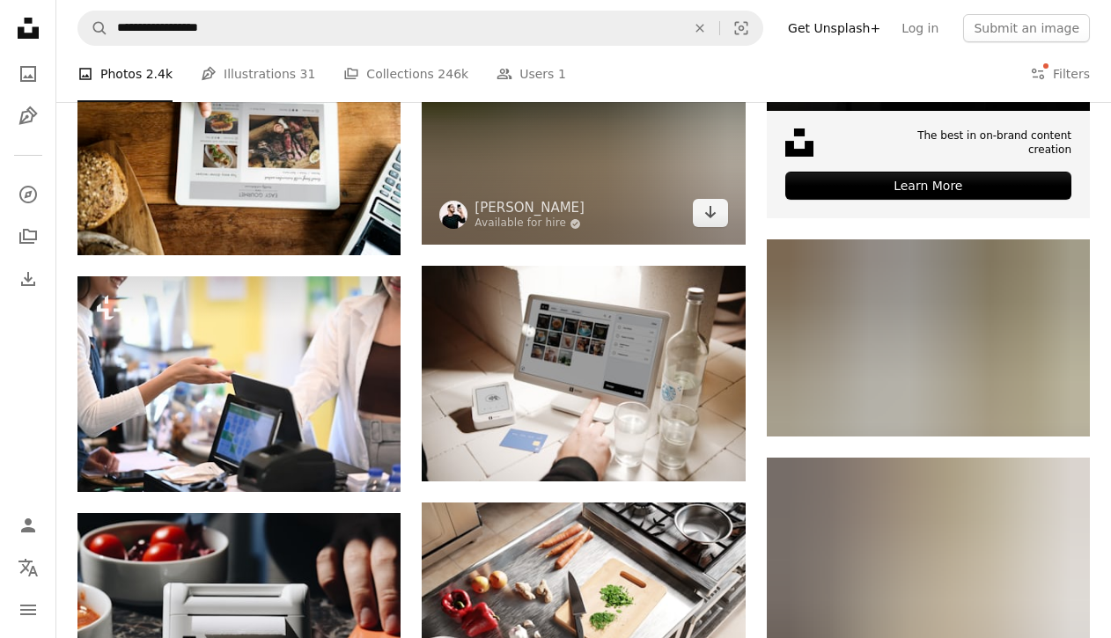
scroll to position [657, 0]
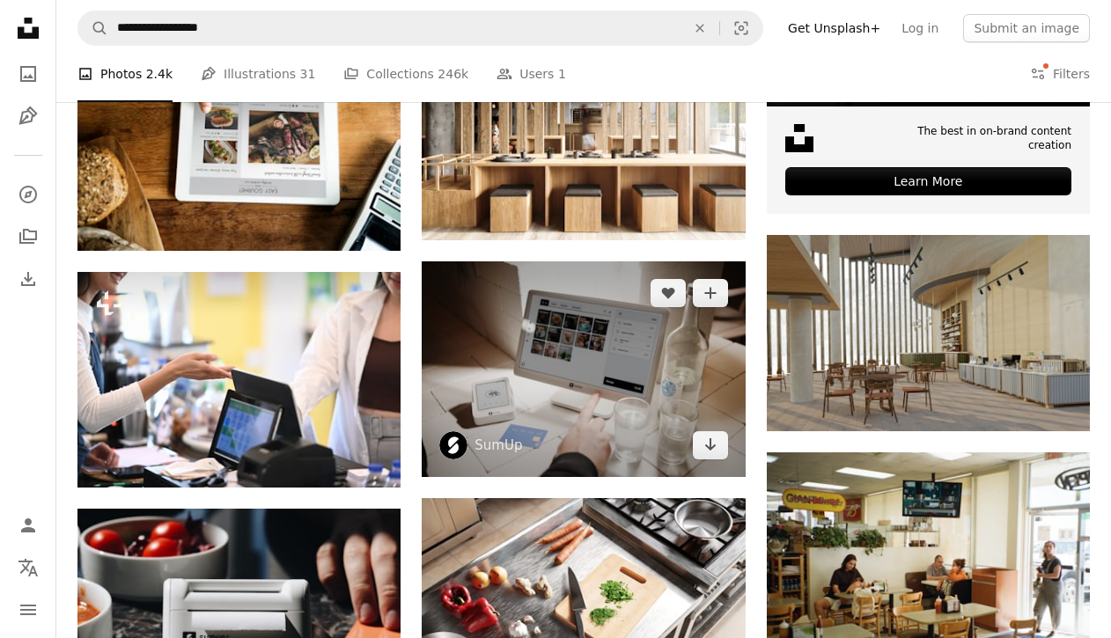
click at [564, 345] on img at bounding box center [583, 370] width 323 height 216
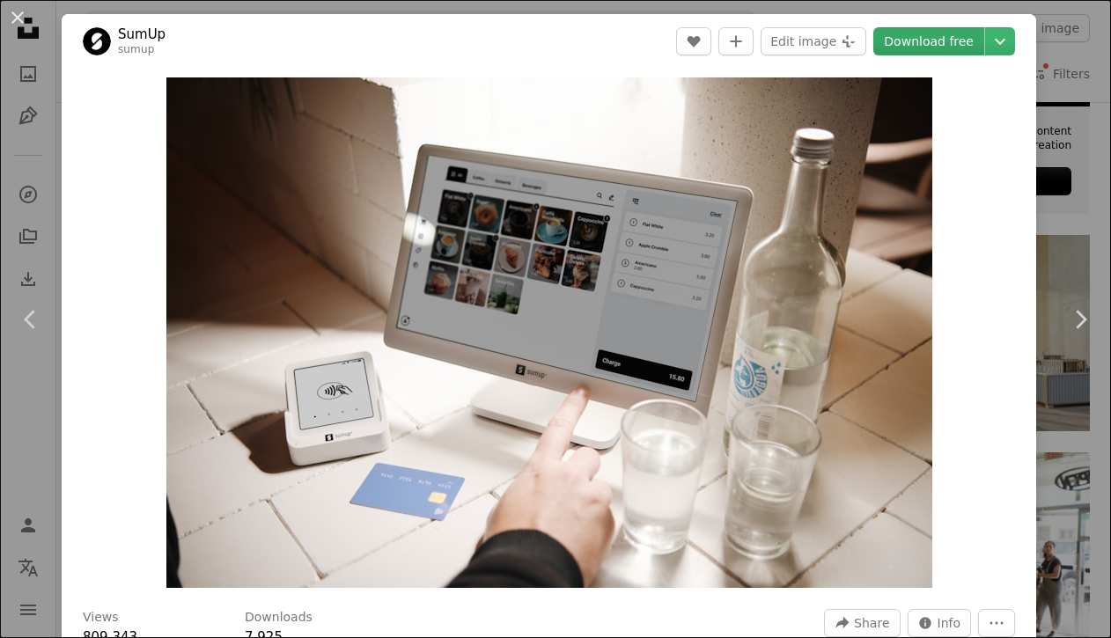
click at [932, 37] on link "Download free" at bounding box center [929, 41] width 111 height 28
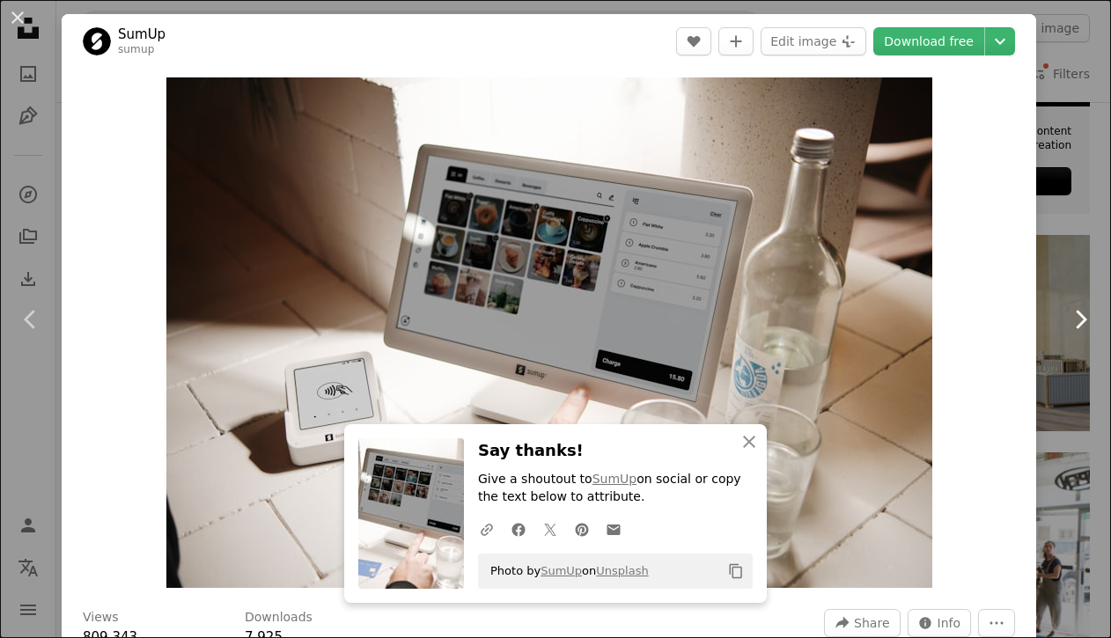
click at [1082, 276] on link "Chevron right" at bounding box center [1081, 319] width 62 height 169
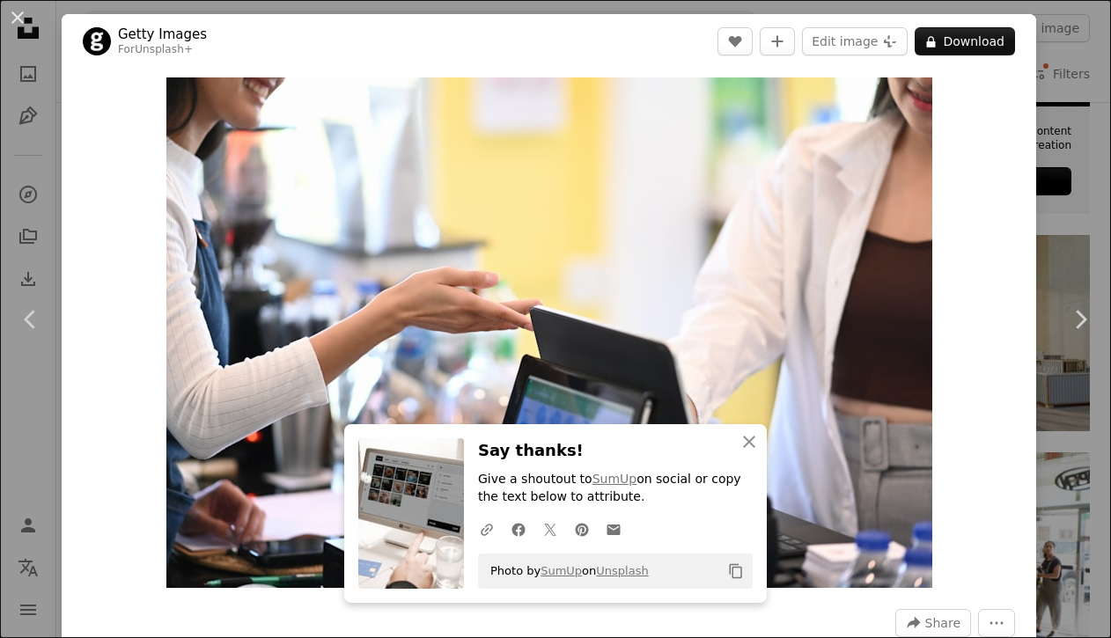
click at [1069, 203] on div "An X shape Chevron left Chevron right An X shape Close Say thanks! Give a shout…" at bounding box center [555, 319] width 1111 height 638
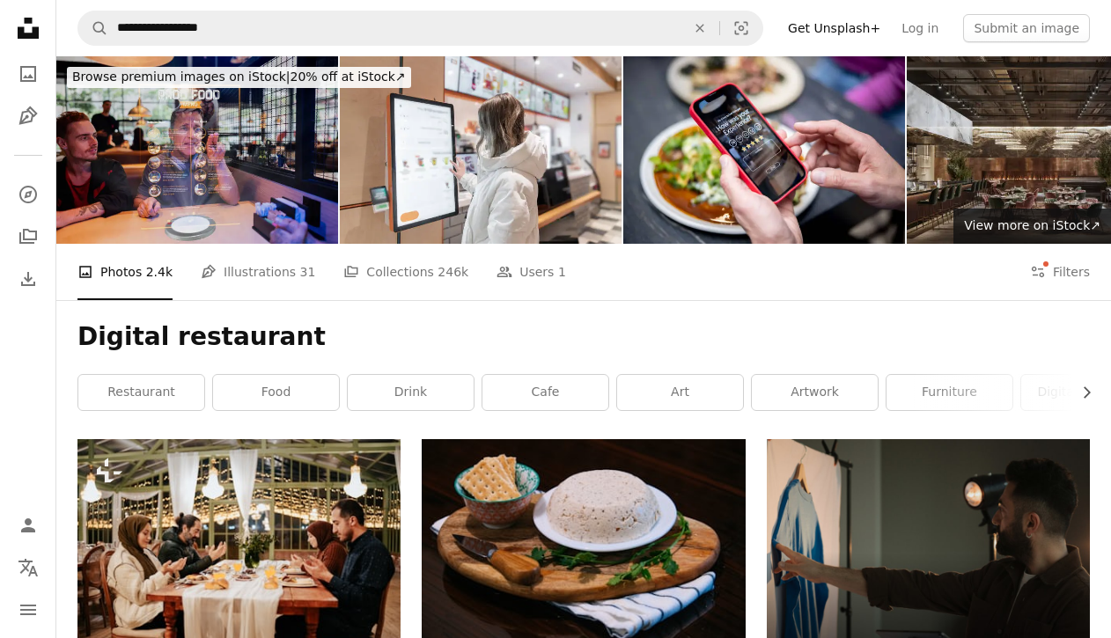
click at [291, 146] on img at bounding box center [197, 150] width 282 height 188
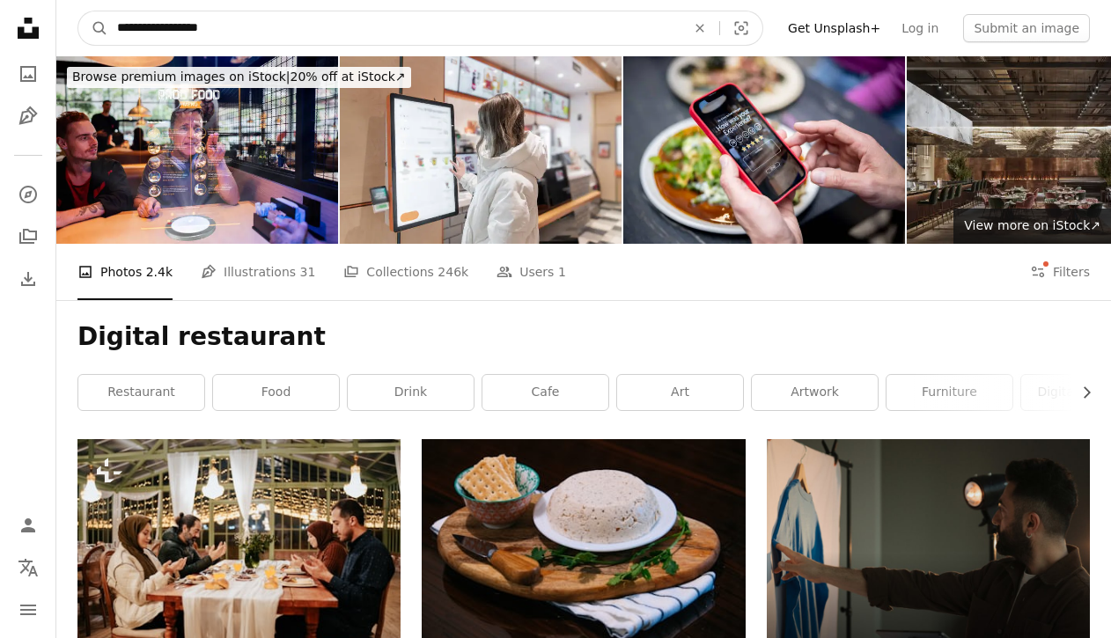
click at [192, 33] on input "**********" at bounding box center [394, 27] width 572 height 33
type input "**********"
click at [78, 11] on button "A magnifying glass" at bounding box center [93, 27] width 30 height 33
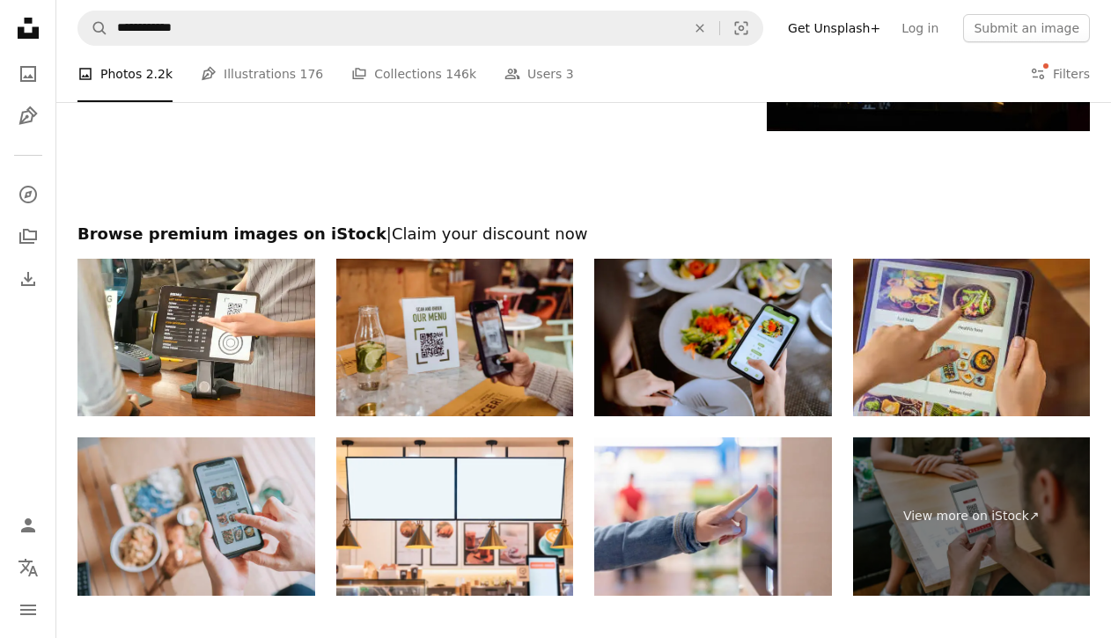
scroll to position [2378, 0]
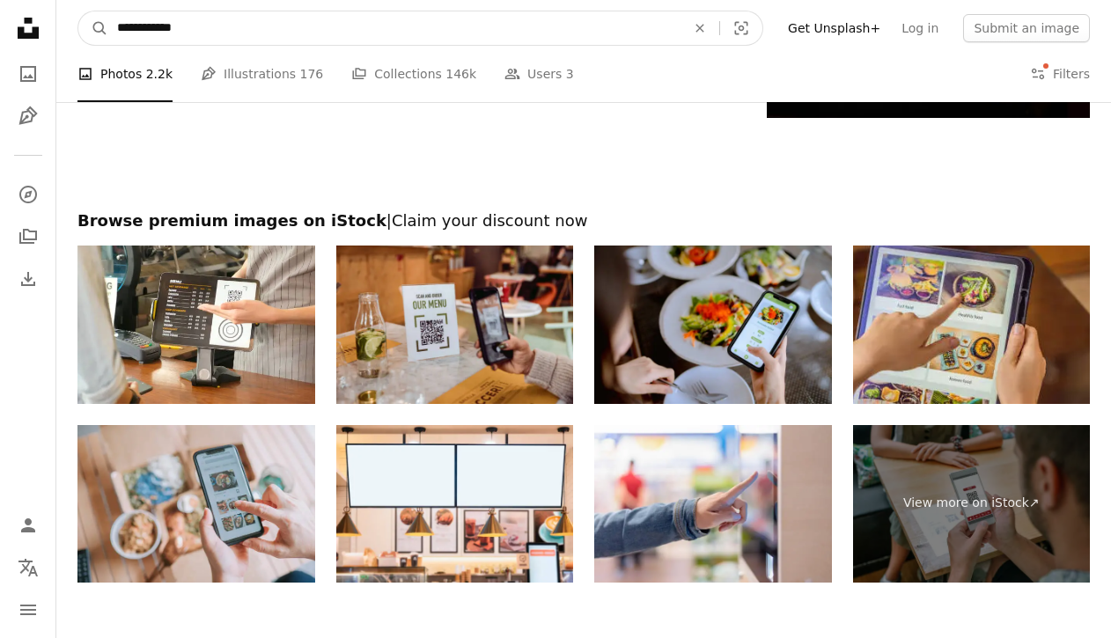
click at [131, 28] on input "**********" at bounding box center [394, 27] width 572 height 33
type input "*******"
click at [78, 11] on button "A magnifying glass" at bounding box center [93, 27] width 30 height 33
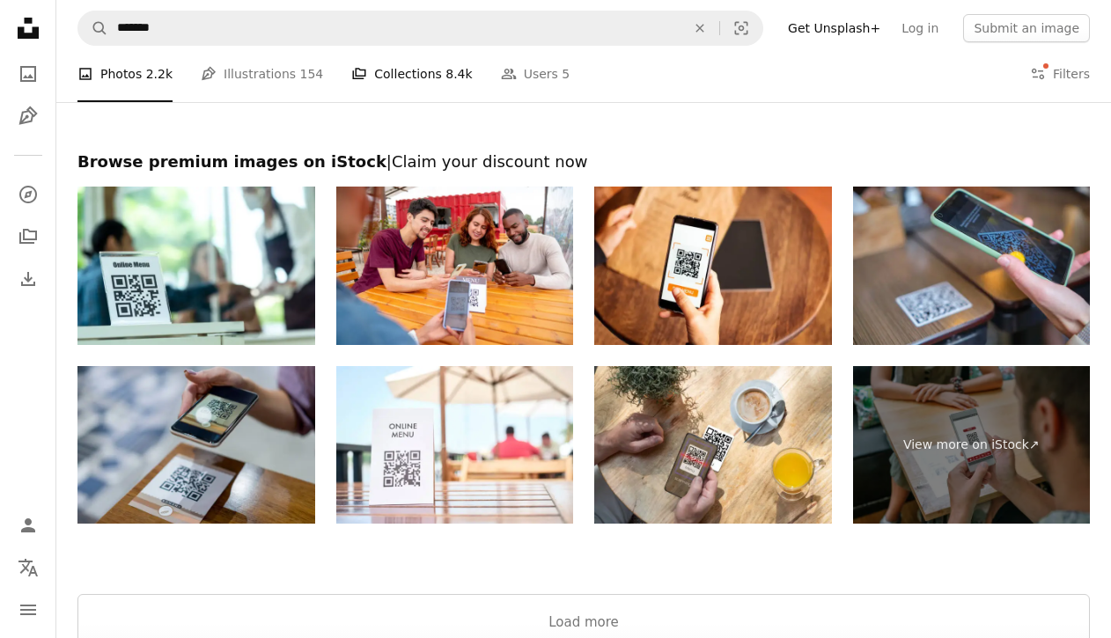
scroll to position [2417, 0]
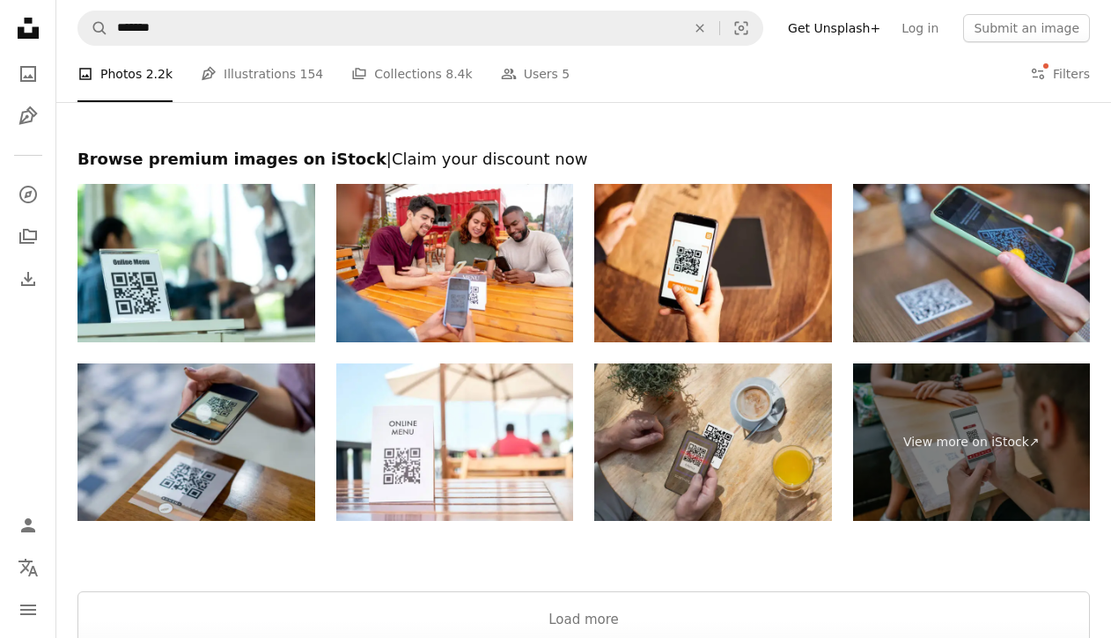
click at [771, 424] on img at bounding box center [713, 443] width 238 height 159
